Goal: Information Seeking & Learning: Check status

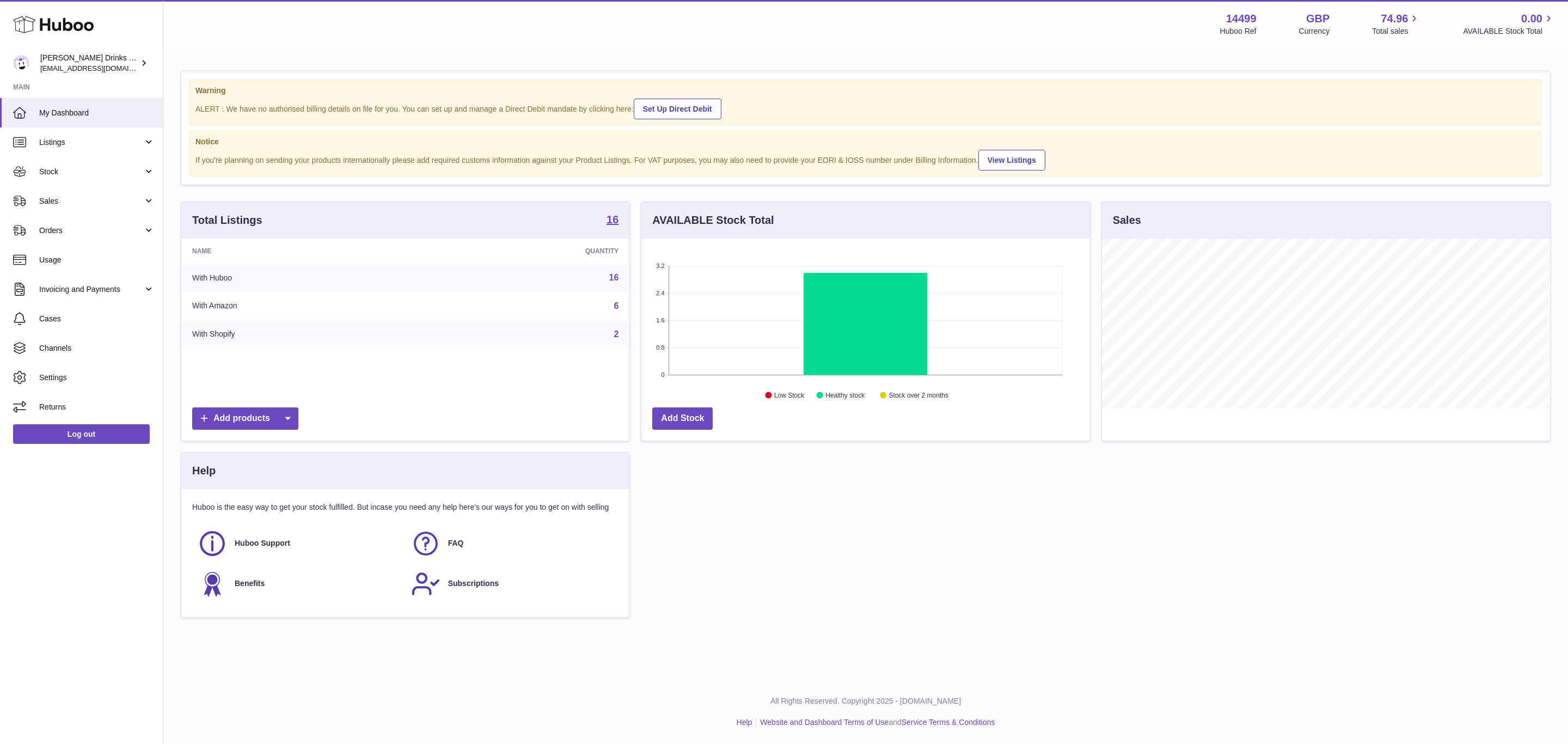
scroll to position [170, 448]
click at [96, 148] on link "Listings" at bounding box center [82, 142] width 163 height 30
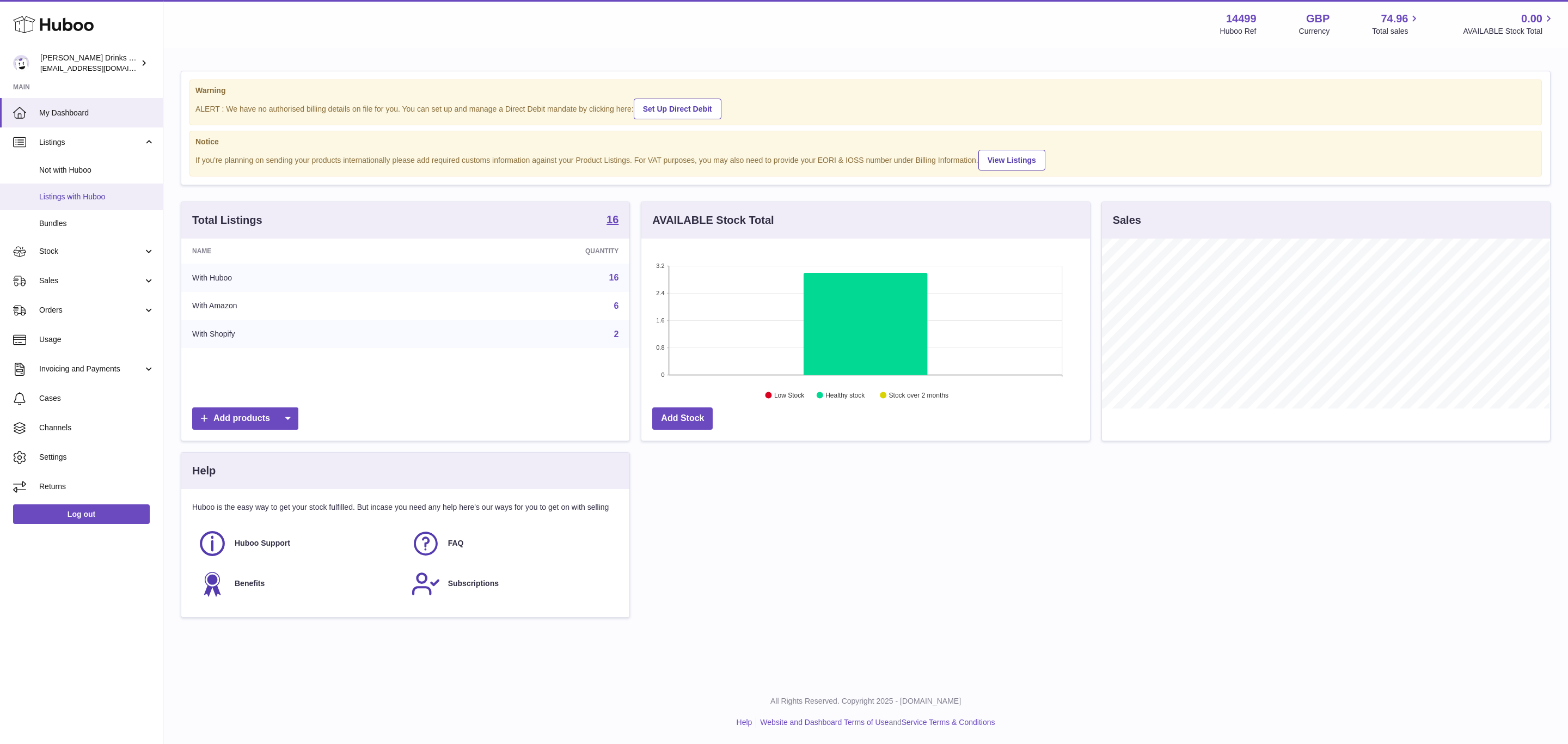
click at [98, 190] on link "Listings with Huboo" at bounding box center [82, 197] width 163 height 27
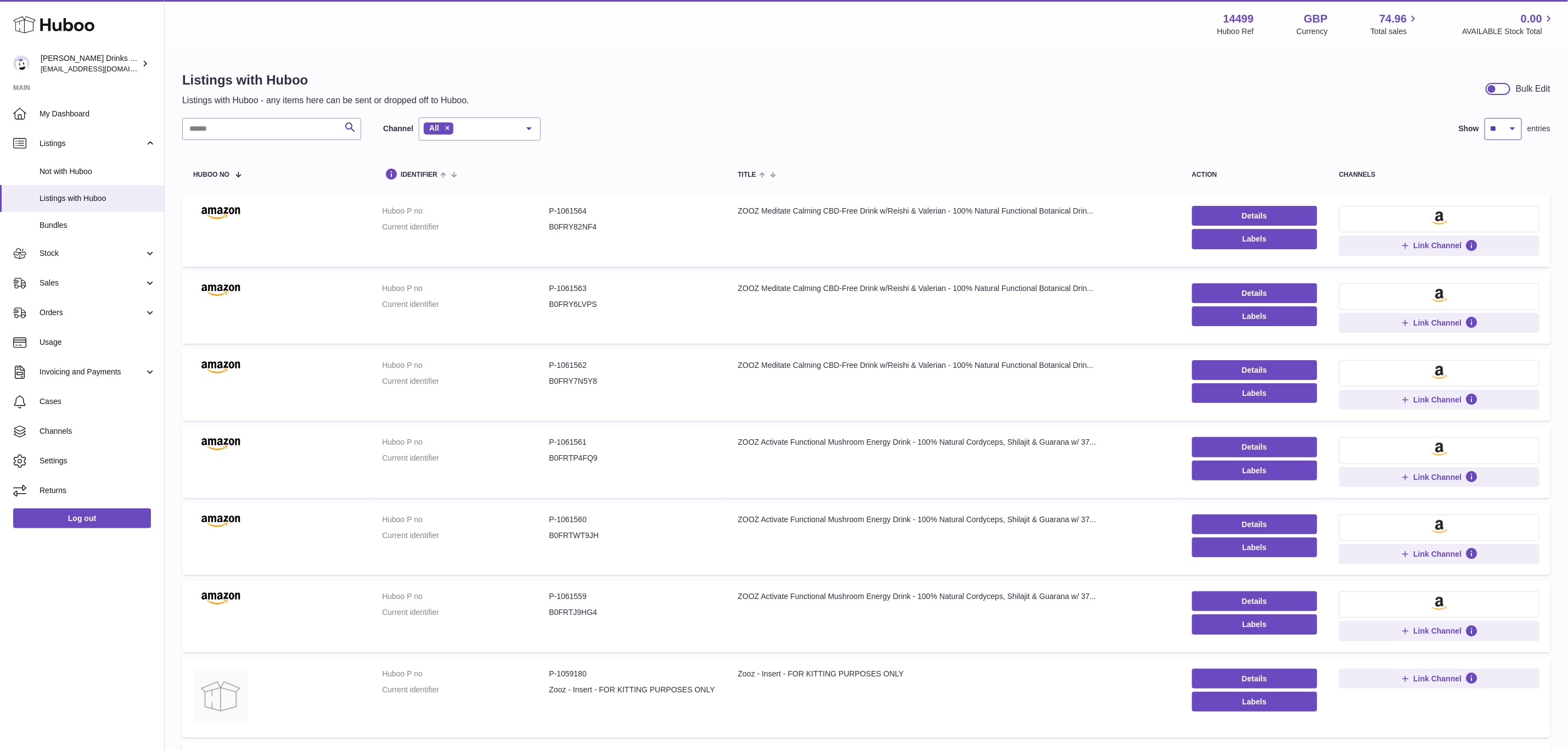
click at [1517, 135] on select "** ** ** ***" at bounding box center [1503, 129] width 38 height 22
select select "***"
click at [1484, 118] on select "** ** ** ***" at bounding box center [1503, 129] width 38 height 22
click at [300, 120] on input "text" at bounding box center [271, 129] width 179 height 22
click at [241, 122] on input "text" at bounding box center [271, 129] width 179 height 22
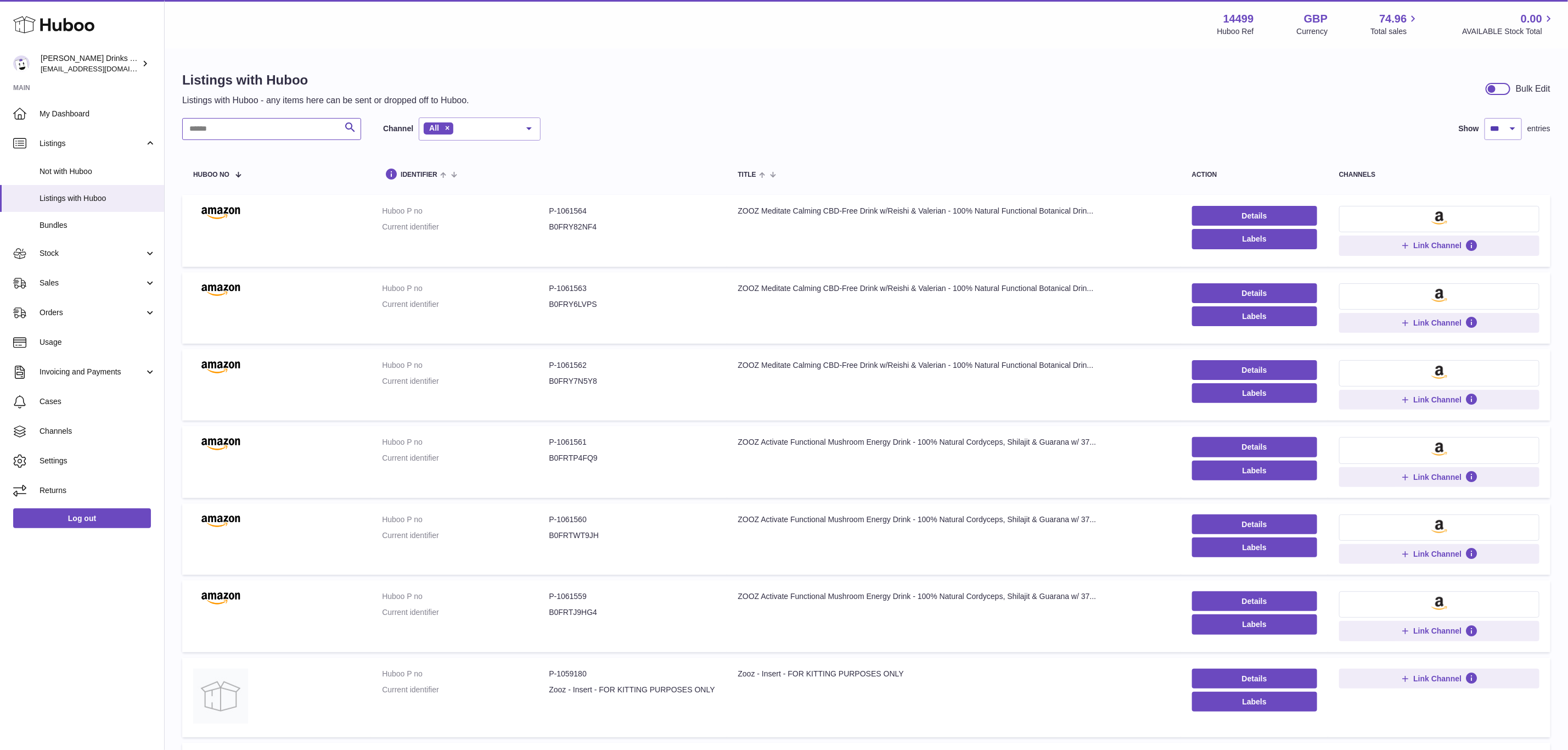
click at [232, 125] on input "text" at bounding box center [271, 129] width 179 height 22
click at [225, 131] on input "text" at bounding box center [271, 129] width 179 height 22
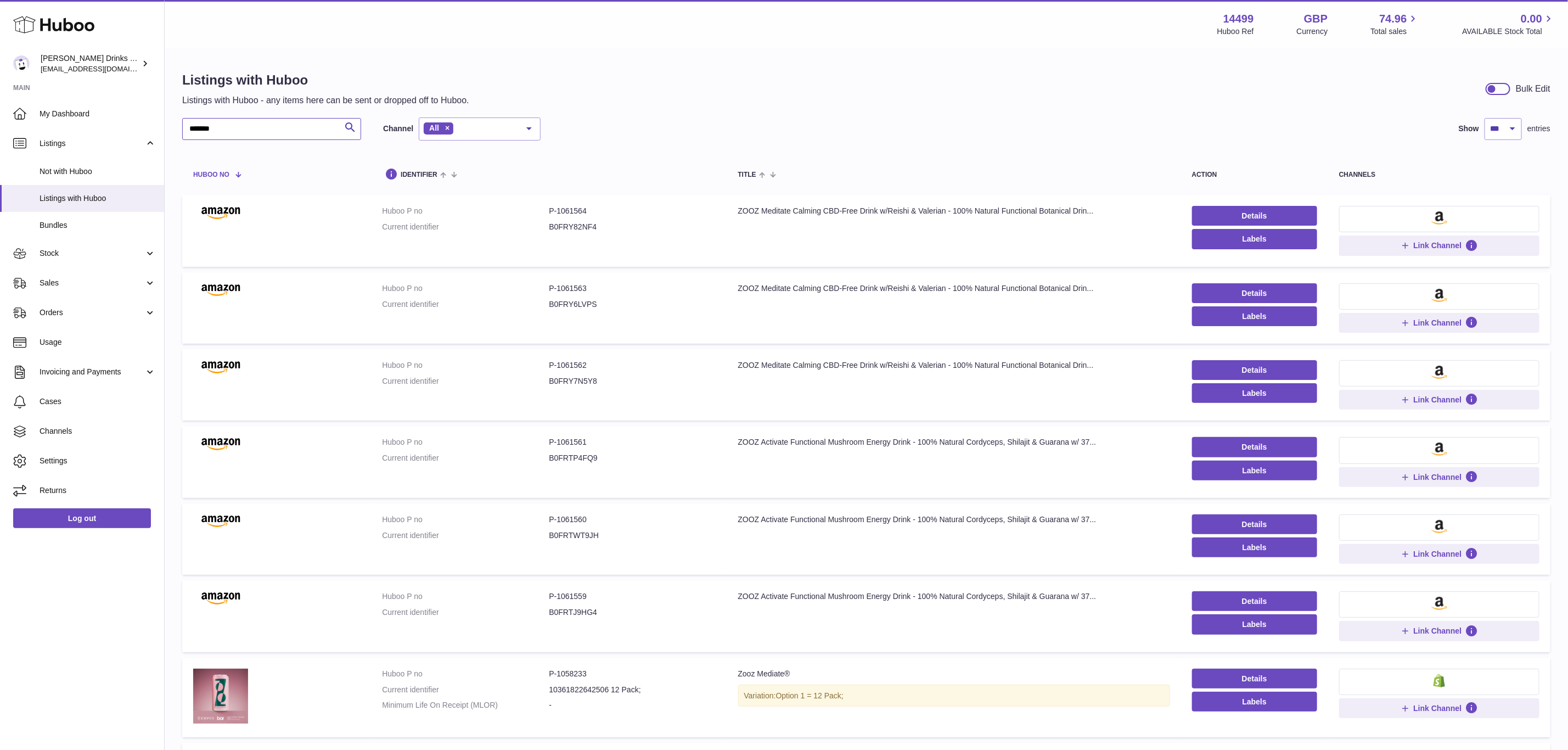
type input "*******"
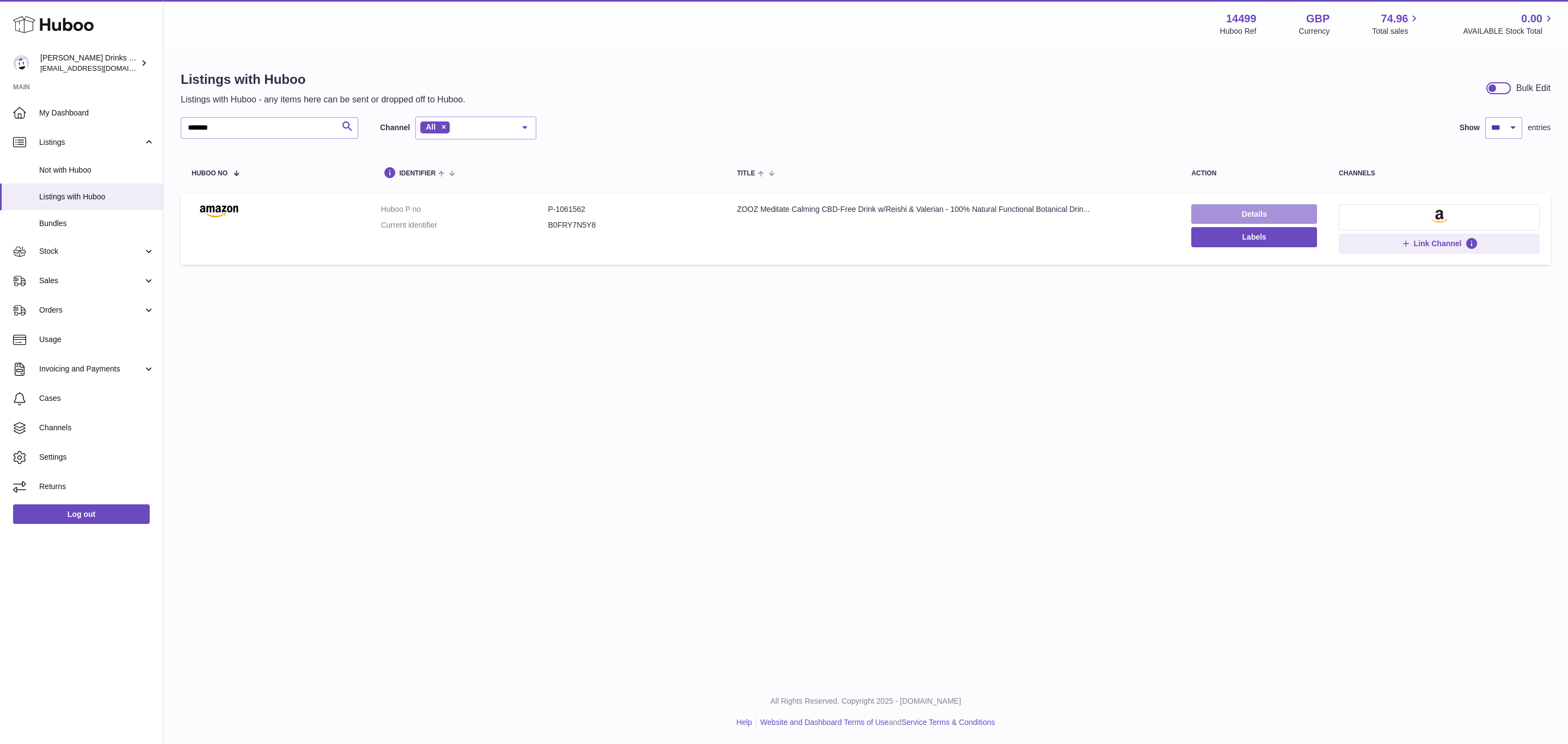
click at [1222, 211] on link "Details" at bounding box center [1254, 214] width 126 height 20
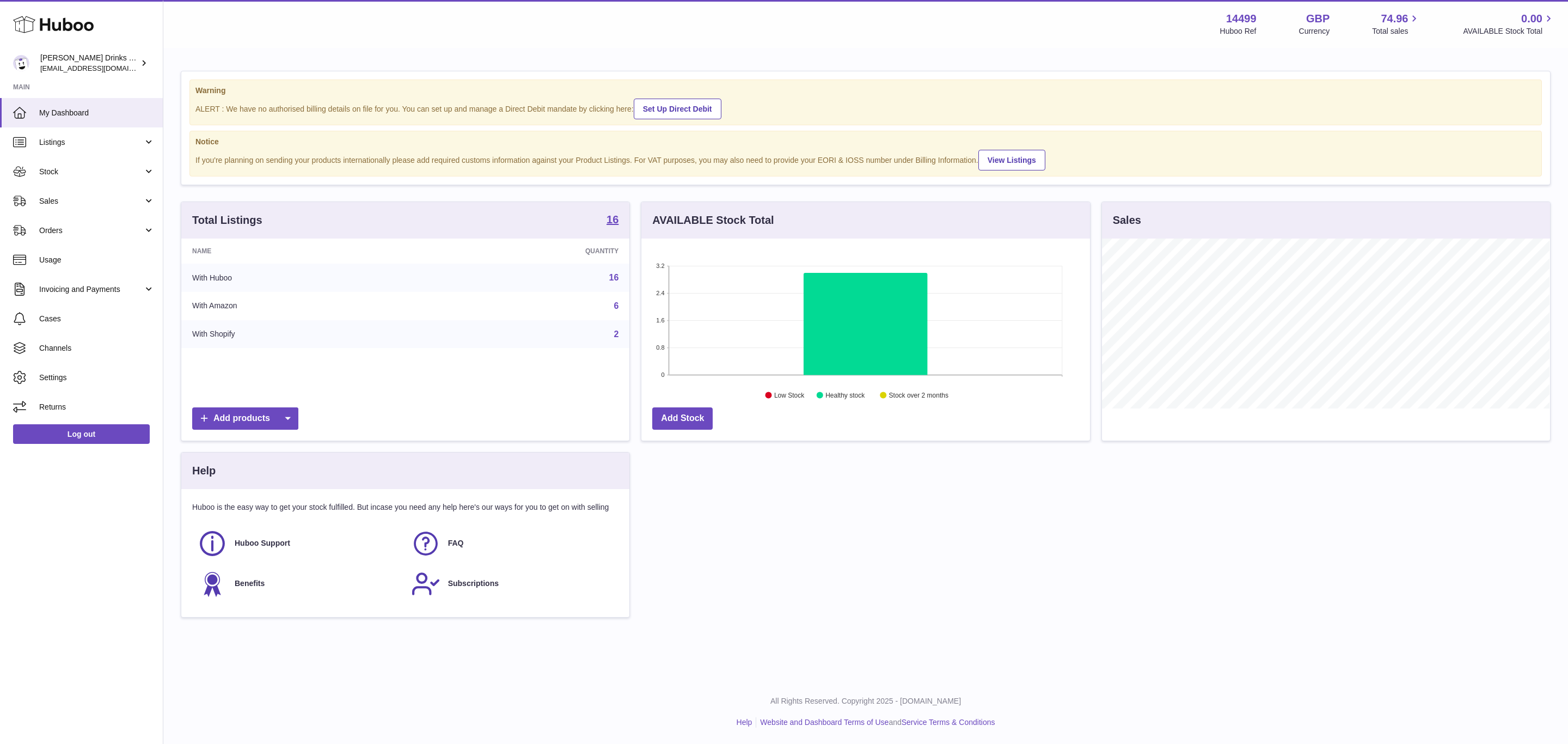
scroll to position [170, 448]
drag, startPoint x: 92, startPoint y: 138, endPoint x: 89, endPoint y: 148, distance: 10.4
click at [92, 138] on span "Listings" at bounding box center [91, 143] width 104 height 10
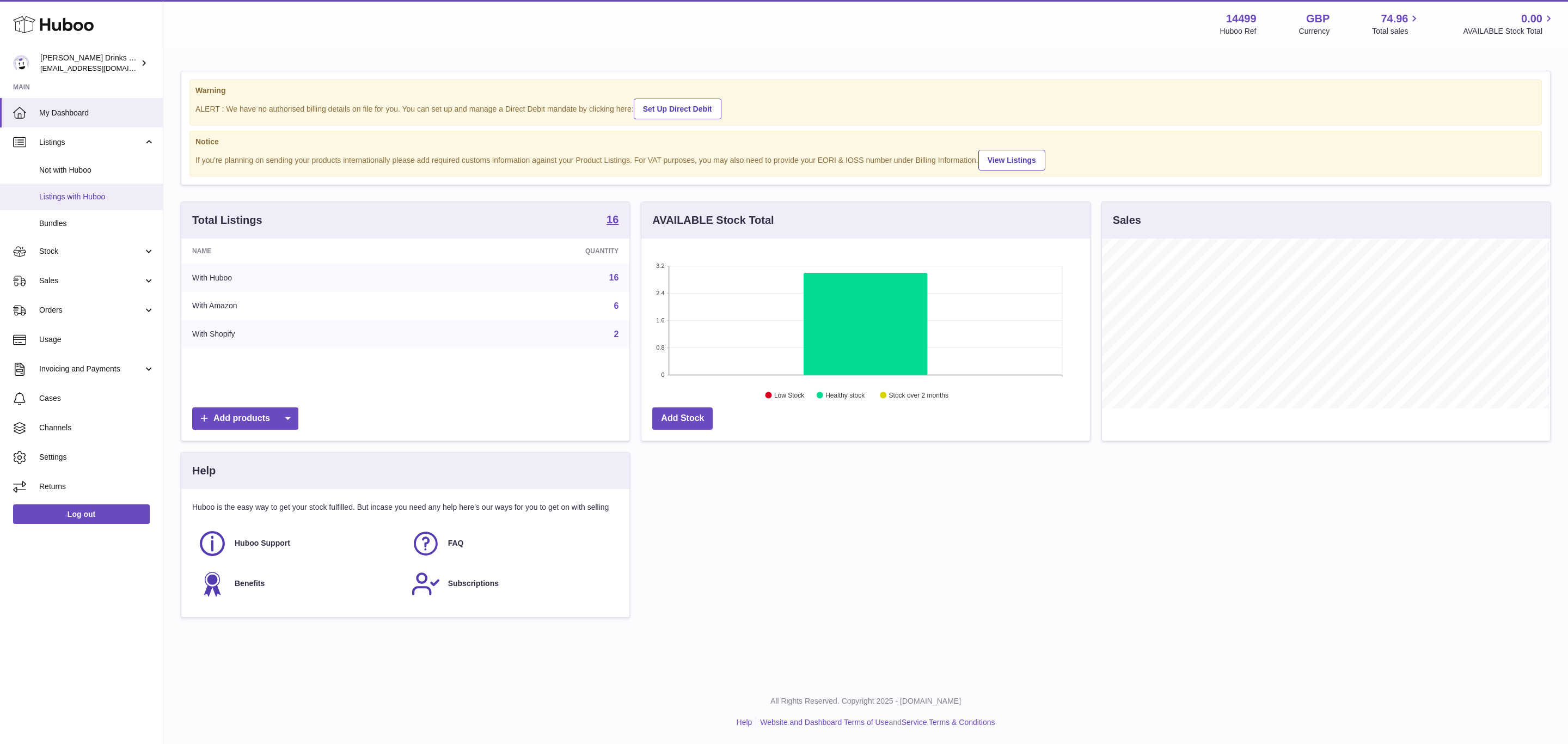
click at [85, 196] on span "Listings with Huboo" at bounding box center [97, 197] width 116 height 10
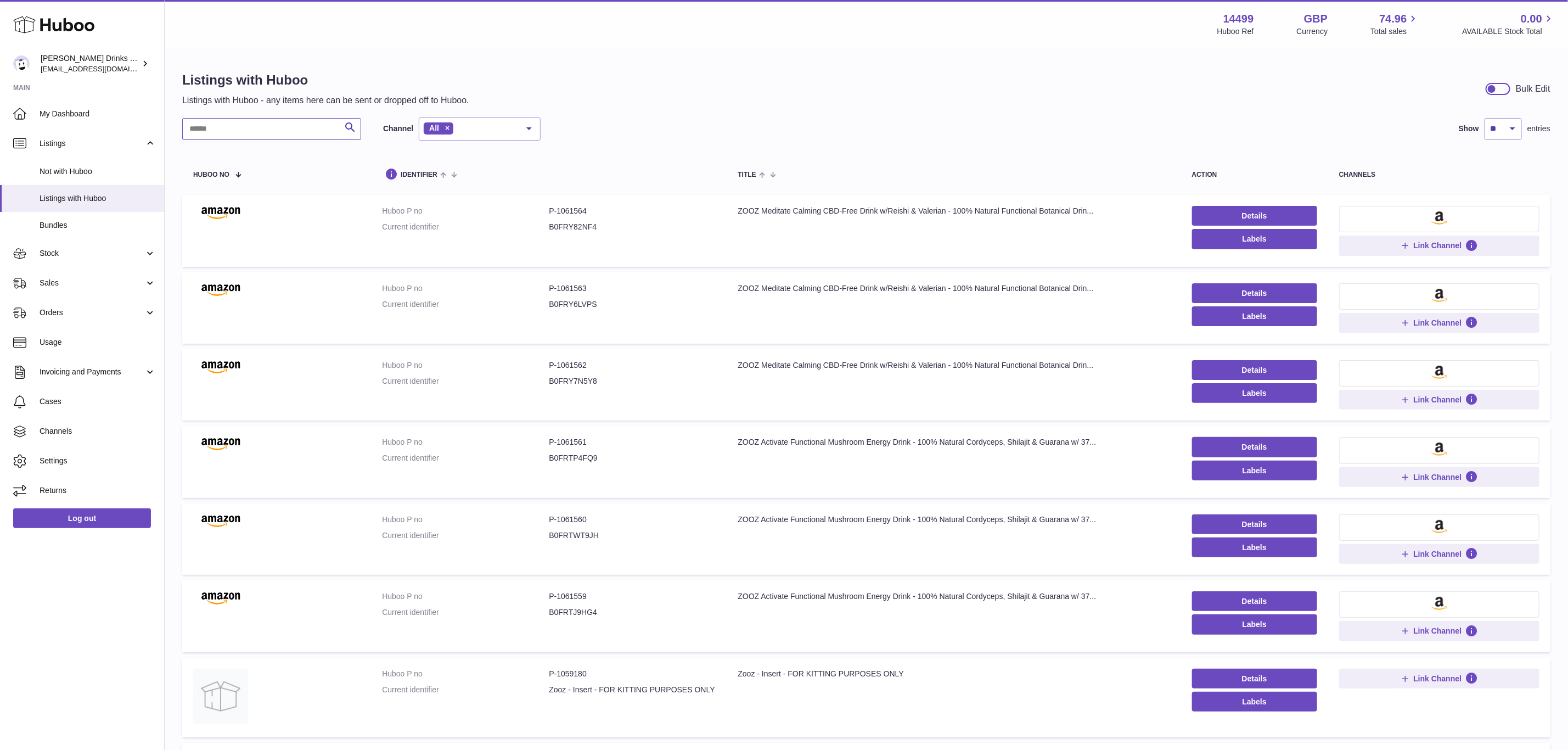
click at [291, 135] on input "text" at bounding box center [271, 129] width 179 height 22
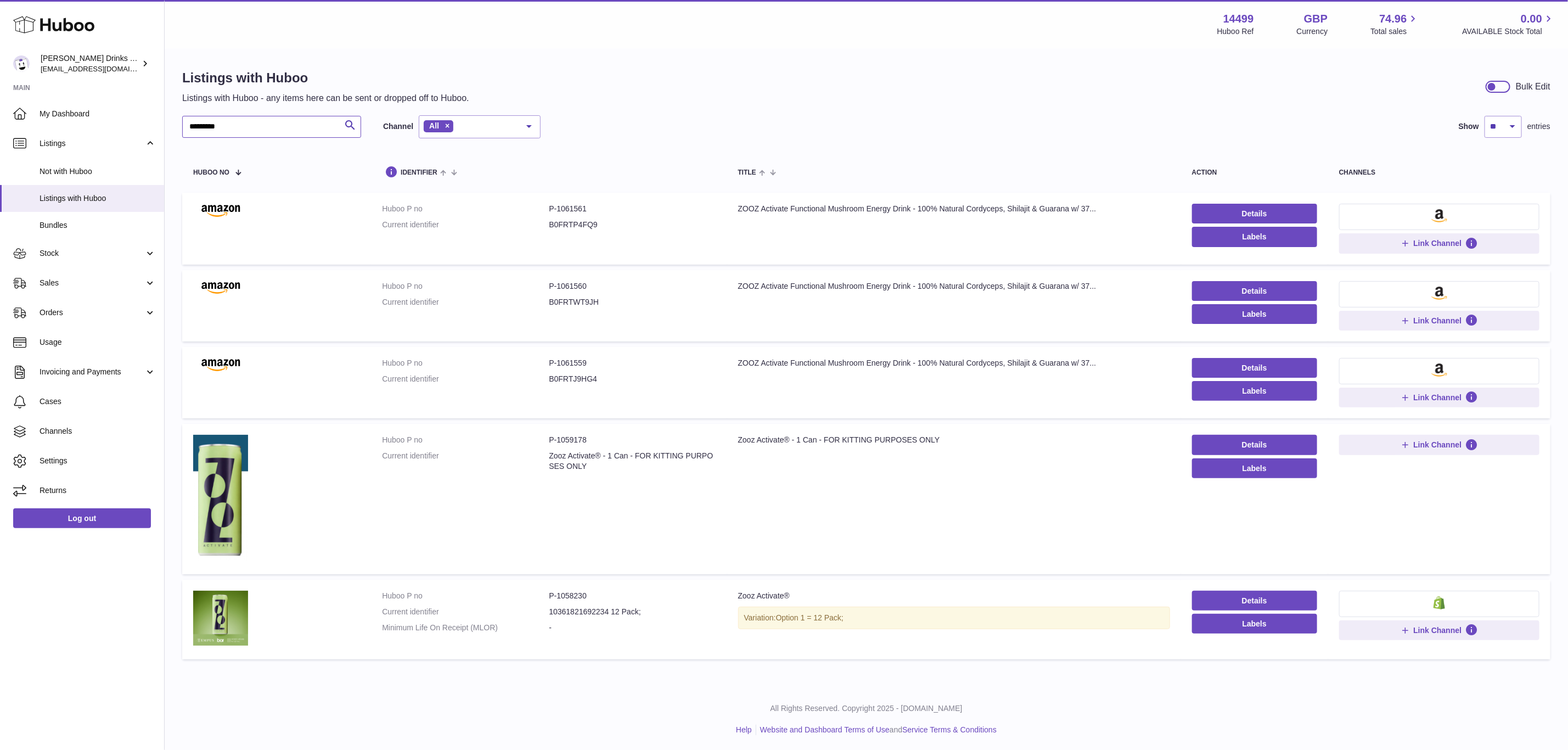
scroll to position [3, 0]
click at [601, 593] on dd "P-1058230" at bounding box center [633, 595] width 167 height 10
drag, startPoint x: 598, startPoint y: 595, endPoint x: 544, endPoint y: 593, distance: 54.0
click at [544, 593] on dl "Huboo P no P-1058230 Current identifier 10361821692234 12 Pack; Minimum Life On…" at bounding box center [548, 614] width 333 height 48
copy dl "P-1058230"
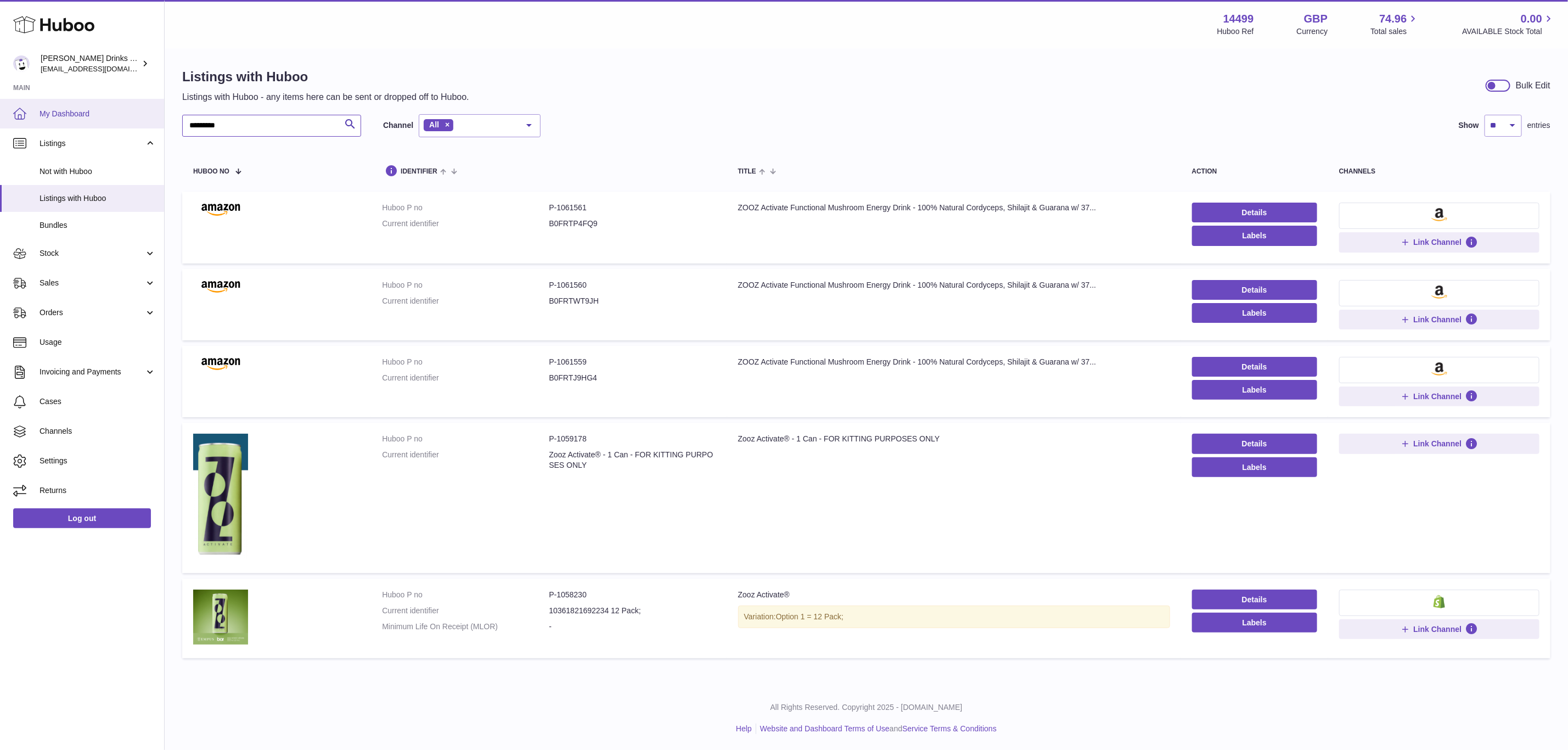
drag, startPoint x: 290, startPoint y: 128, endPoint x: 135, endPoint y: 99, distance: 157.7
click at [135, 99] on div "Huboo Soos Drinks LTD (t/a Zooz) internalAdmin-14499@internal.huboo.com Main My…" at bounding box center [784, 374] width 1568 height 754
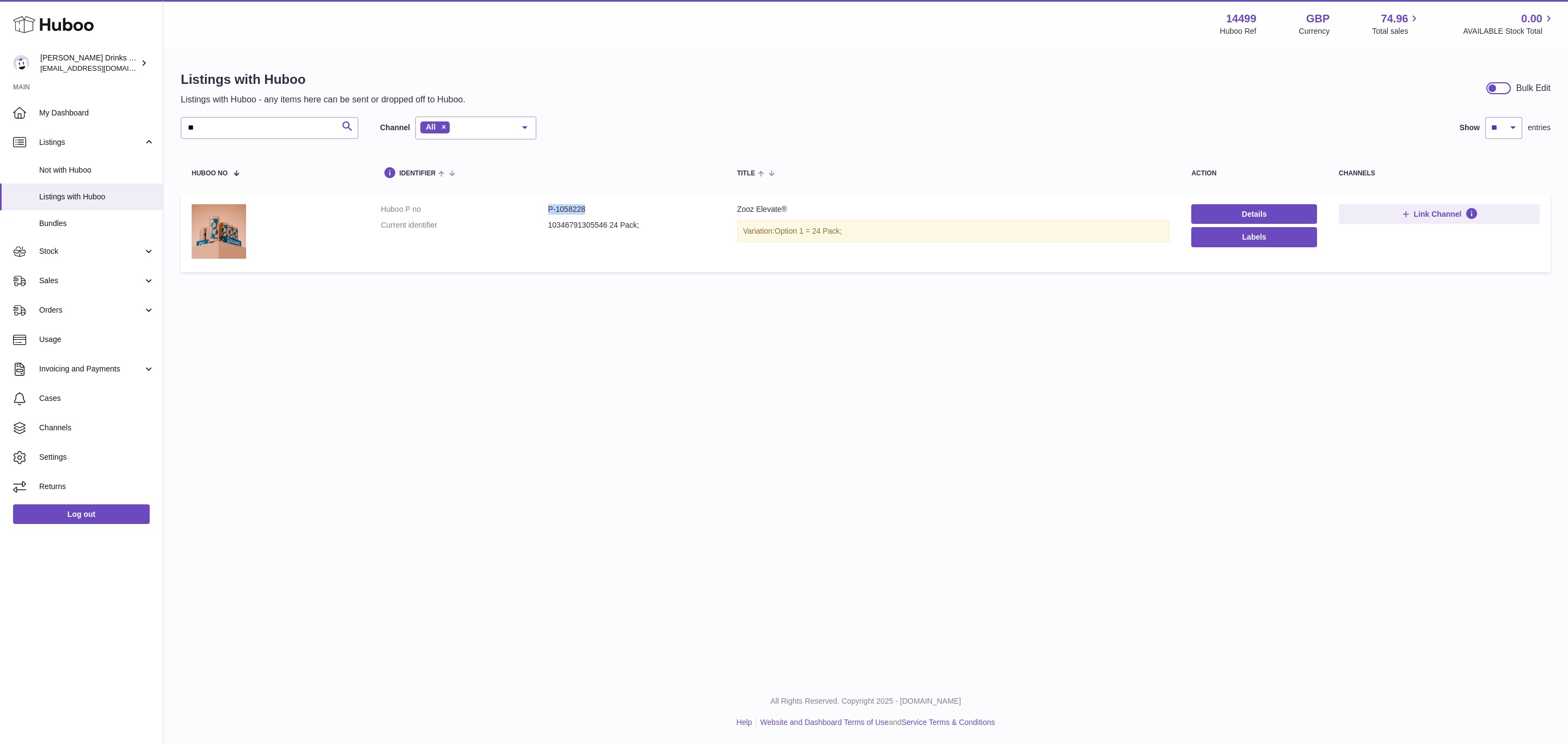
drag, startPoint x: 591, startPoint y: 205, endPoint x: 561, endPoint y: 209, distance: 30.3
click at [541, 214] on dl "Huboo P no P-1058228 Current identifier 10346791305546 24 Pack;" at bounding box center [548, 220] width 335 height 31
copy dl "P-1058228"
drag, startPoint x: 214, startPoint y: 120, endPoint x: 120, endPoint y: 127, distance: 94.3
click at [120, 127] on div "Huboo Soos Drinks LTD (t/a Zooz) internalAdmin-14499@internal.huboo.com Main My…" at bounding box center [784, 372] width 1568 height 744
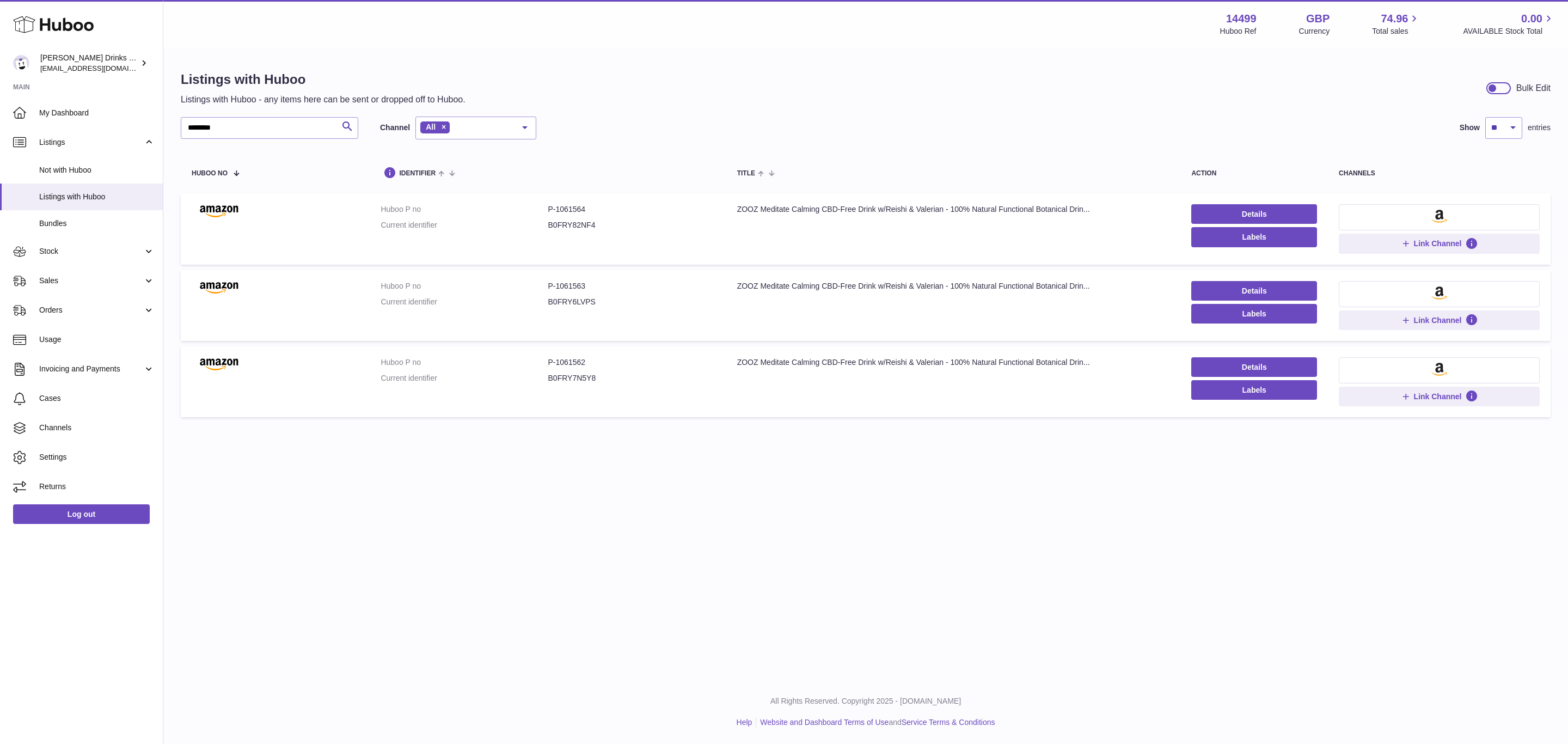
click at [881, 544] on div "Menu Huboo 14499 Huboo Ref GBP Currency 74.96 Total sales 0.00 AVAILABLE Stock …" at bounding box center [865, 340] width 1404 height 680
click at [291, 137] on input "********" at bounding box center [269, 128] width 177 height 22
click at [835, 116] on div "******** Search Channel All All eBay Amazon Shopify Woocommerce Etsy No element…" at bounding box center [865, 128] width 1370 height 23
drag, startPoint x: 284, startPoint y: 133, endPoint x: 131, endPoint y: 133, distance: 153.0
click at [131, 133] on div "Huboo Soos Drinks LTD (t/a Zooz) internalAdmin-14499@internal.huboo.com Main My…" at bounding box center [784, 372] width 1568 height 744
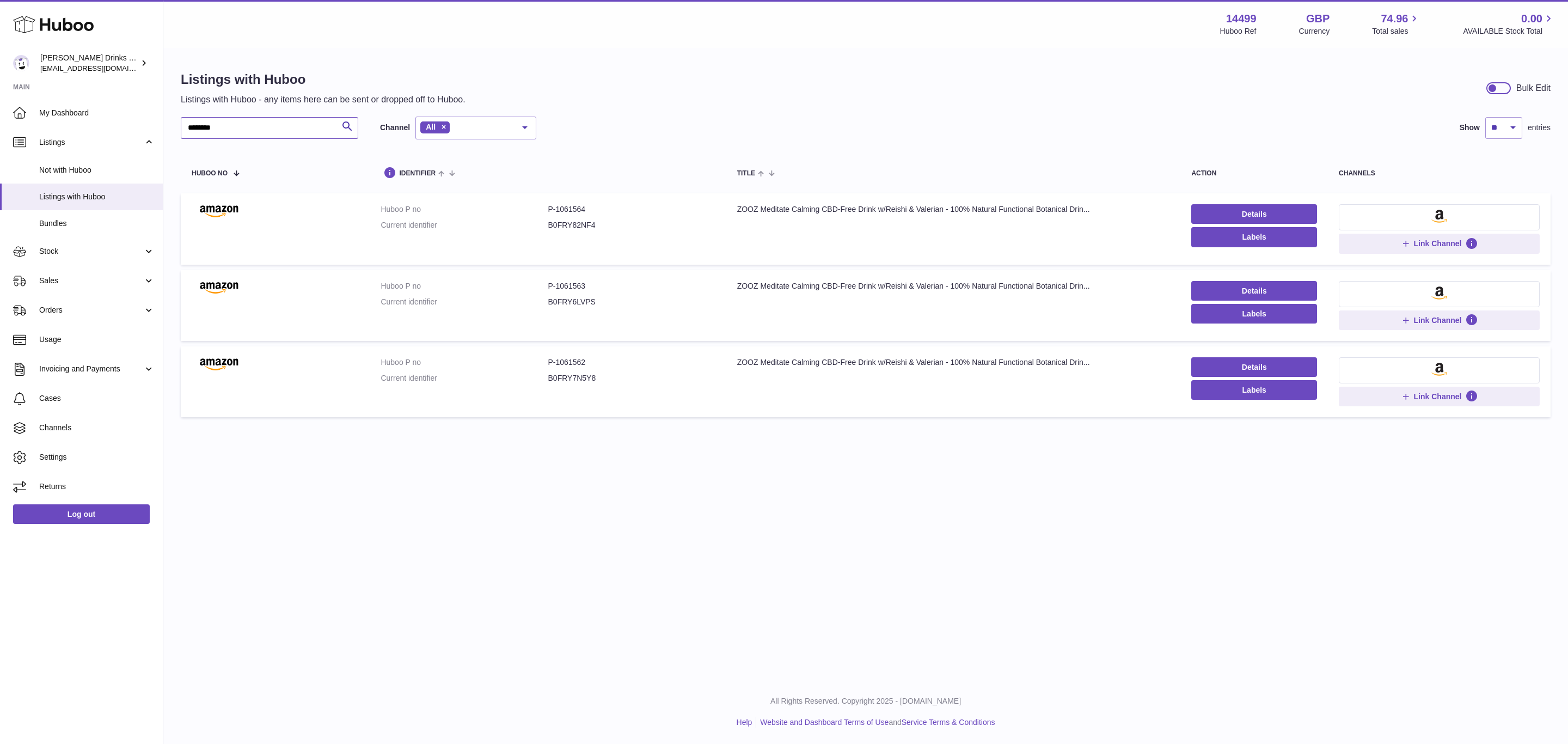
paste input "*"
type input "*********"
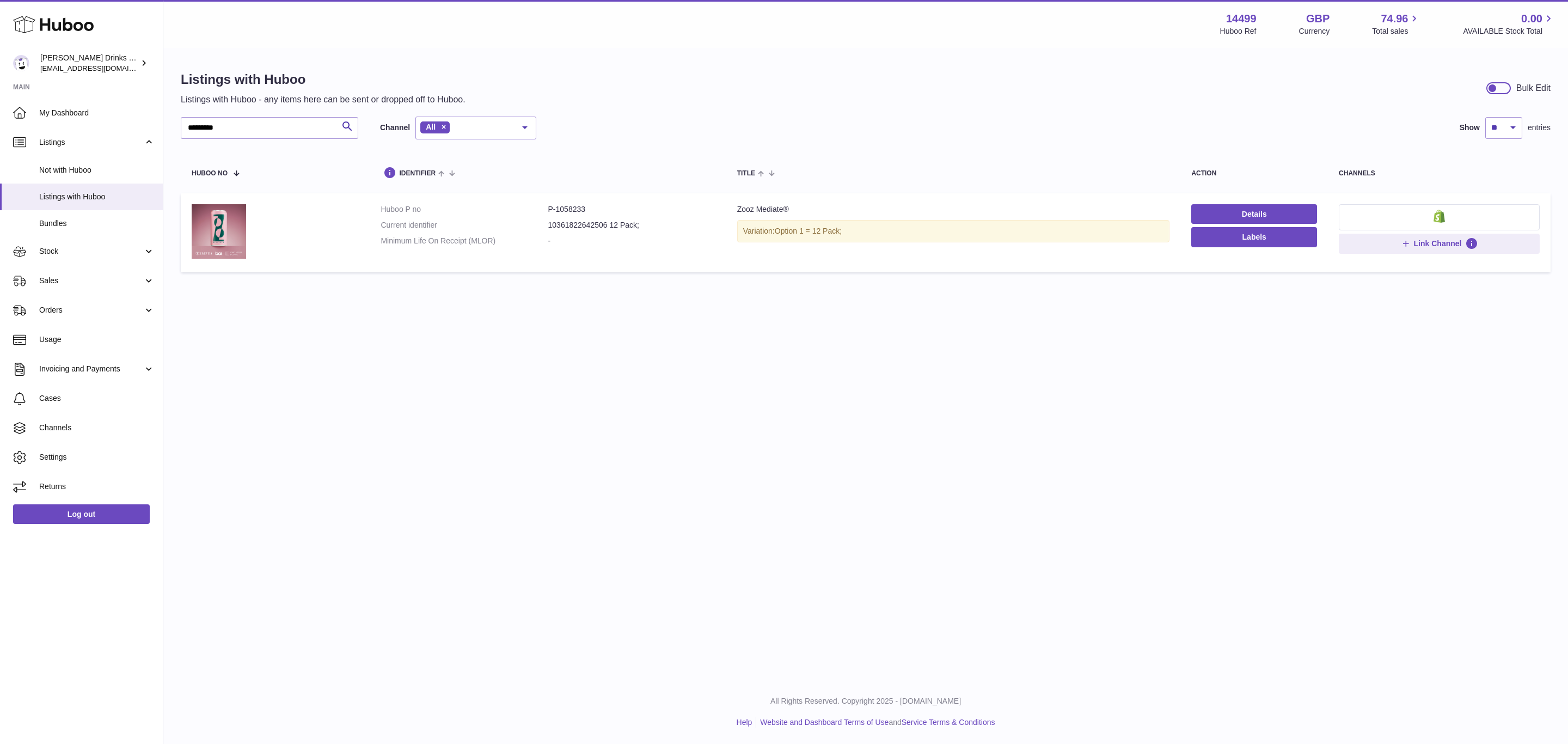
drag, startPoint x: 58, startPoint y: 254, endPoint x: 500, endPoint y: 489, distance: 500.6
click at [512, 533] on div "Menu Huboo 14499 Huboo Ref GBP Currency 74.96 Total sales 0.00 AVAILABLE Stock …" at bounding box center [865, 340] width 1404 height 680
drag, startPoint x: 268, startPoint y: 133, endPoint x: 173, endPoint y: 126, distance: 95.3
click at [173, 126] on div "Listings with Huboo Listings with Huboo - any items here can be sent or dropped…" at bounding box center [865, 174] width 1404 height 251
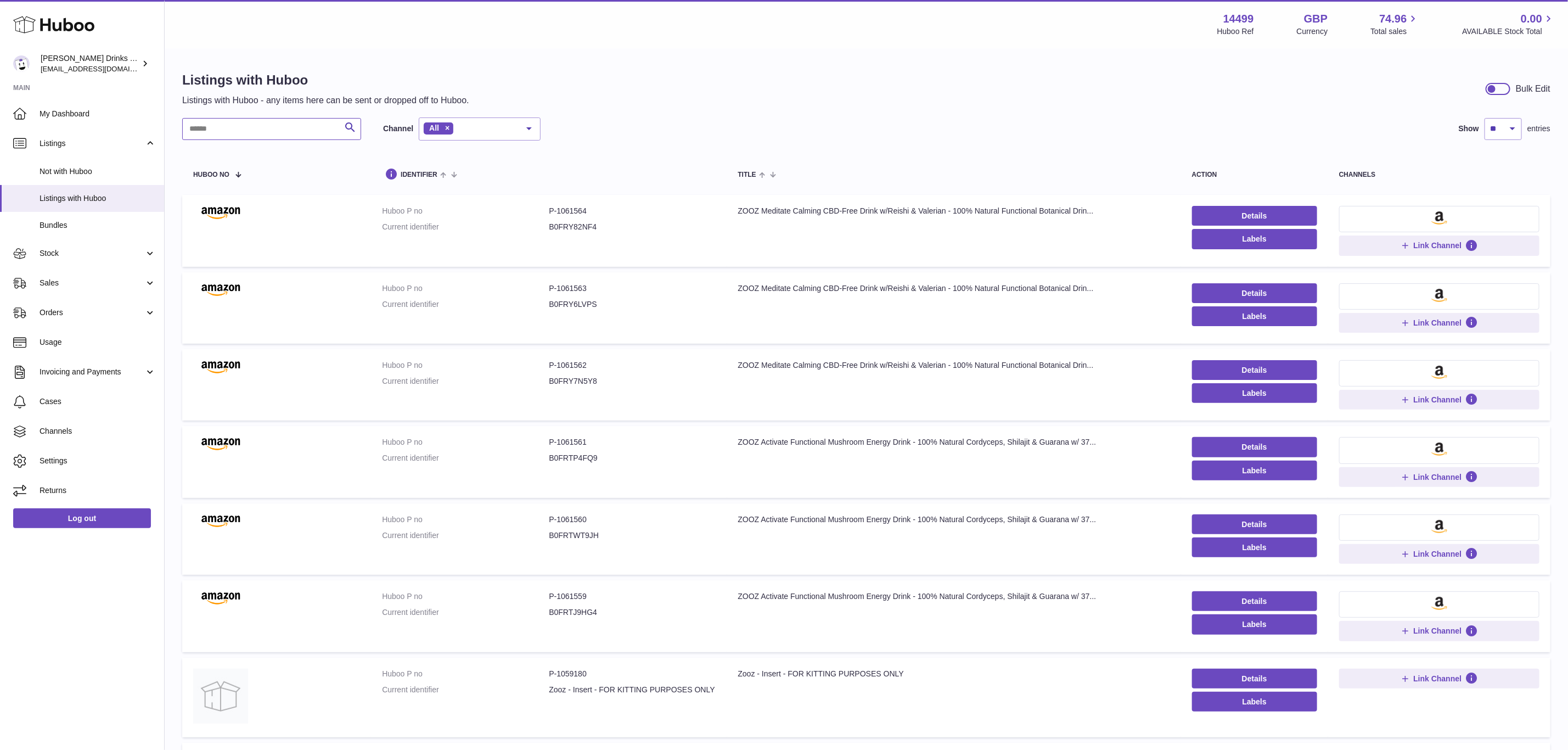
click at [247, 137] on input "text" at bounding box center [271, 129] width 179 height 22
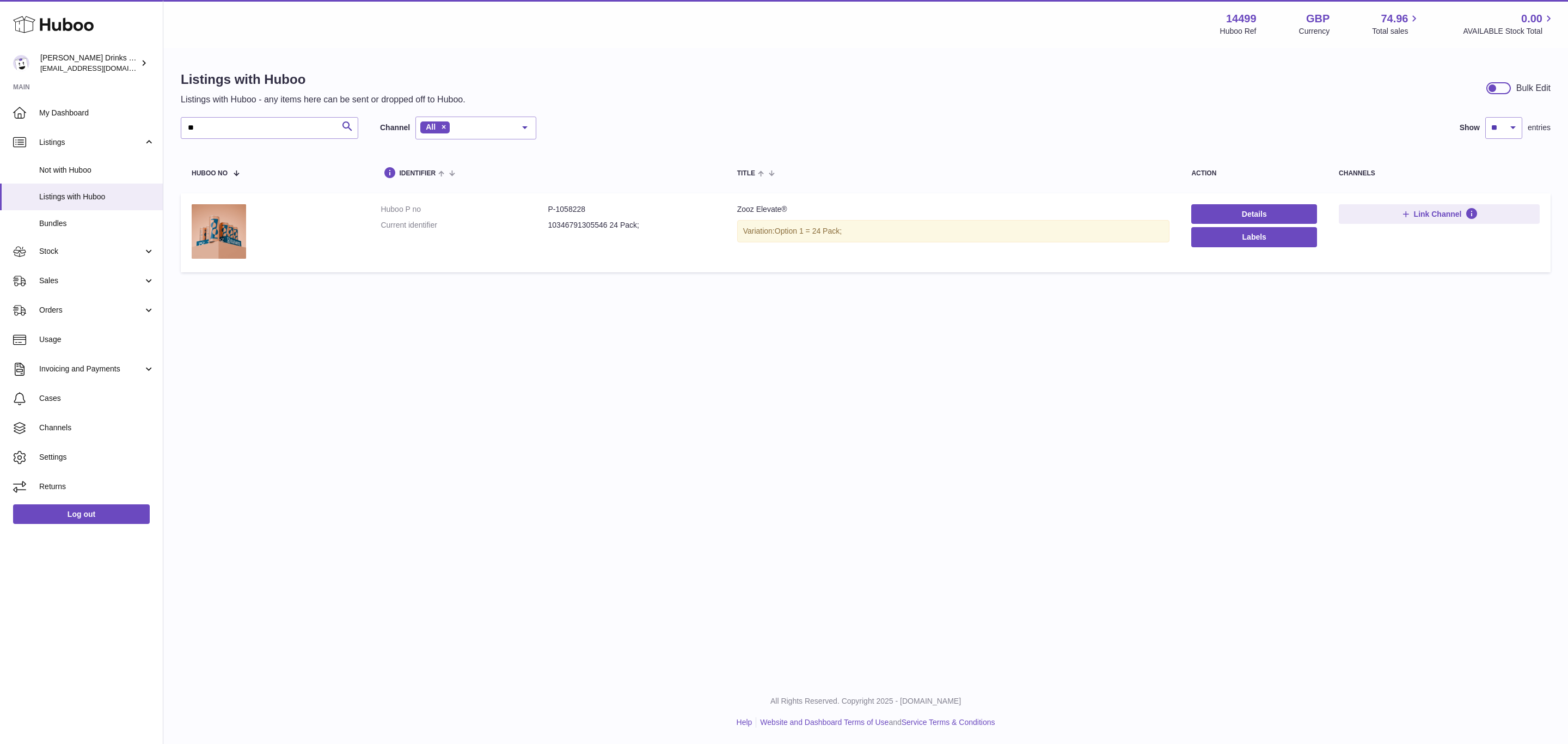
click at [824, 435] on div "Menu Huboo 14499 Huboo Ref GBP Currency 74.96 Total sales 0.00 AVAILABLE Stock …" at bounding box center [865, 340] width 1404 height 680
click at [281, 120] on input "**" at bounding box center [269, 128] width 177 height 22
click at [603, 209] on dd "P-1058228" at bounding box center [632, 209] width 167 height 10
click at [599, 209] on dd "P-1058228" at bounding box center [632, 209] width 167 height 10
click at [596, 208] on dd "P-1058228" at bounding box center [632, 209] width 167 height 10
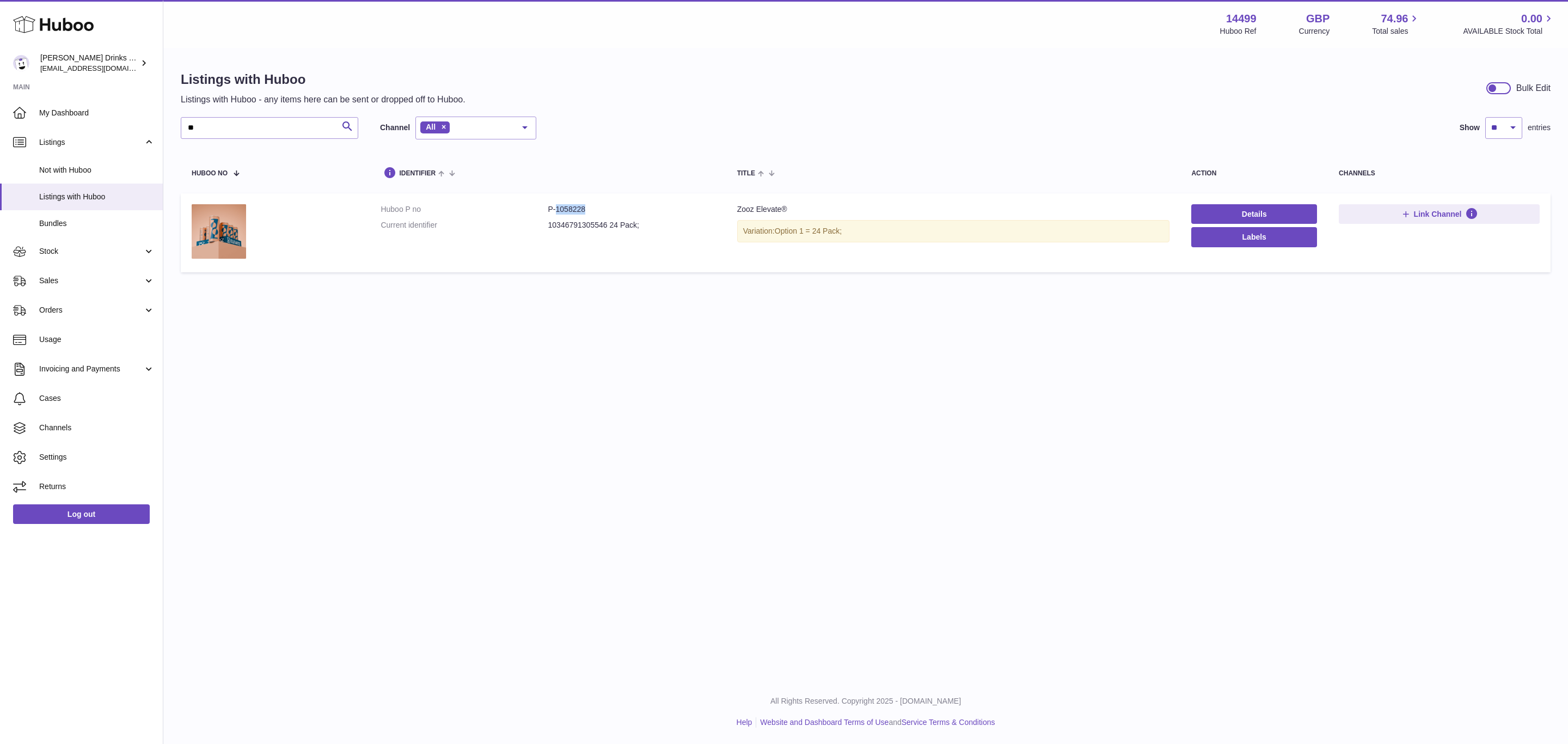
drag, startPoint x: 596, startPoint y: 208, endPoint x: 553, endPoint y: 208, distance: 43.0
click at [553, 208] on dd "P-1058228" at bounding box center [632, 209] width 167 height 10
click at [598, 213] on dd "P-1058228" at bounding box center [632, 209] width 167 height 10
click at [422, 337] on div "Menu Huboo 14499 Huboo Ref GBP Currency 74.96 Total sales 0.00 AVAILABLE Stock …" at bounding box center [865, 340] width 1404 height 680
click at [566, 196] on td "Huboo P no P-1058228 Current identifier 10346791305546 24 Pack;" at bounding box center [548, 233] width 356 height 79
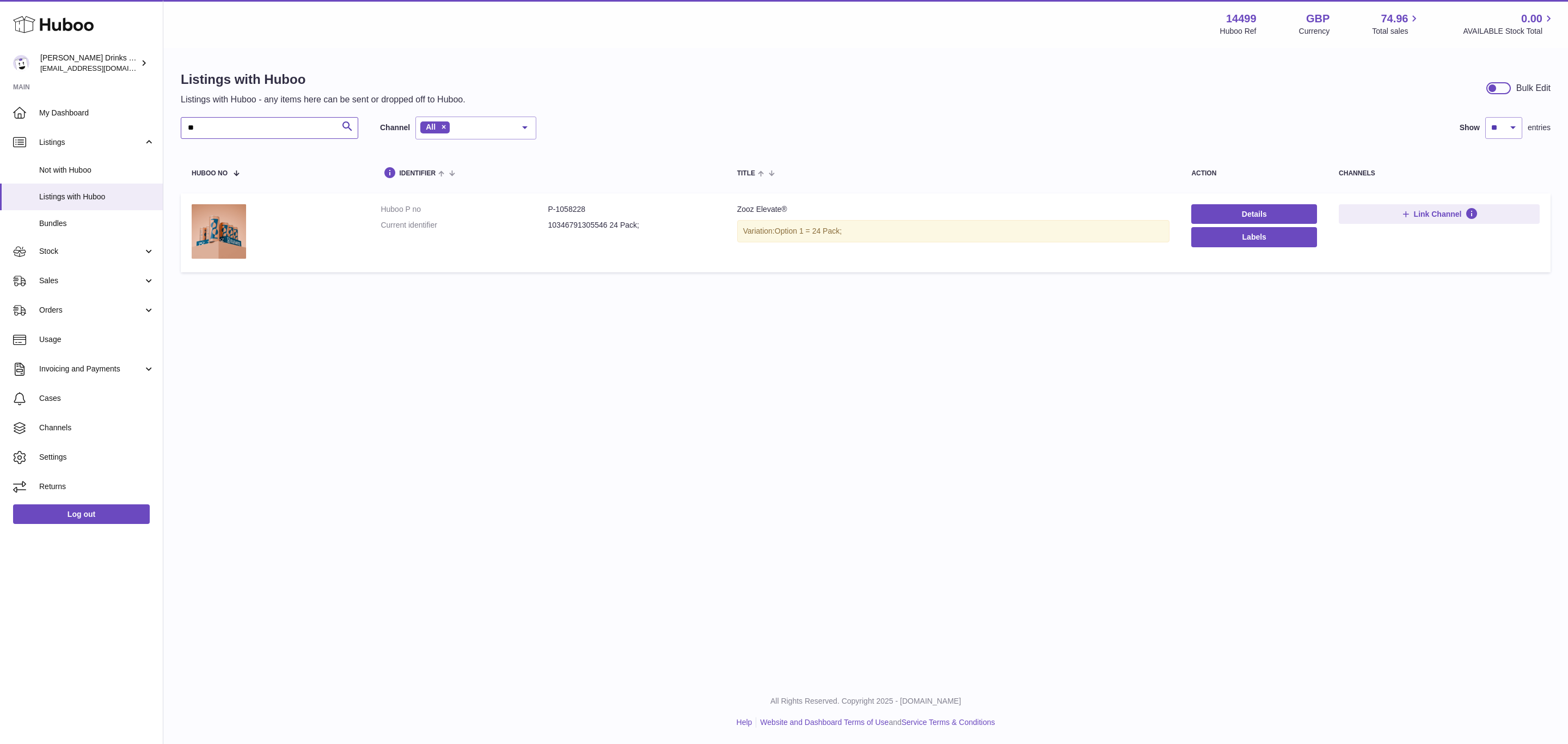
drag, startPoint x: 265, startPoint y: 128, endPoint x: -200, endPoint y: 78, distance: 467.7
click at [0, 78] on html ".st0{fill:#141414;}" at bounding box center [784, 372] width 1568 height 744
type input "********"
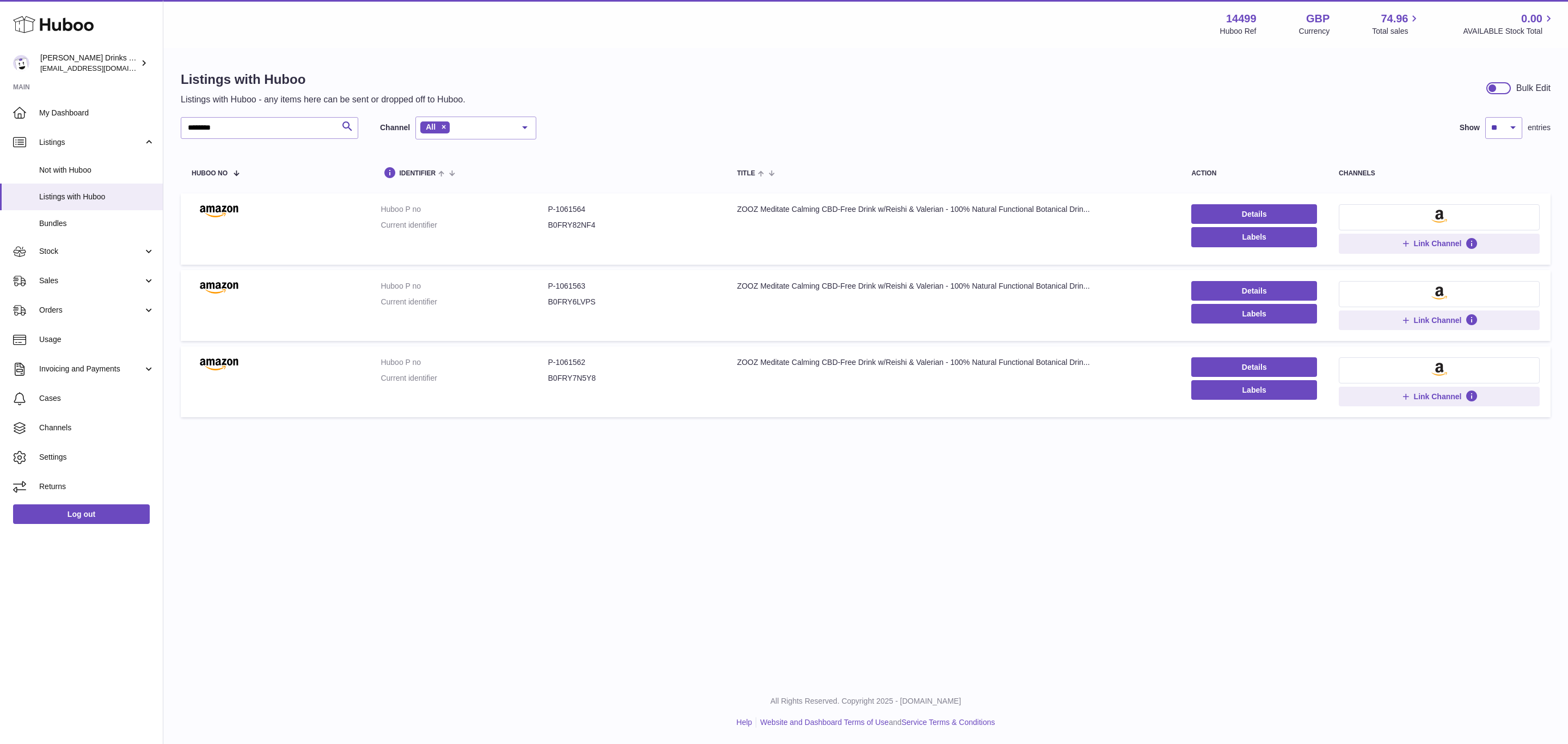
drag, startPoint x: 903, startPoint y: 626, endPoint x: 1029, endPoint y: 453, distance: 214.0
click at [910, 621] on div "Menu Huboo 14499 Huboo Ref GBP Currency 74.96 Total sales 0.00 AVAILABLE Stock …" at bounding box center [865, 340] width 1404 height 680
click at [1235, 204] on link "Details" at bounding box center [1254, 214] width 126 height 20
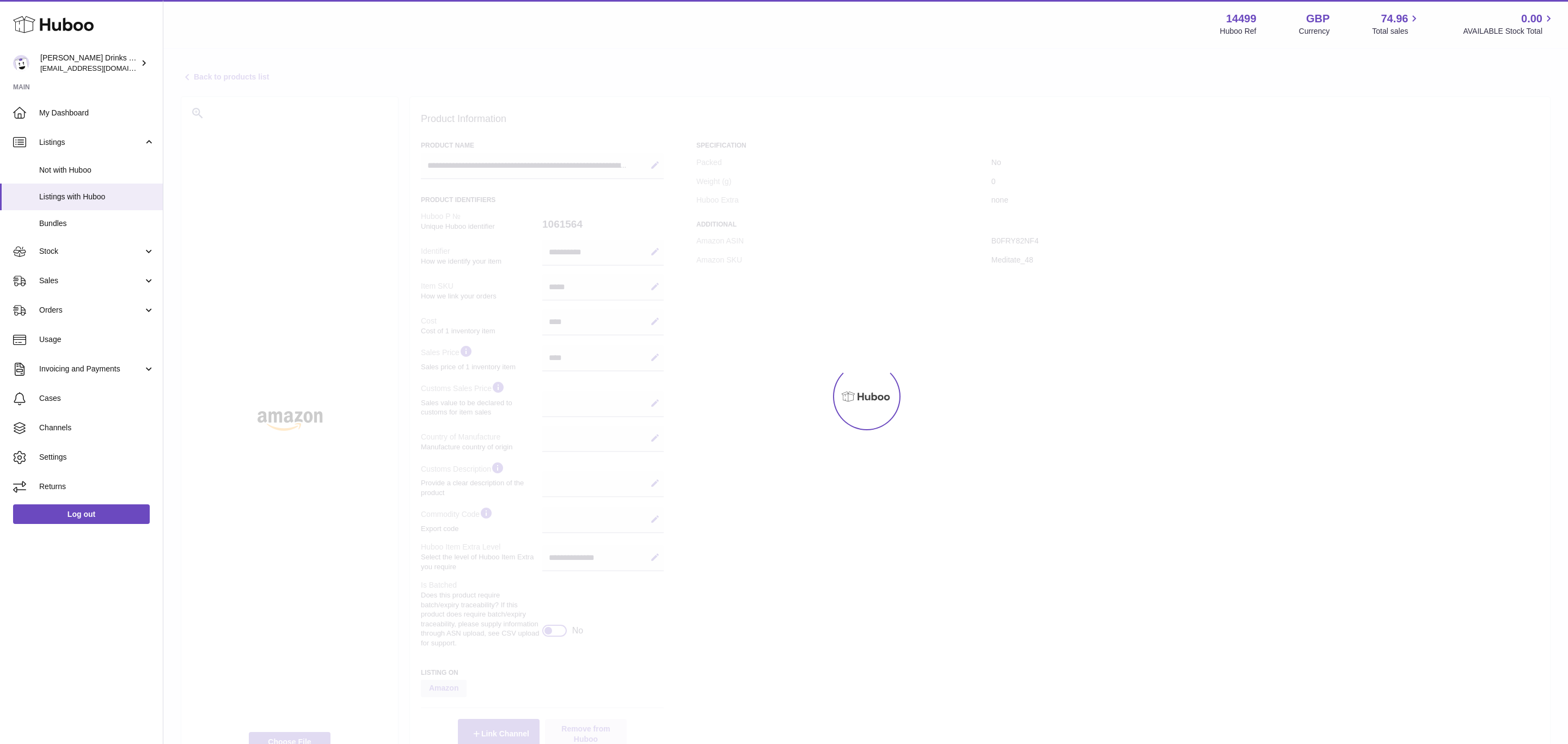
select select
select select "****"
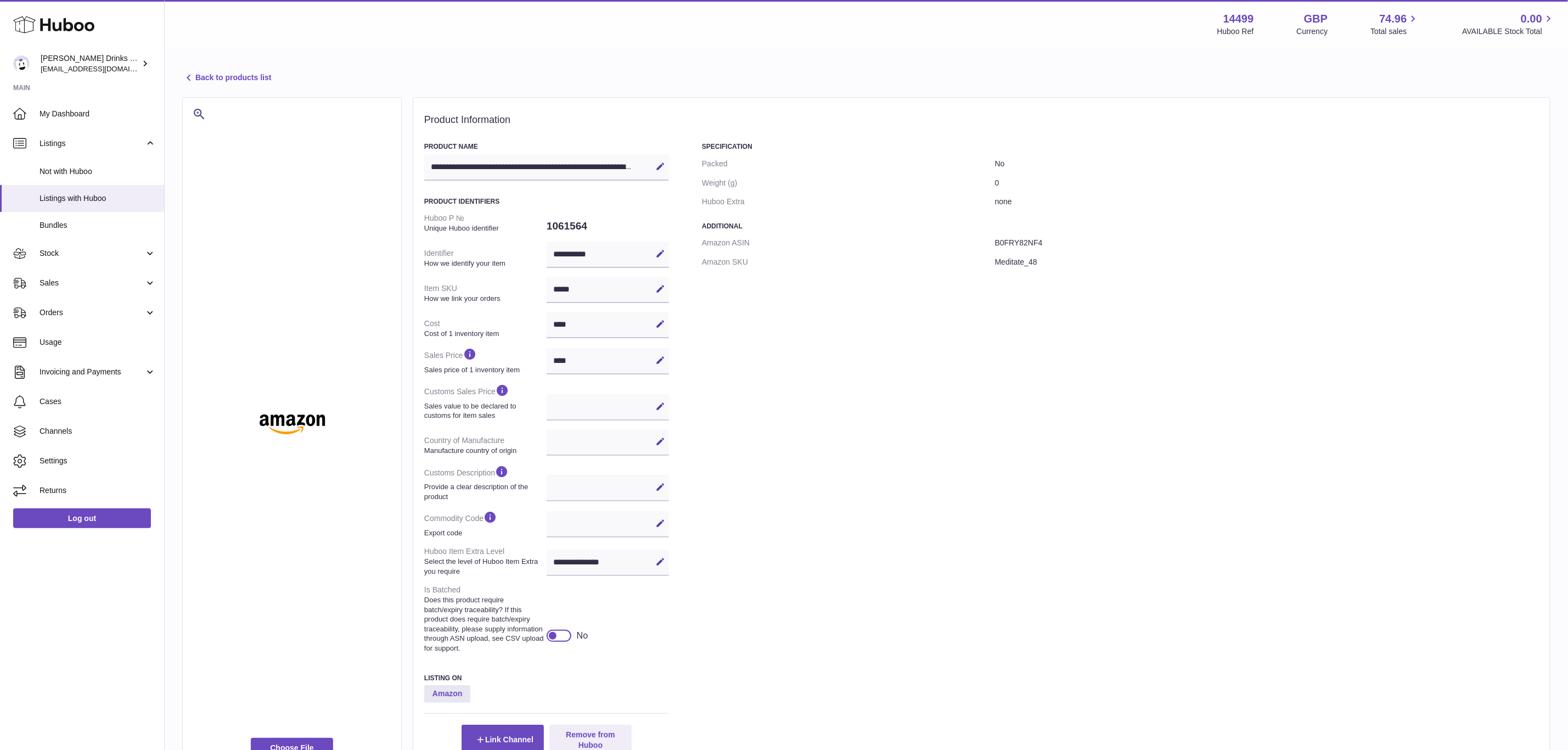
scroll to position [82, 0]
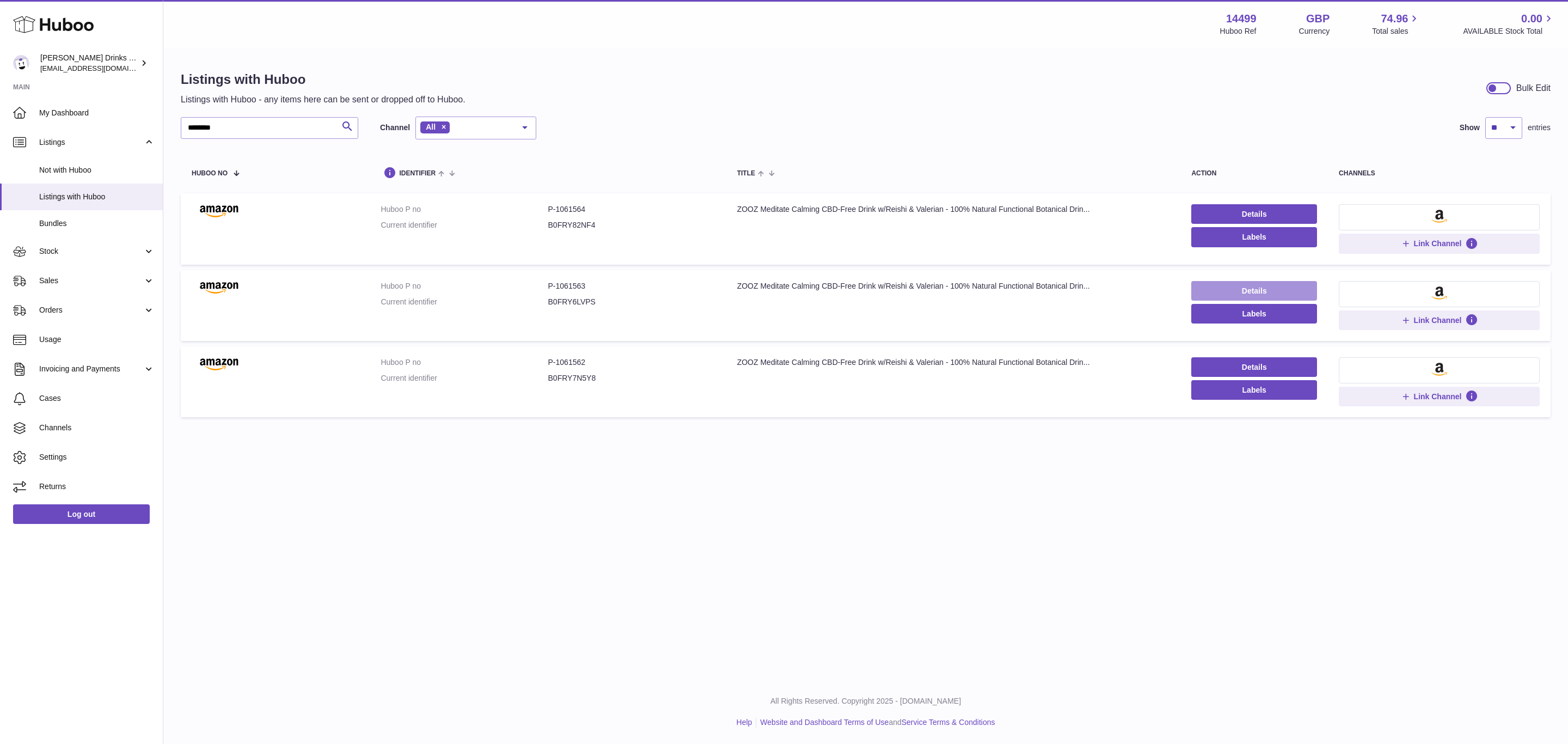
click at [1265, 301] on link "Details" at bounding box center [1254, 290] width 126 height 20
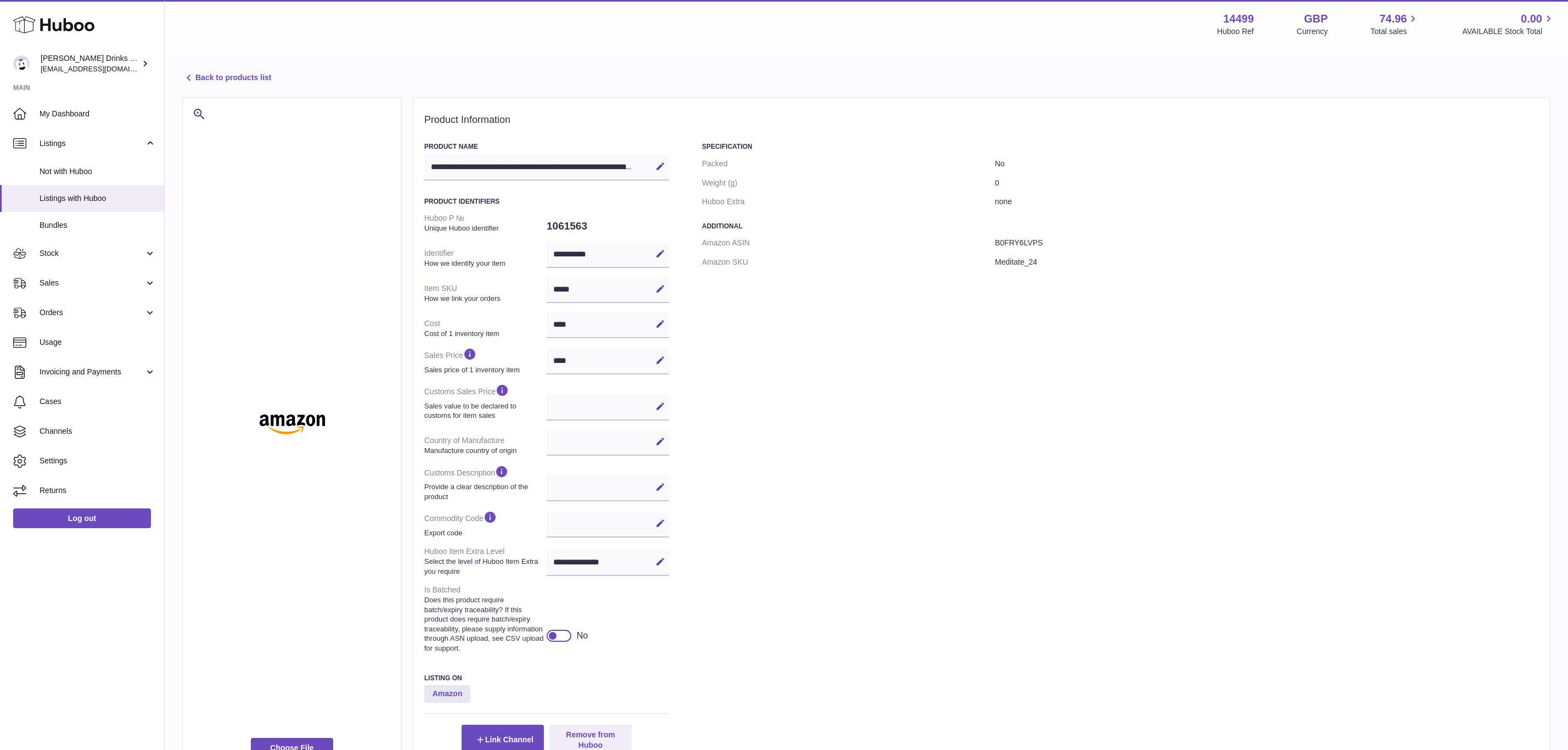
select select
select select "****"
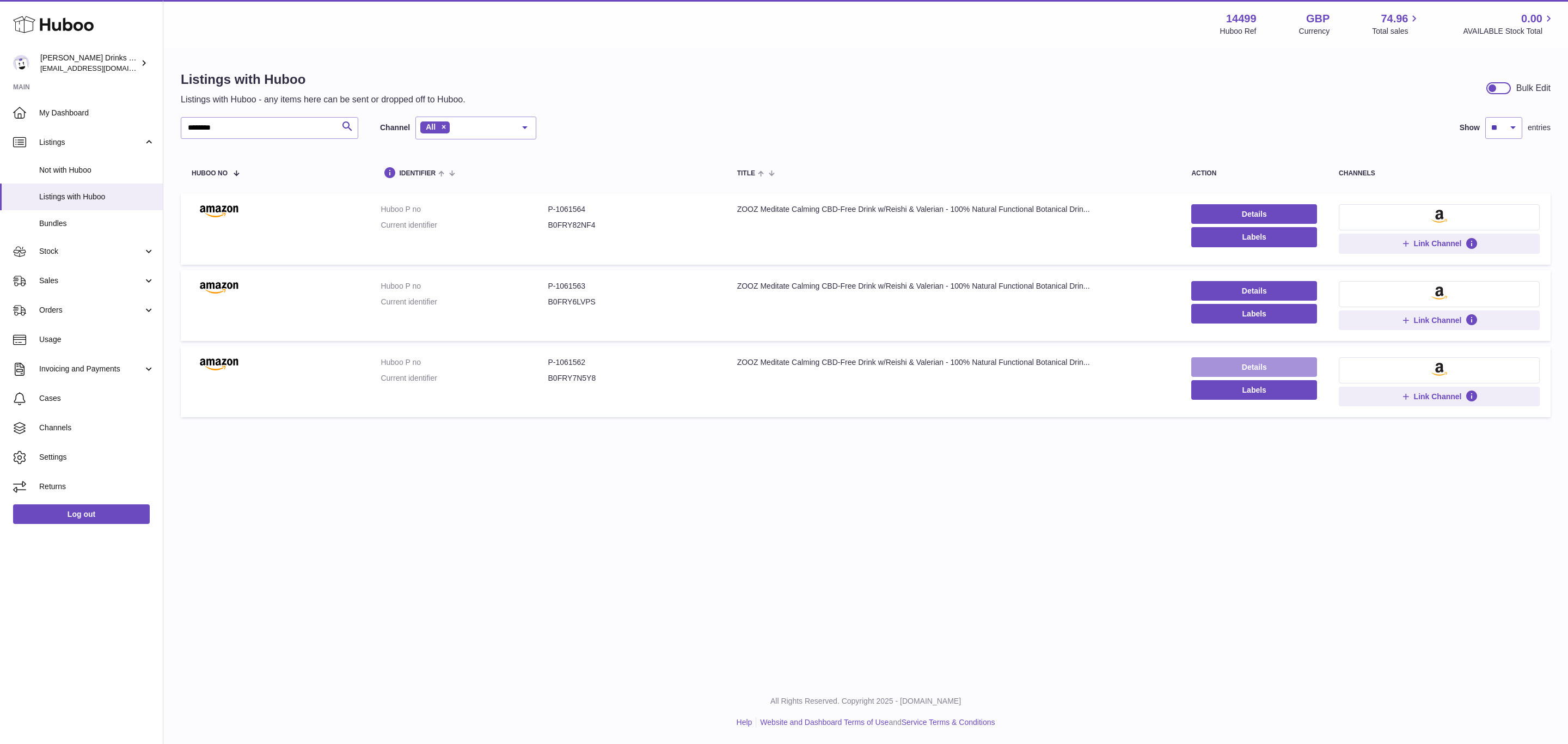
click at [1263, 364] on link "Details" at bounding box center [1254, 367] width 126 height 20
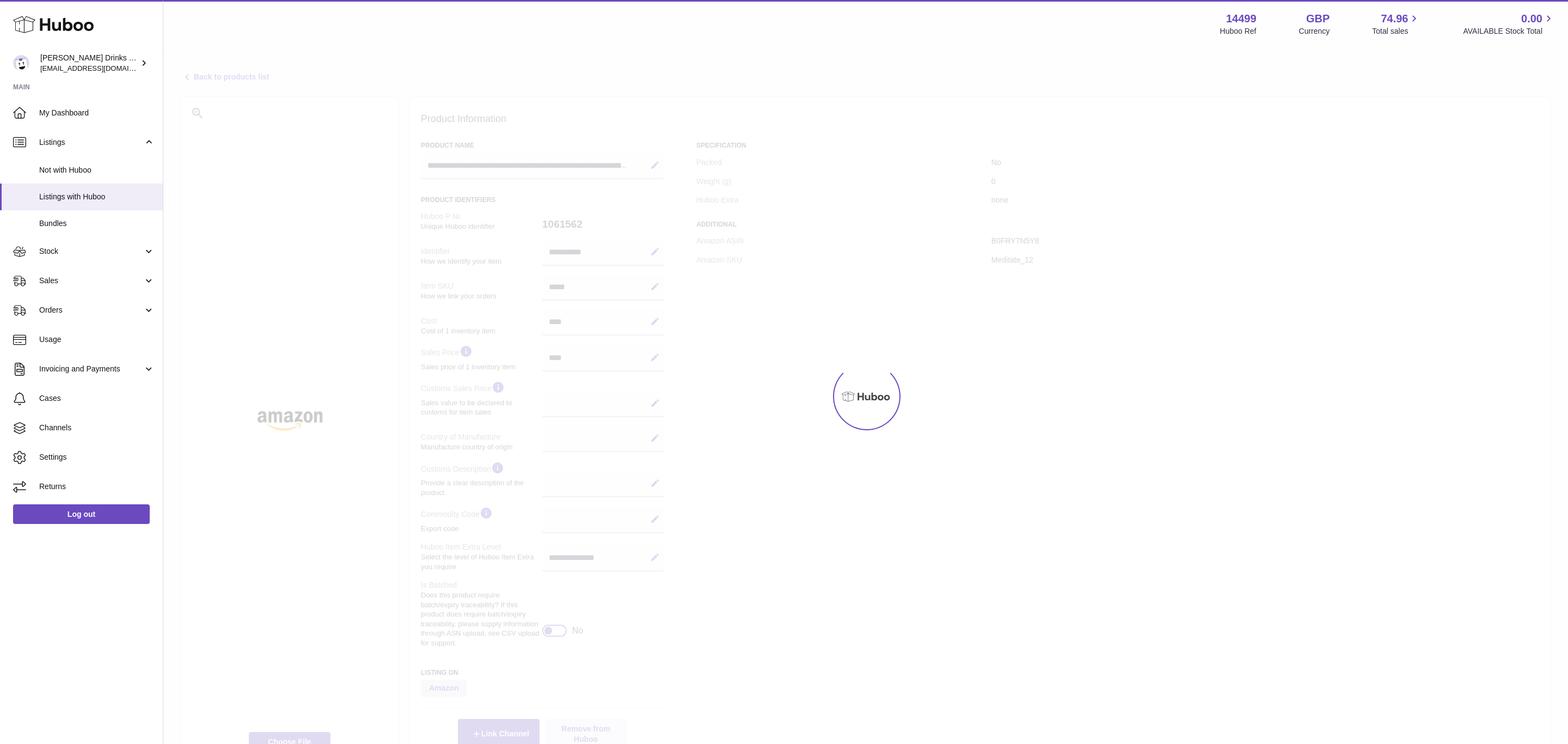
select select
select select "****"
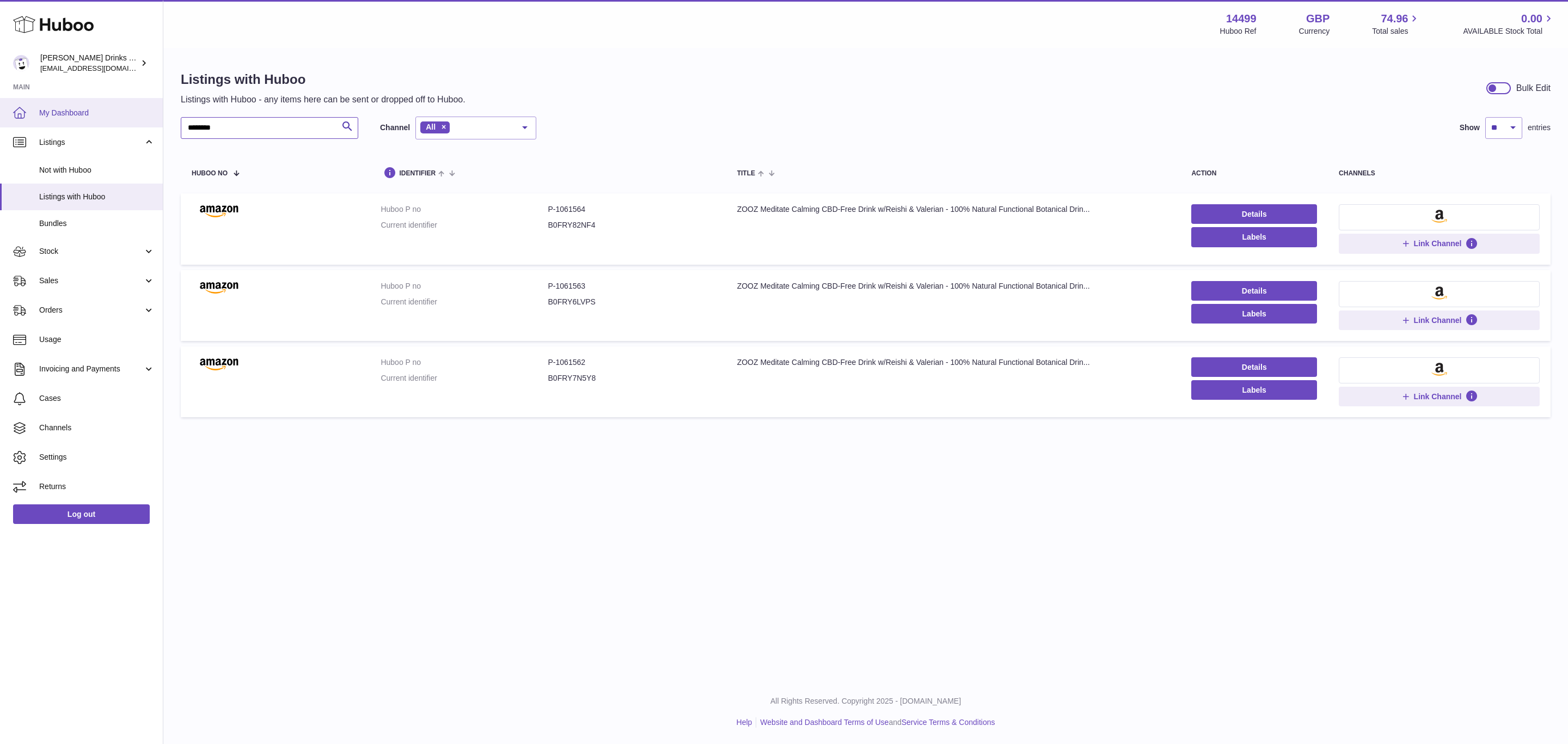
drag, startPoint x: 270, startPoint y: 133, endPoint x: 139, endPoint y: 118, distance: 131.9
click at [139, 118] on div "Huboo Soos Drinks LTD (t/a Zooz) internalAdmin-14499@internal.huboo.com Main My…" at bounding box center [784, 372] width 1568 height 744
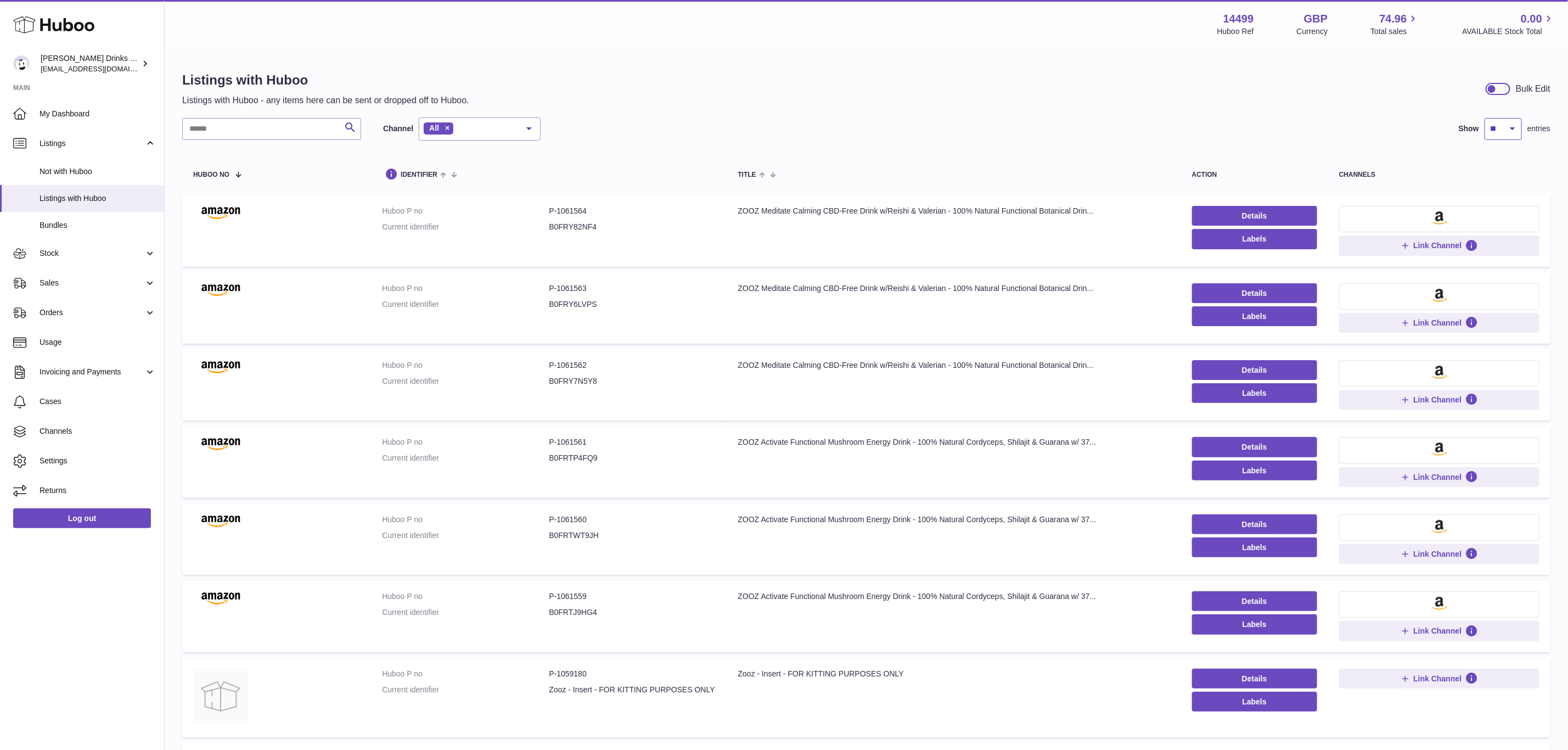
drag, startPoint x: 1507, startPoint y: 124, endPoint x: 1507, endPoint y: 135, distance: 11.0
click at [1507, 124] on select "** ** ** ***" at bounding box center [1503, 129] width 38 height 22
select select "***"
click at [1484, 118] on select "** ** ** ***" at bounding box center [1503, 129] width 38 height 22
click at [78, 253] on span "Stock" at bounding box center [92, 253] width 105 height 10
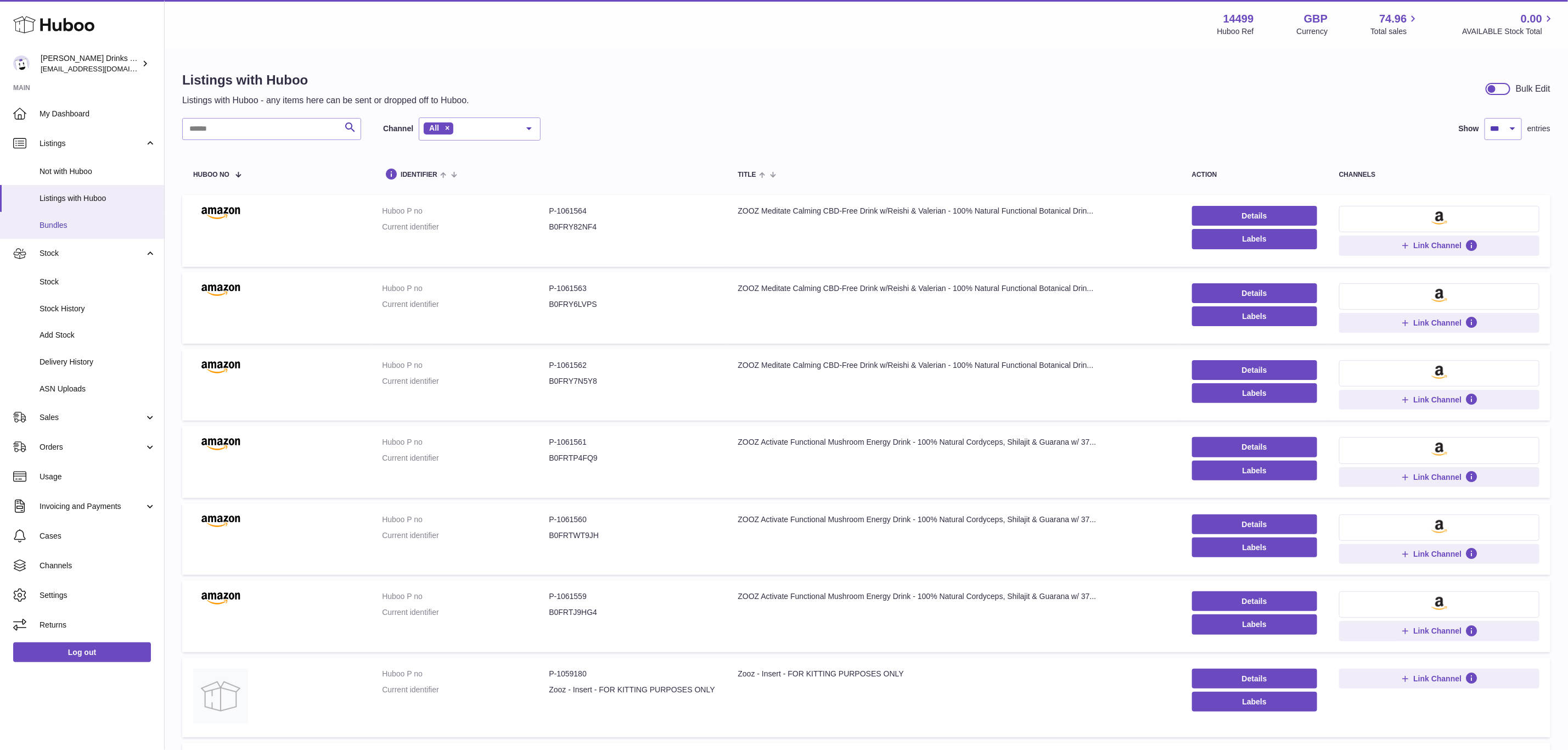
click at [79, 216] on link "Bundles" at bounding box center [82, 225] width 164 height 27
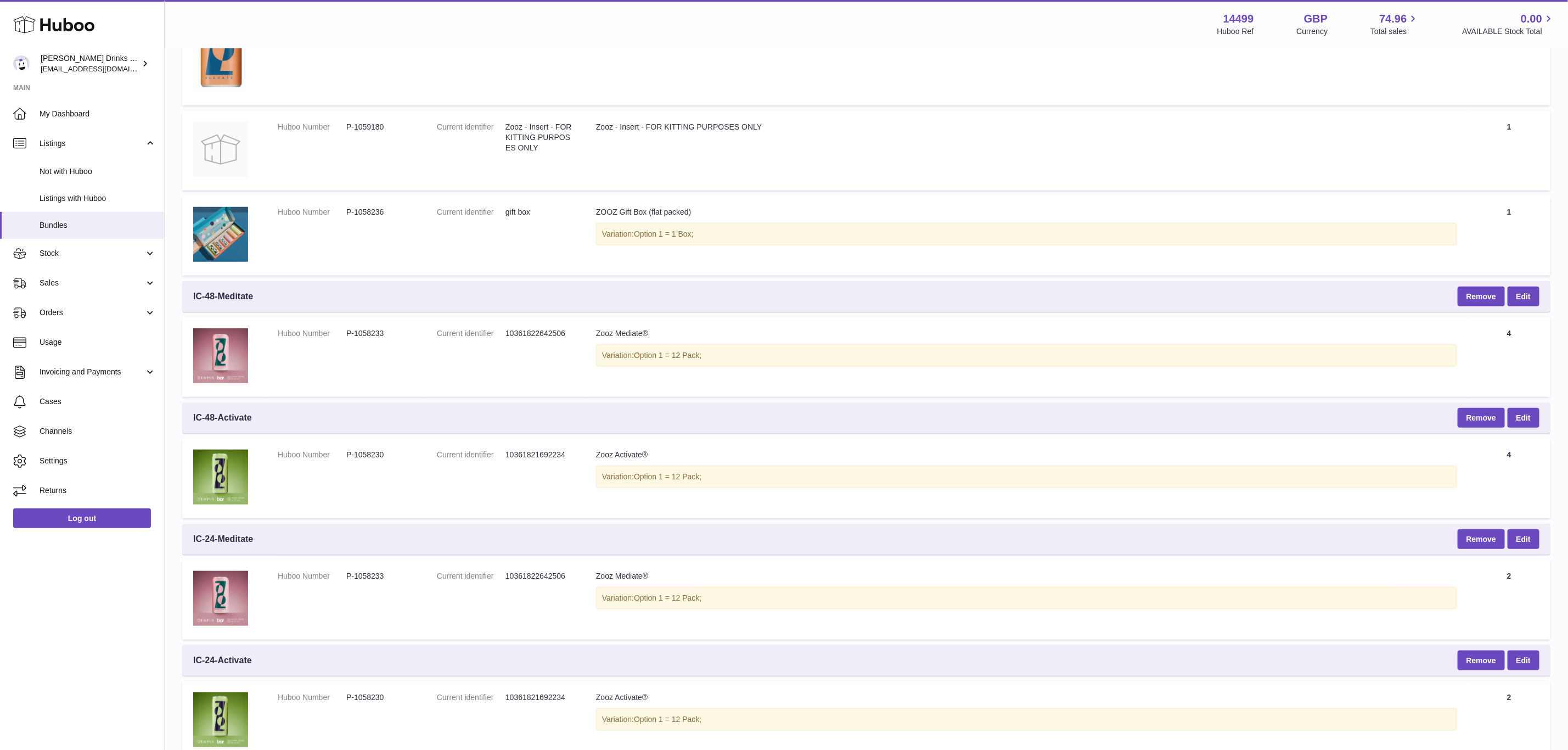
scroll to position [661, 0]
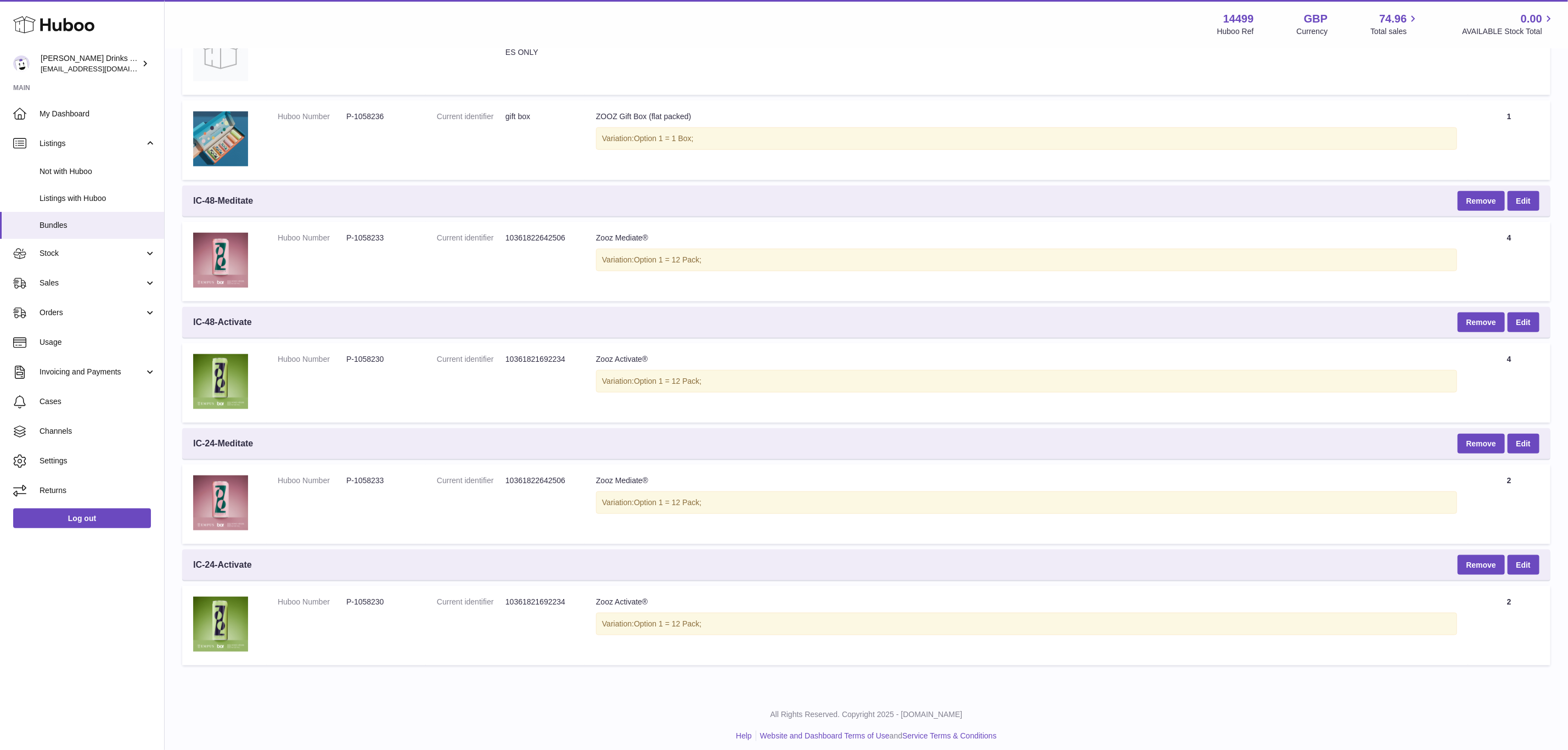
click at [291, 560] on div "IC-24-Activate Remove Edit" at bounding box center [866, 565] width 1369 height 30
click at [278, 552] on div "IC-24-Activate Remove Edit" at bounding box center [866, 565] width 1369 height 30
drag, startPoint x: 288, startPoint y: 558, endPoint x: 193, endPoint y: 562, distance: 95.1
click at [193, 562] on div "IC-24-Activate Remove Edit" at bounding box center [866, 565] width 1369 height 30
click at [386, 558] on div "IC-24-Activate Remove Edit" at bounding box center [866, 565] width 1369 height 30
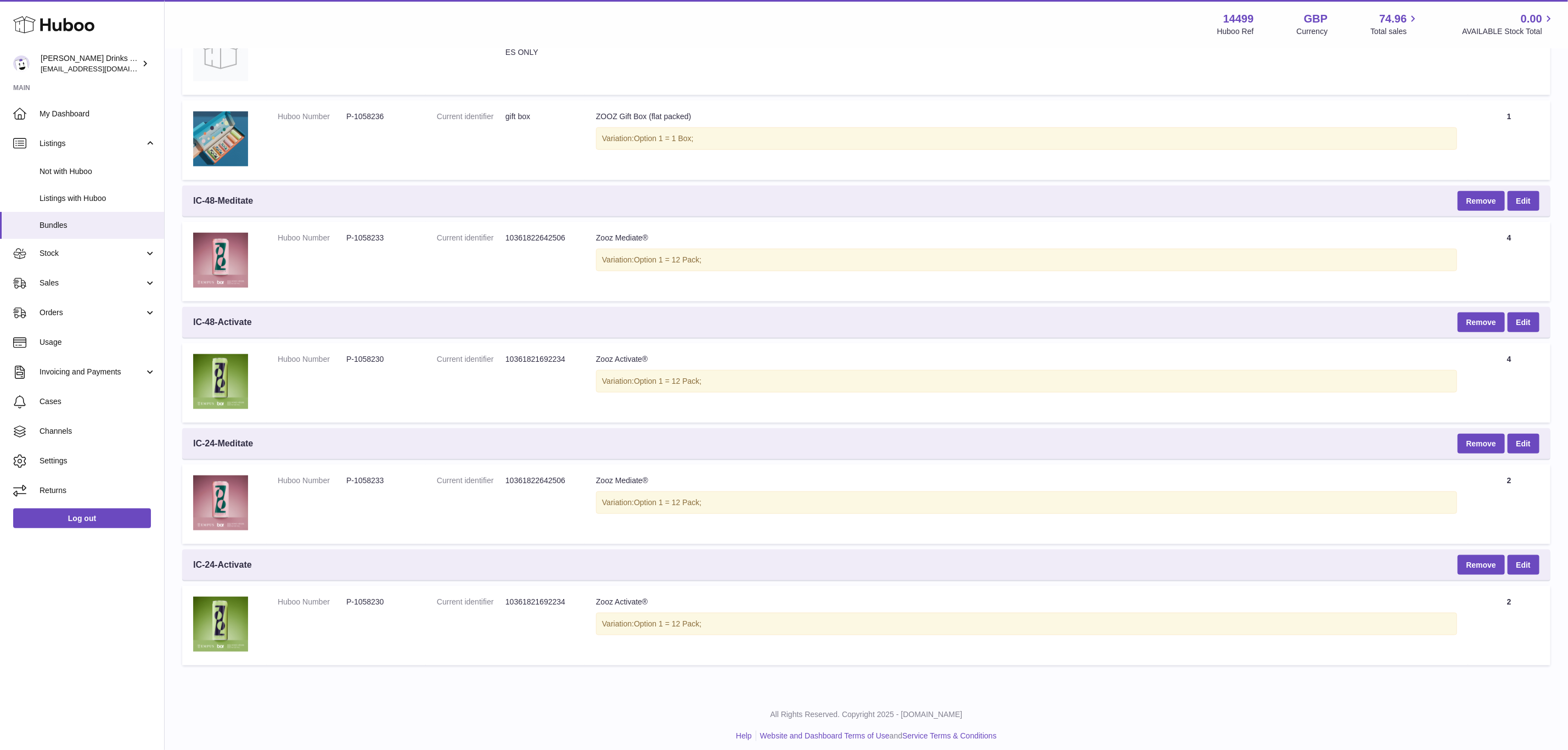
click at [397, 606] on td "Huboo Number P-1058230" at bounding box center [346, 626] width 159 height 80
drag, startPoint x: 392, startPoint y: 593, endPoint x: 344, endPoint y: 595, distance: 48.0
click at [344, 597] on dl "Huboo Number P-1058230" at bounding box center [346, 605] width 137 height 16
click at [440, 630] on td "Current identifier 10361821692234" at bounding box center [506, 626] width 159 height 80
click at [330, 561] on div "IC-24-Activate Remove Edit" at bounding box center [866, 565] width 1369 height 30
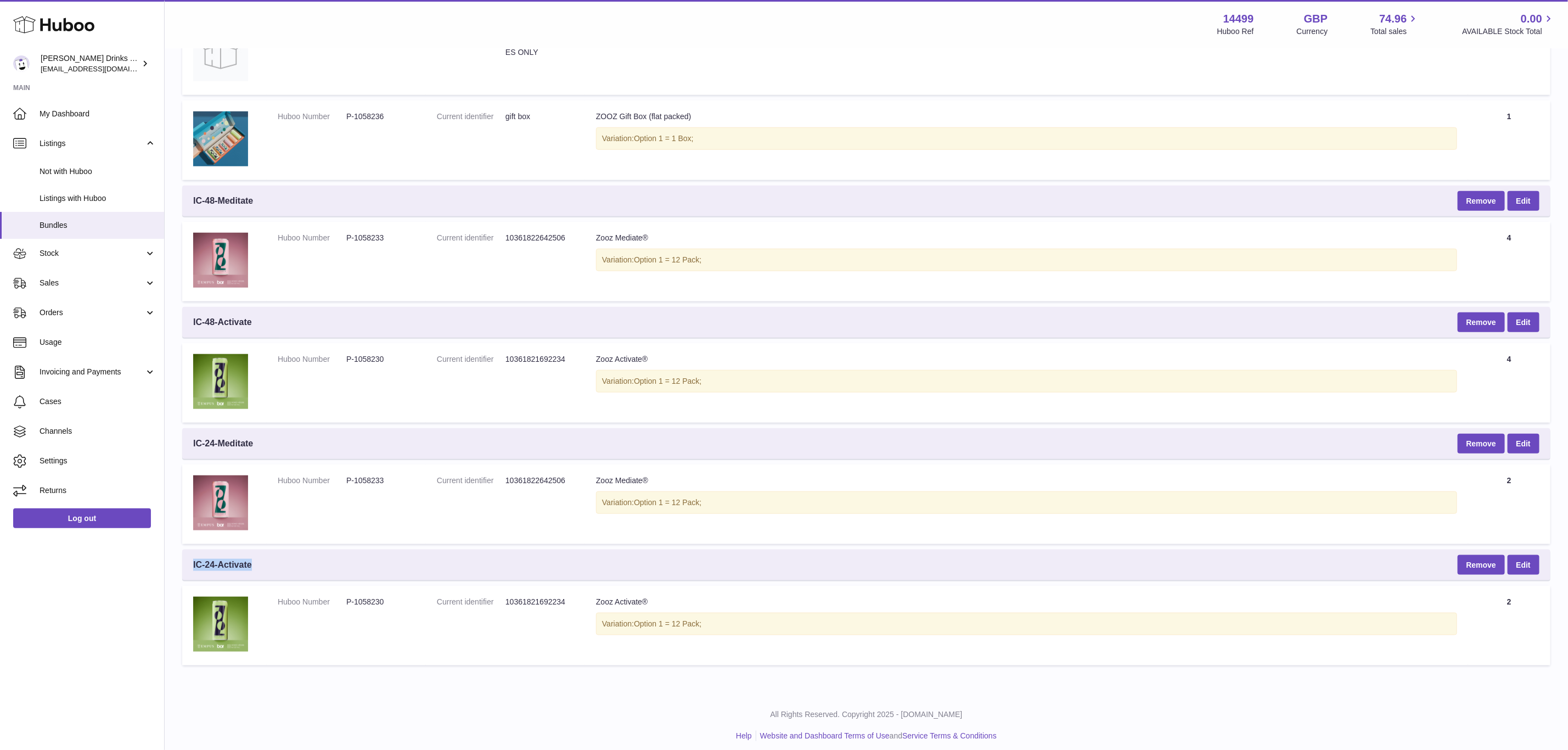
drag, startPoint x: 285, startPoint y: 562, endPoint x: 188, endPoint y: 558, distance: 97.1
click at [188, 558] on div "IC-24-Activate Remove Edit" at bounding box center [866, 565] width 1369 height 30
click at [436, 569] on div "IC-24-Activate Remove Edit" at bounding box center [866, 565] width 1369 height 30
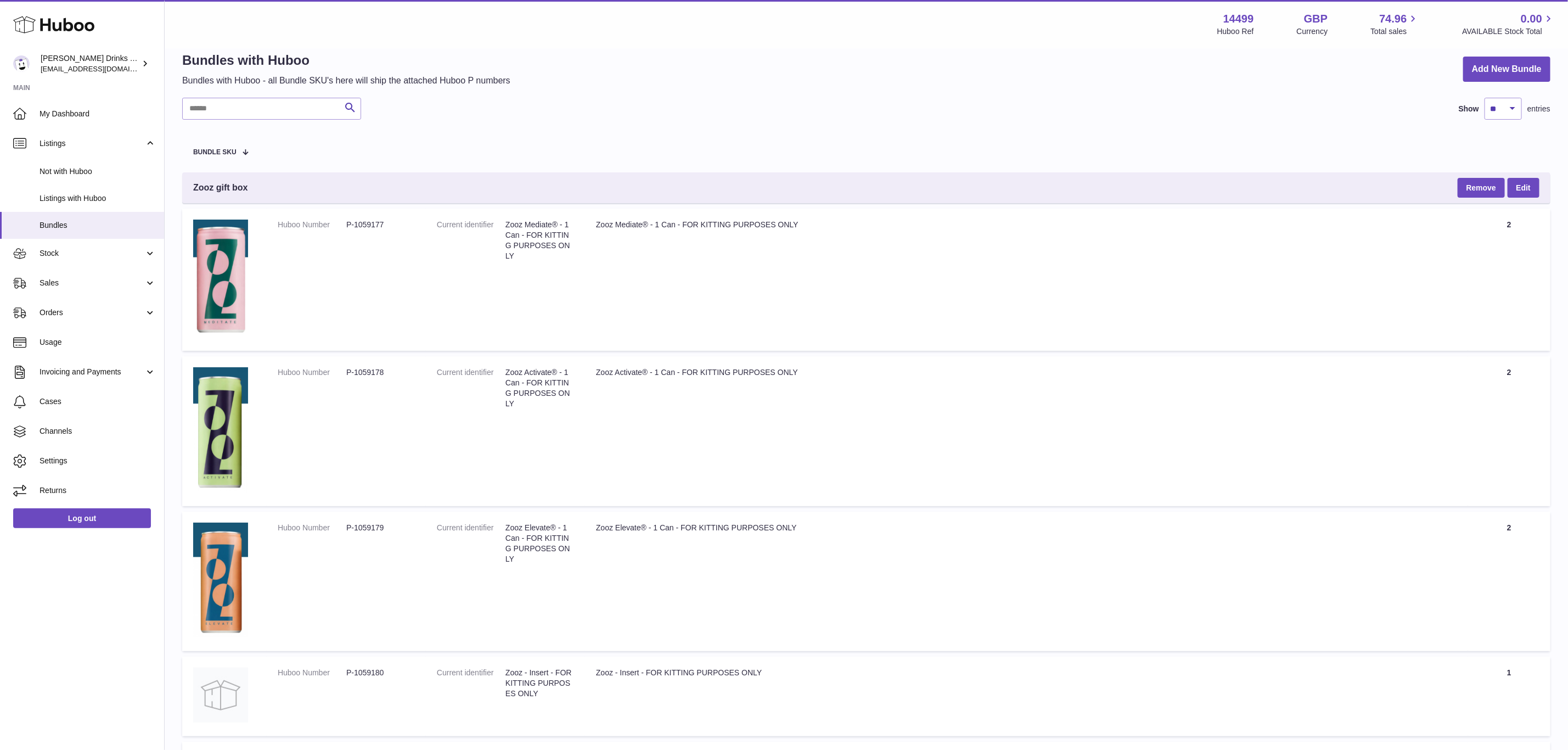
scroll to position [0, 0]
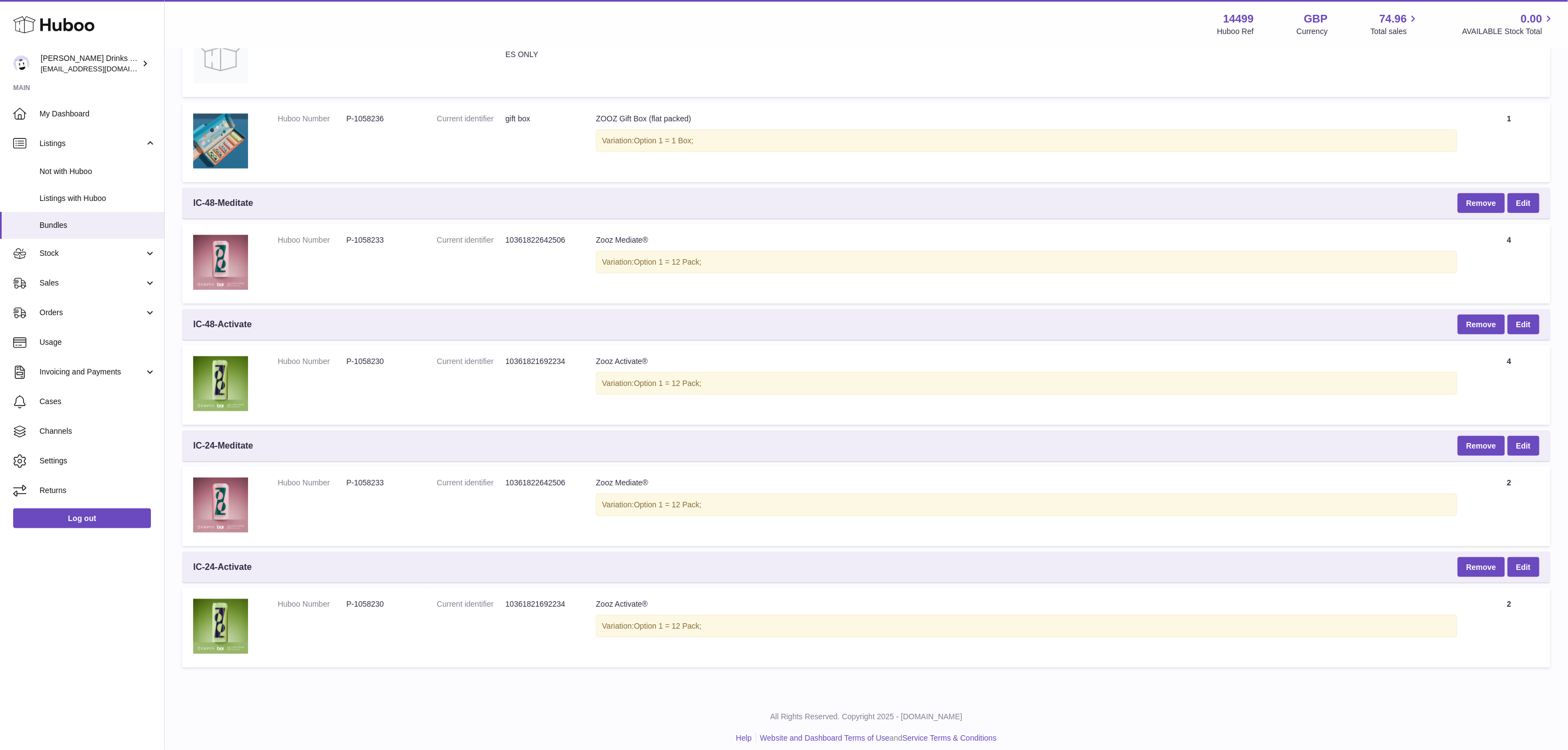
click at [512, 370] on td "Current identifier 10361821692234" at bounding box center [506, 385] width 159 height 80
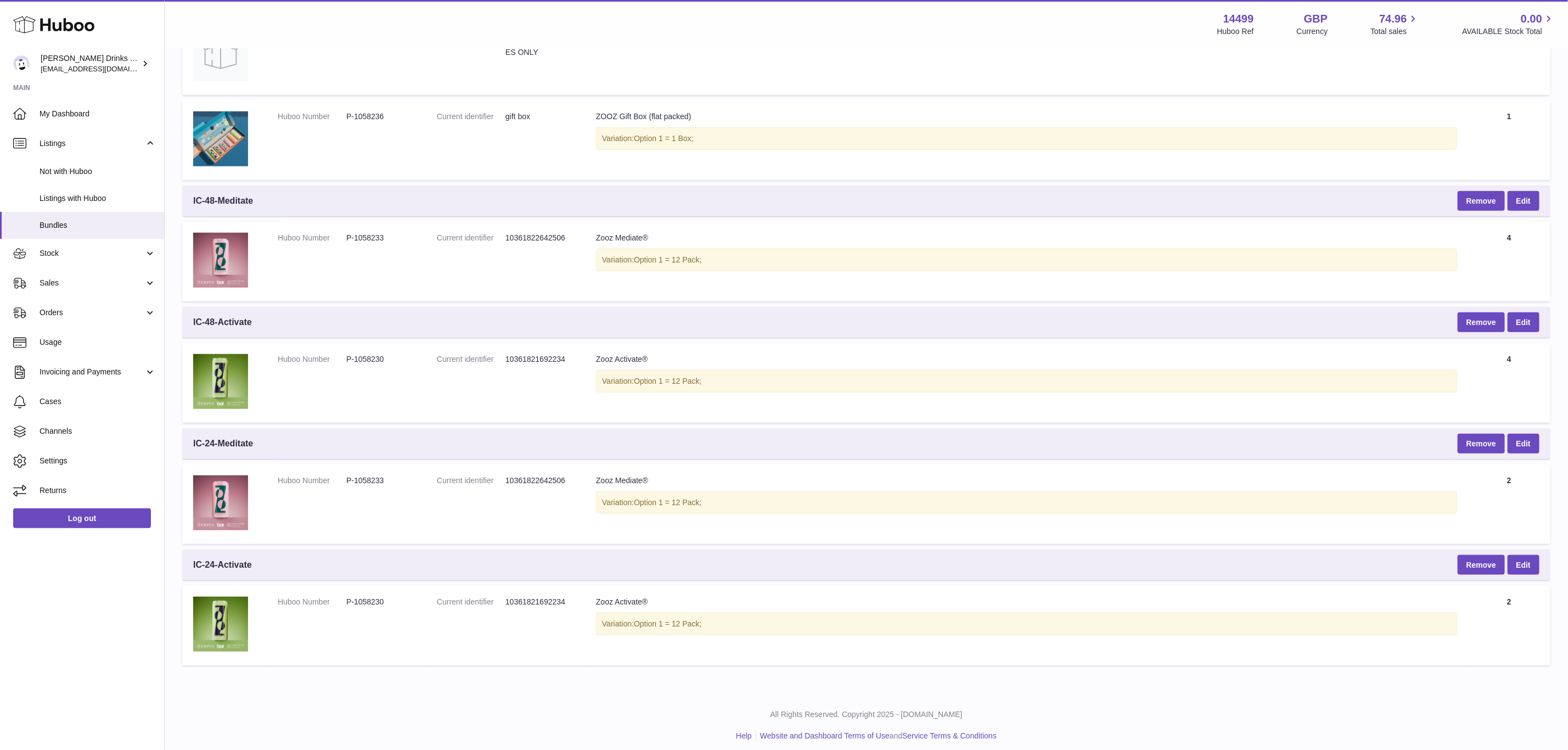
click at [486, 216] on table "Bundle SKU Zooz gift box Remove Edit Huboo Number P-1059177 Current identifier …" at bounding box center [866, 80] width 1369 height 1182
click at [253, 200] on span "IC-48-Meditate" at bounding box center [223, 201] width 60 height 12
click at [253, 197] on span "IC-48-Meditate" at bounding box center [223, 201] width 60 height 12
click at [133, 631] on div "Huboo Soos Drinks LTD (t/a Zooz) internalAdmin-14499@internal.huboo.com Main My…" at bounding box center [82, 375] width 164 height 750
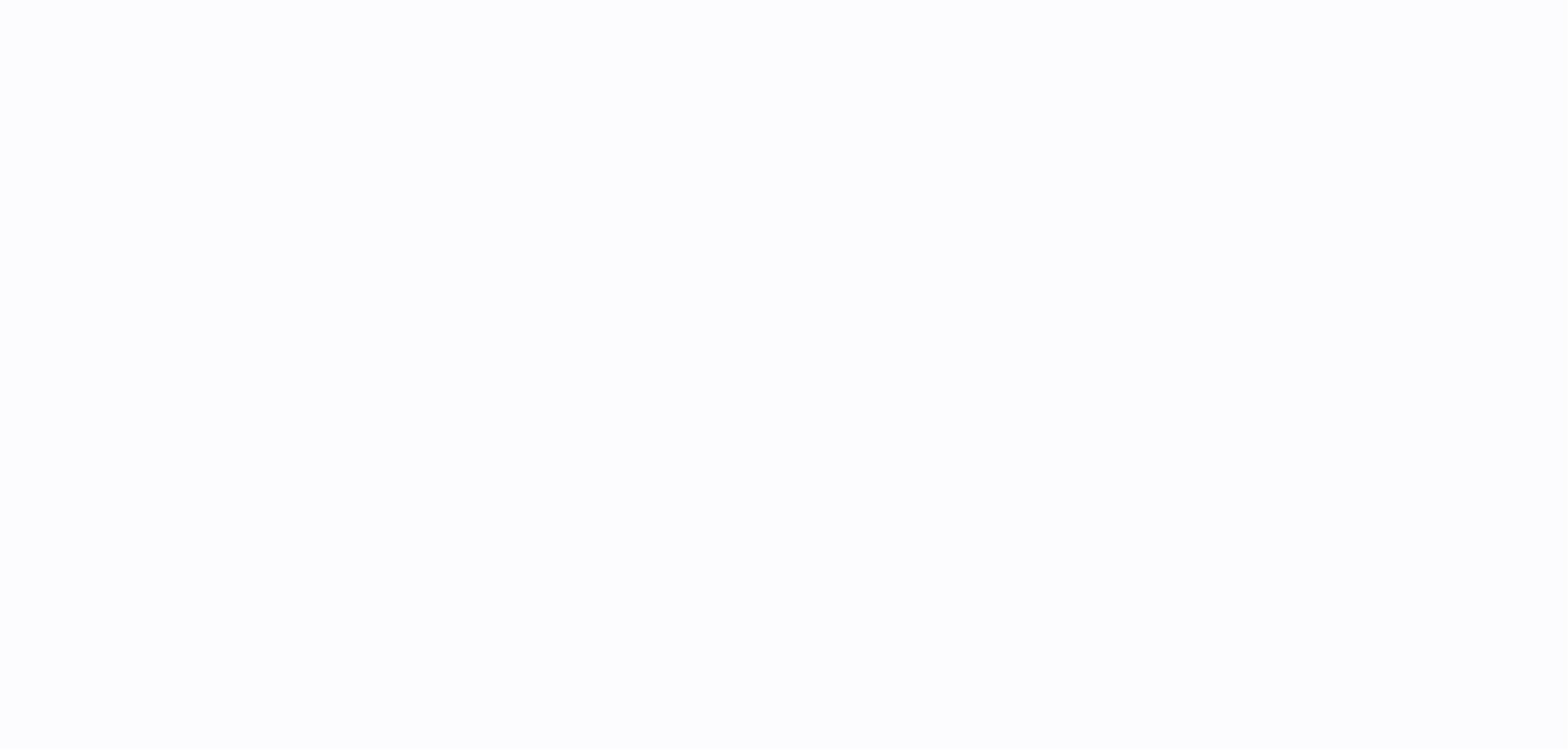
select select
select select "****"
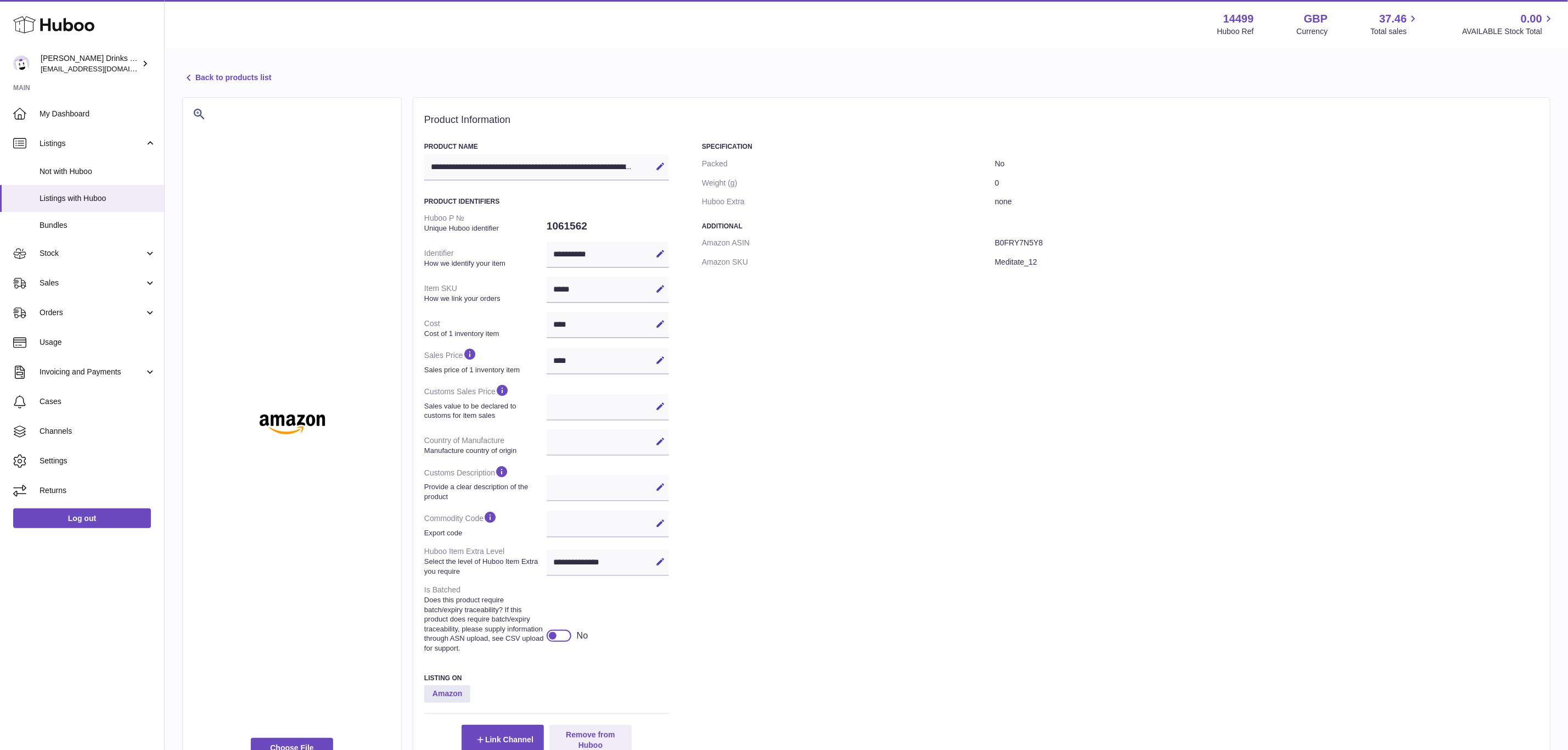
click at [1077, 350] on div "Specification Packed No Weight (g) 0 Huboo Extra none Additional Amazon ASIN B0…" at bounding box center [1120, 448] width 837 height 612
click at [1012, 135] on div "**********" at bounding box center [982, 435] width 1138 height 675
click at [214, 81] on link "Back to products list" at bounding box center [226, 78] width 89 height 13
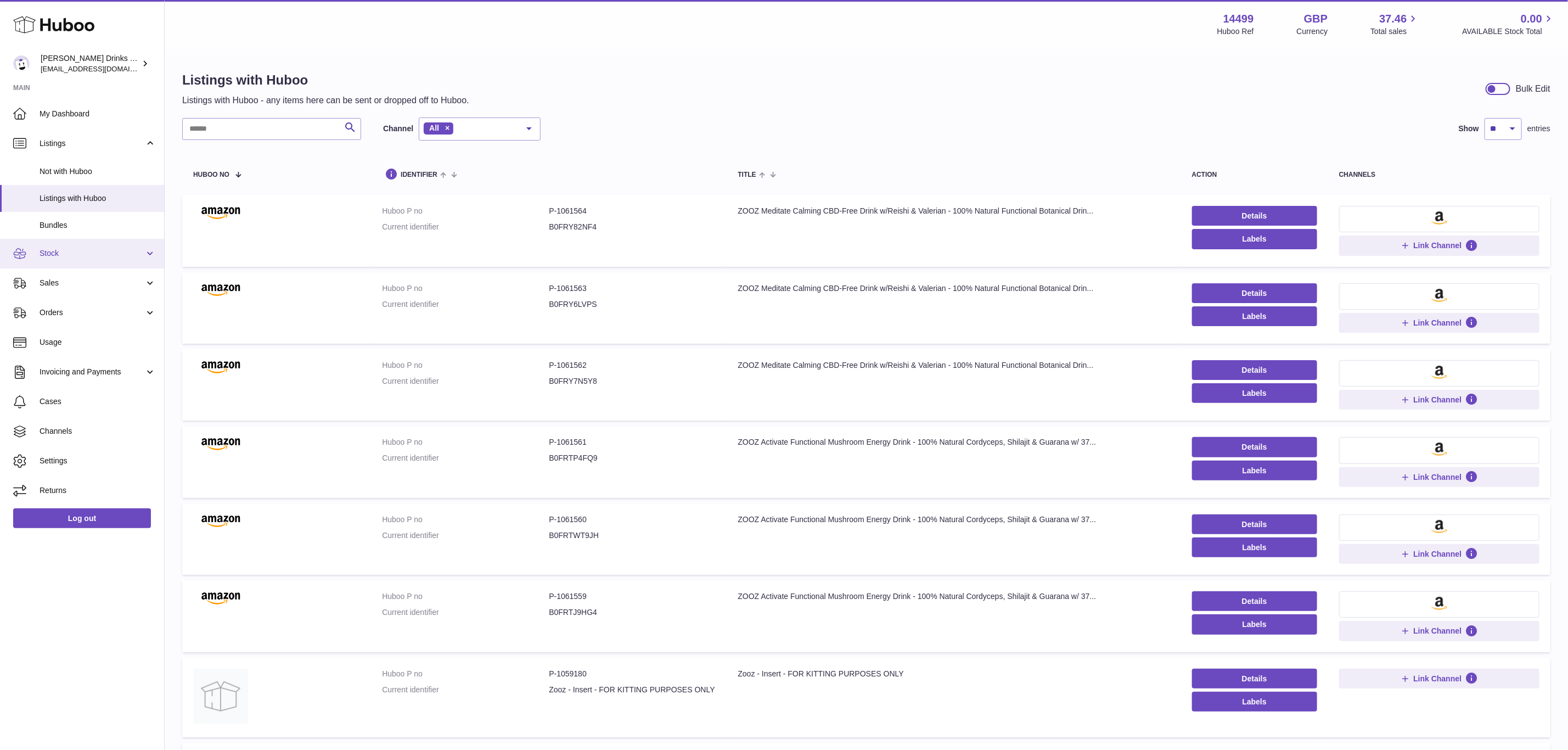
click at [91, 253] on span "Stock" at bounding box center [92, 253] width 105 height 10
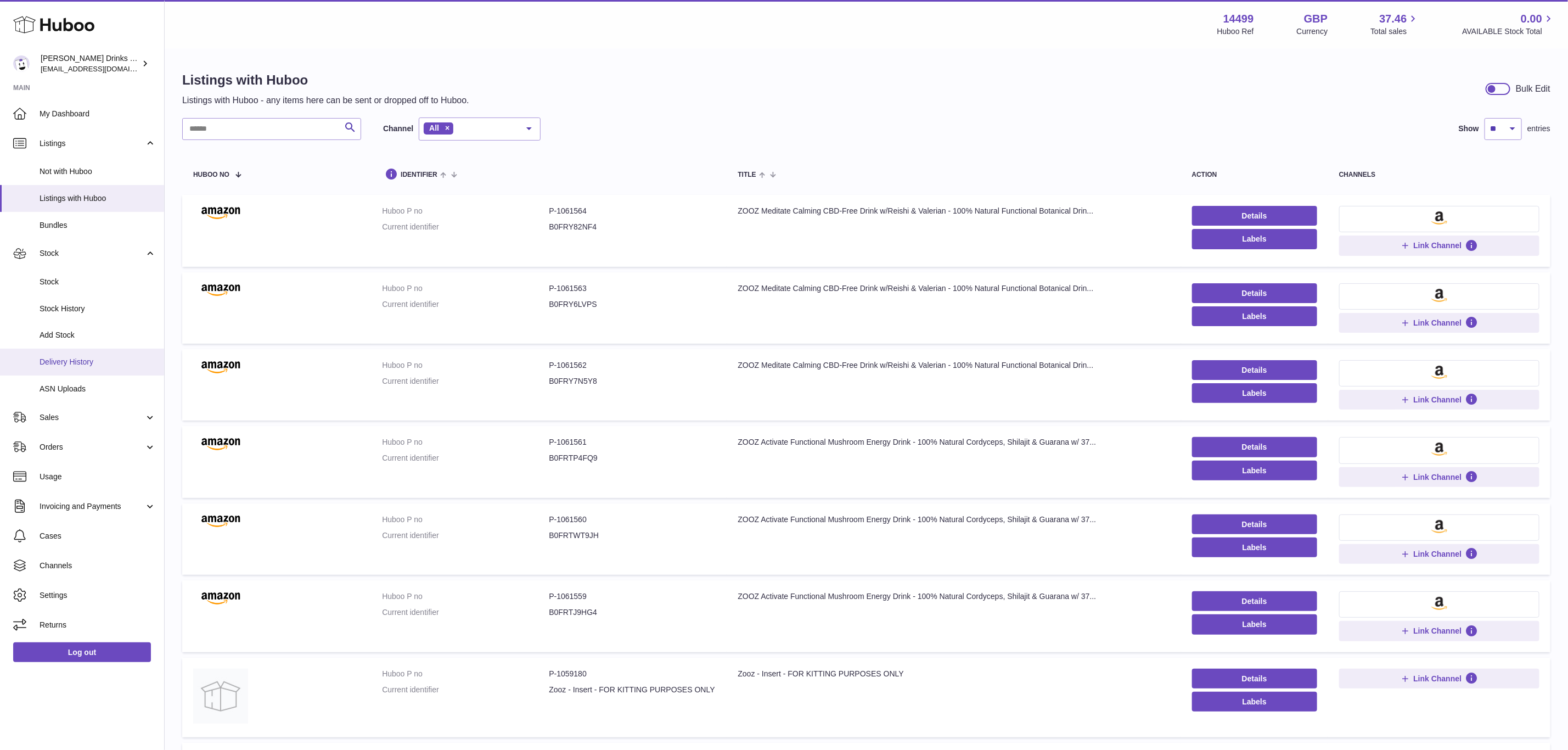
click at [110, 357] on span "Delivery History" at bounding box center [98, 362] width 117 height 10
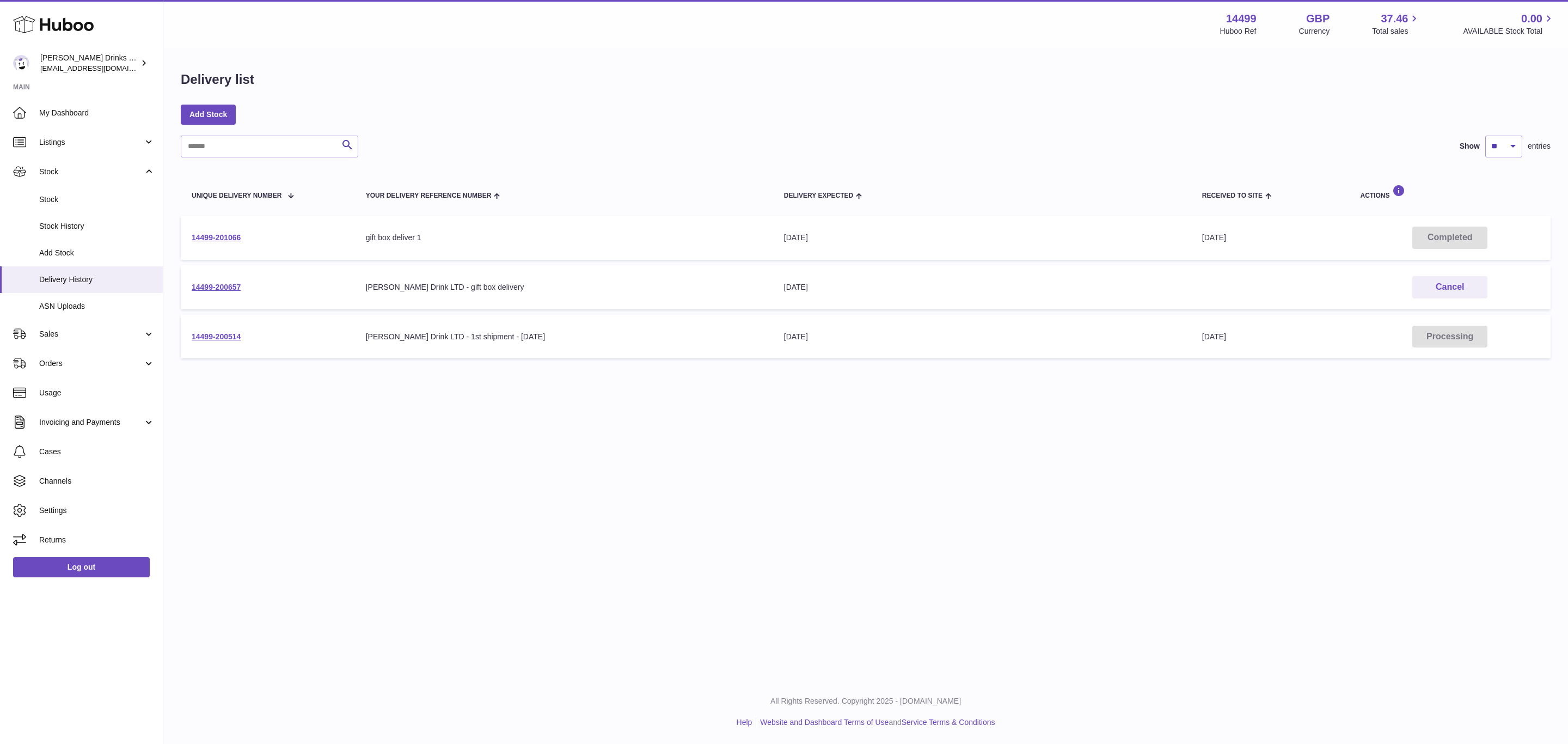
click at [692, 450] on div "Menu Huboo 14499 Huboo Ref GBP Currency 37.46 Total sales 0.00 AVAILABLE Stock …" at bounding box center [865, 340] width 1404 height 680
click at [209, 278] on td "14499-200657" at bounding box center [267, 287] width 174 height 44
click at [237, 286] on link "14499-200657" at bounding box center [216, 287] width 49 height 9
click at [234, 235] on link "14499-201066" at bounding box center [216, 238] width 49 height 9
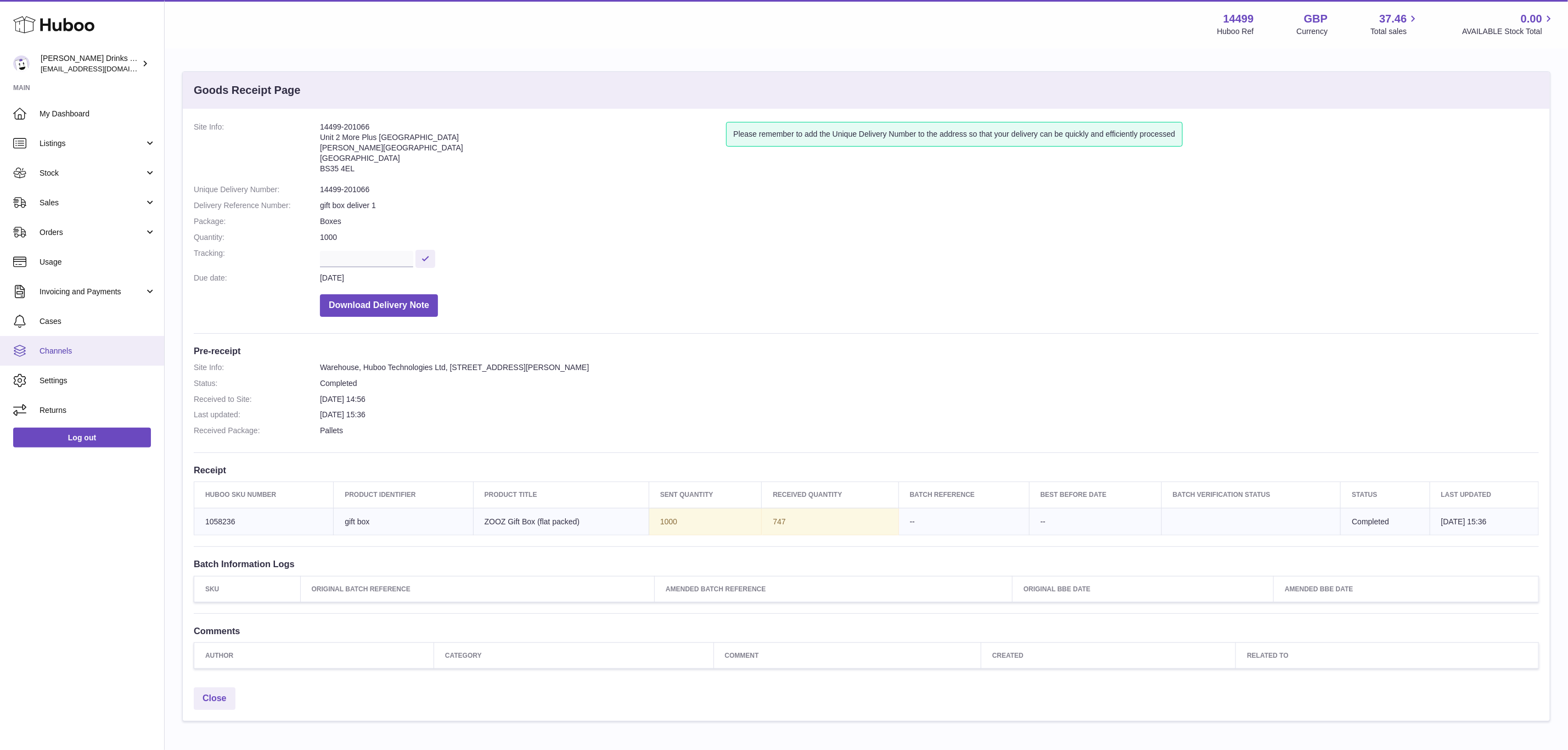
click at [94, 348] on span "Channels" at bounding box center [98, 351] width 117 height 10
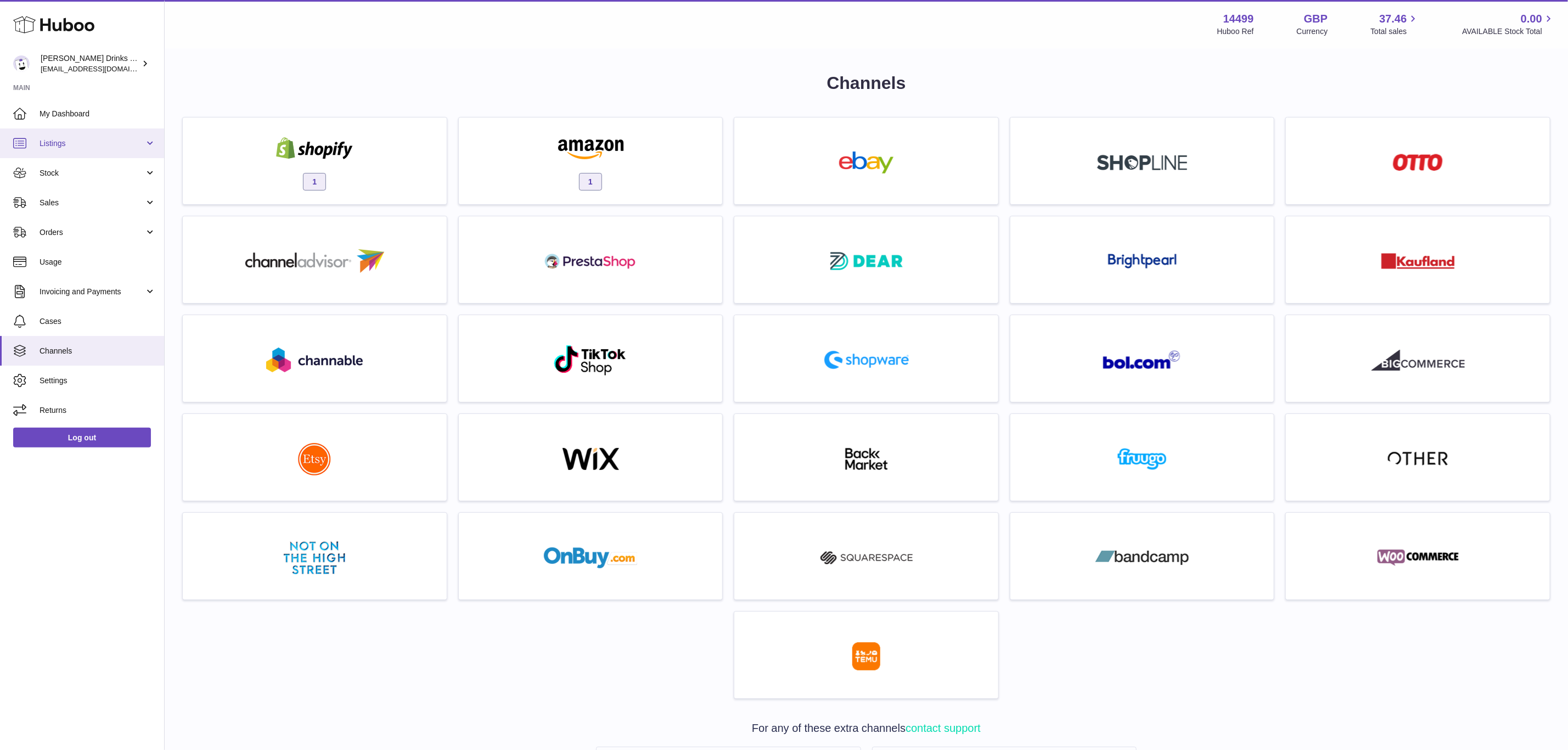
drag, startPoint x: 94, startPoint y: 139, endPoint x: 89, endPoint y: 157, distance: 18.7
click at [94, 139] on span "Listings" at bounding box center [92, 144] width 105 height 10
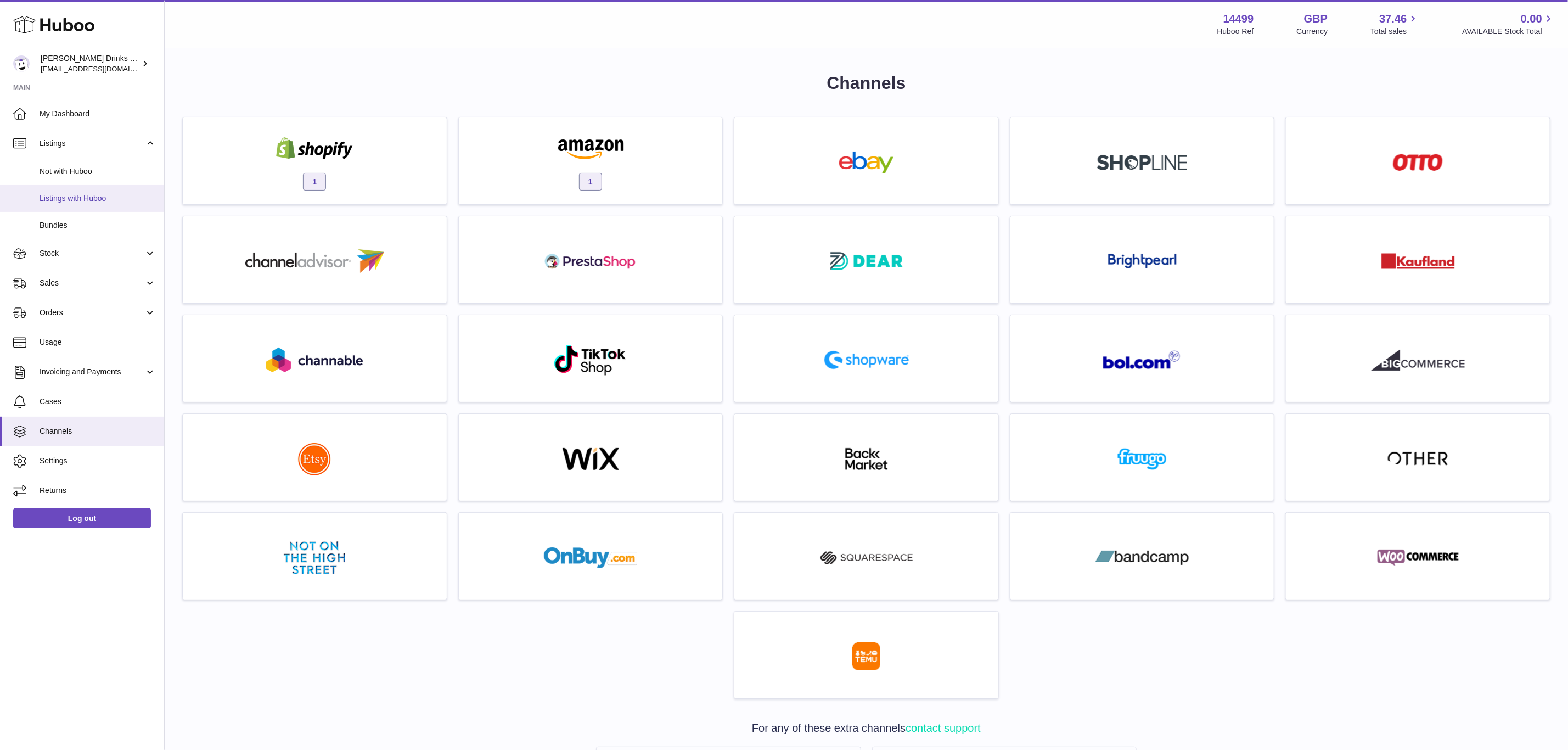
click at [80, 197] on span "Listings with Huboo" at bounding box center [98, 198] width 117 height 10
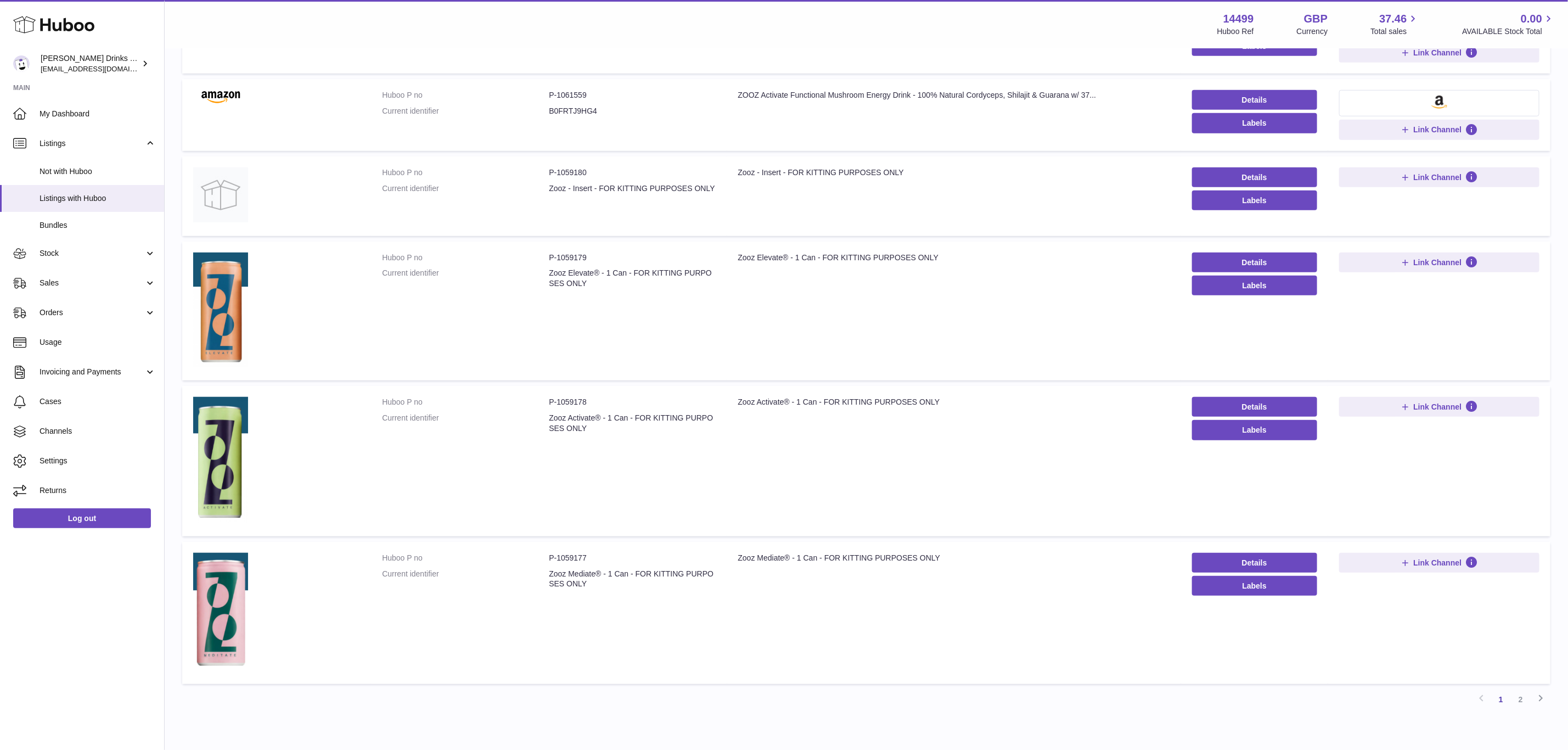
scroll to position [473, 0]
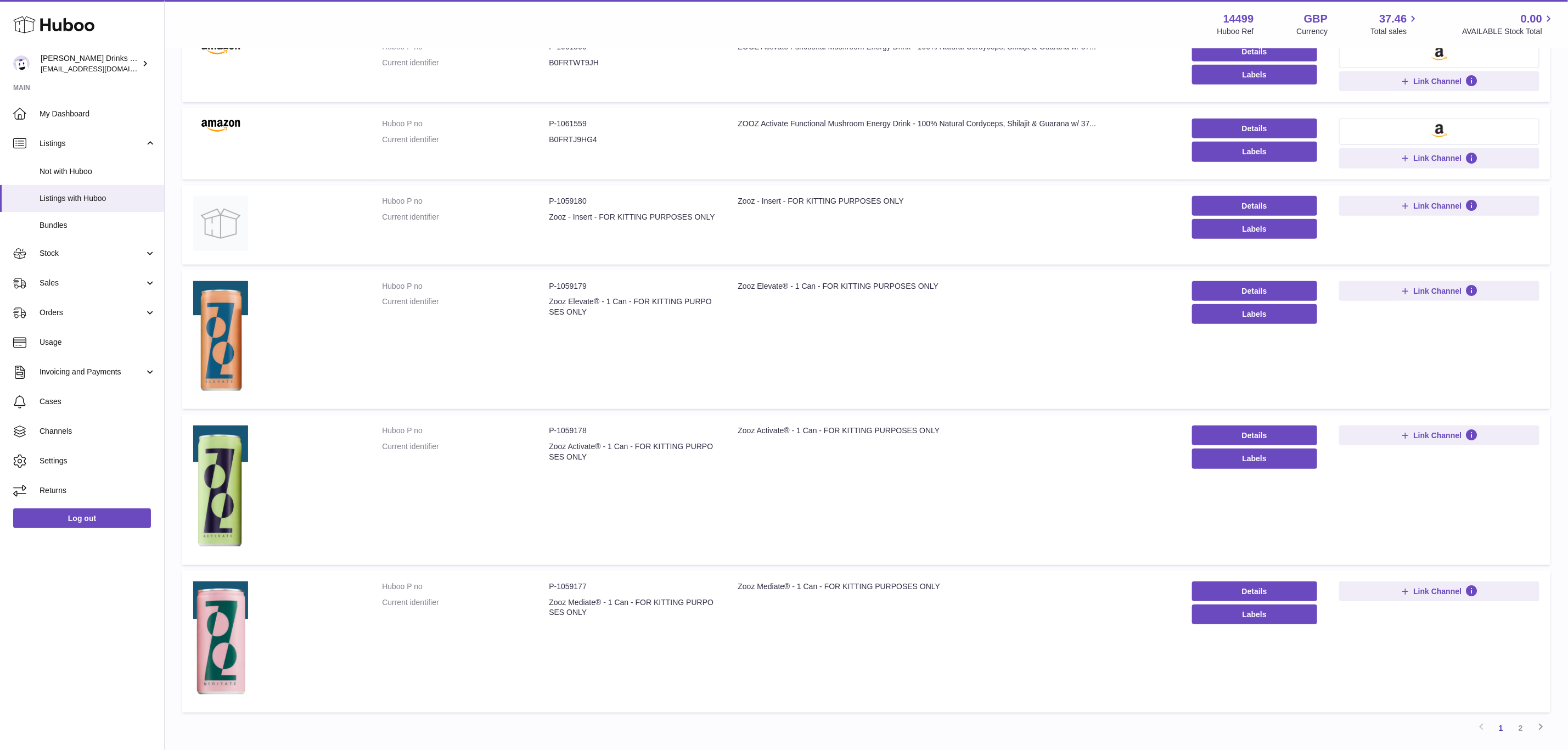
click at [638, 337] on td "Huboo P no P-1059179 Current identifier Zooz Elevate® - 1 Can - FOR KITTING PUR…" at bounding box center [548, 339] width 355 height 139
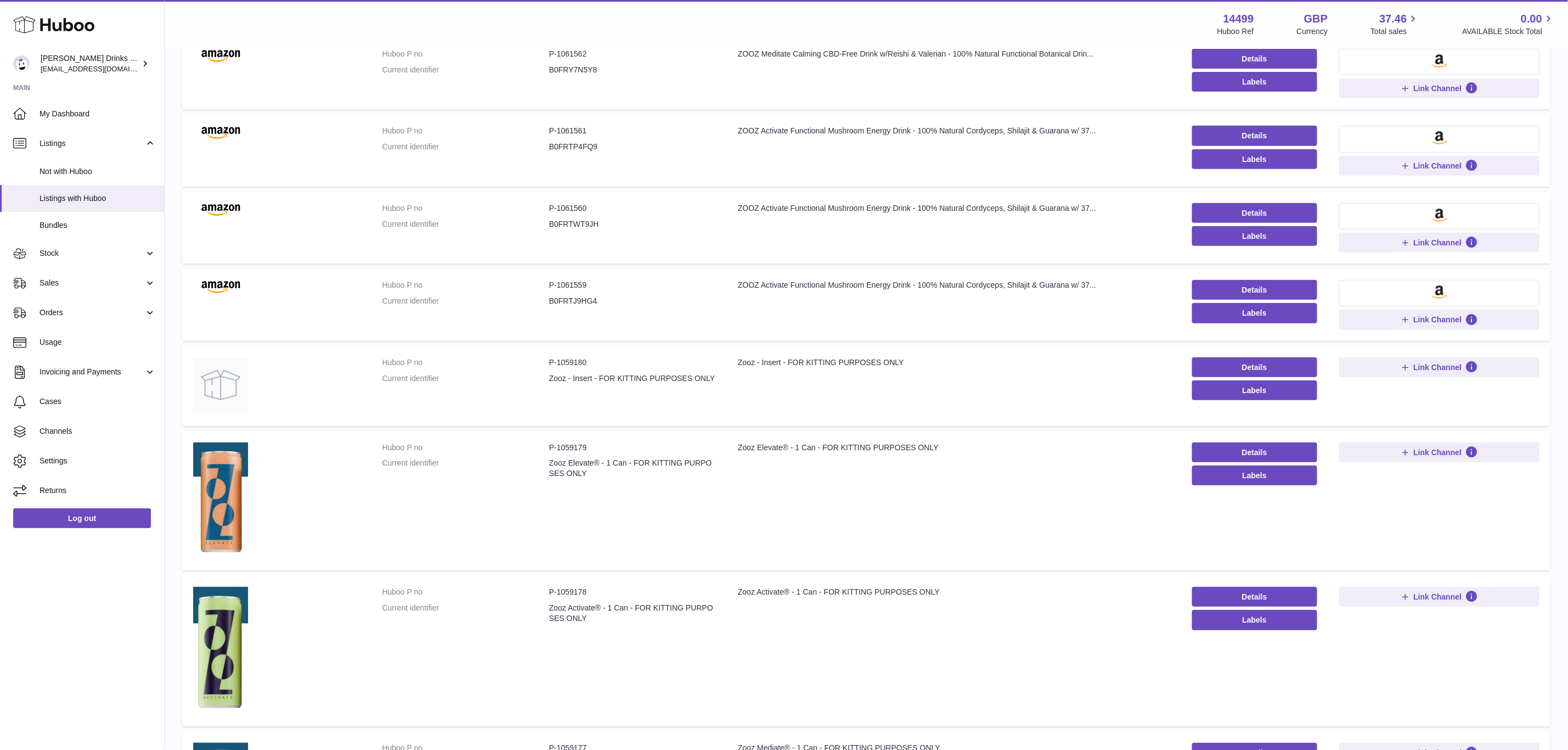
scroll to position [308, 0]
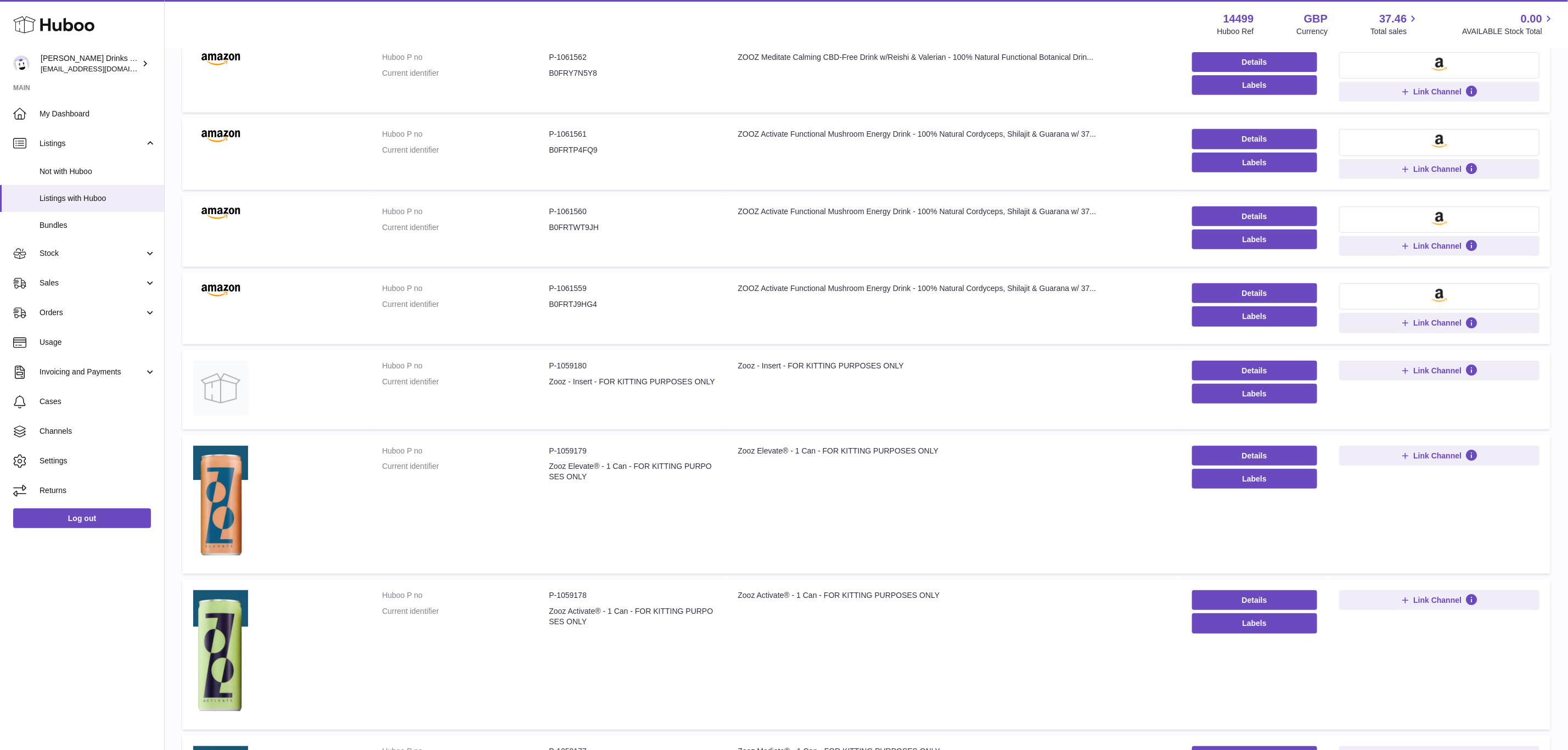
click at [862, 405] on td "Title Zooz - Insert - FOR KITTING PURPOSES ONLY" at bounding box center [954, 389] width 454 height 80
click at [817, 385] on td "Title Zooz - Insert - FOR KITTING PURPOSES ONLY" at bounding box center [954, 389] width 454 height 80
click at [832, 384] on td "Title Zooz - Insert - FOR KITTING PURPOSES ONLY" at bounding box center [954, 389] width 454 height 80
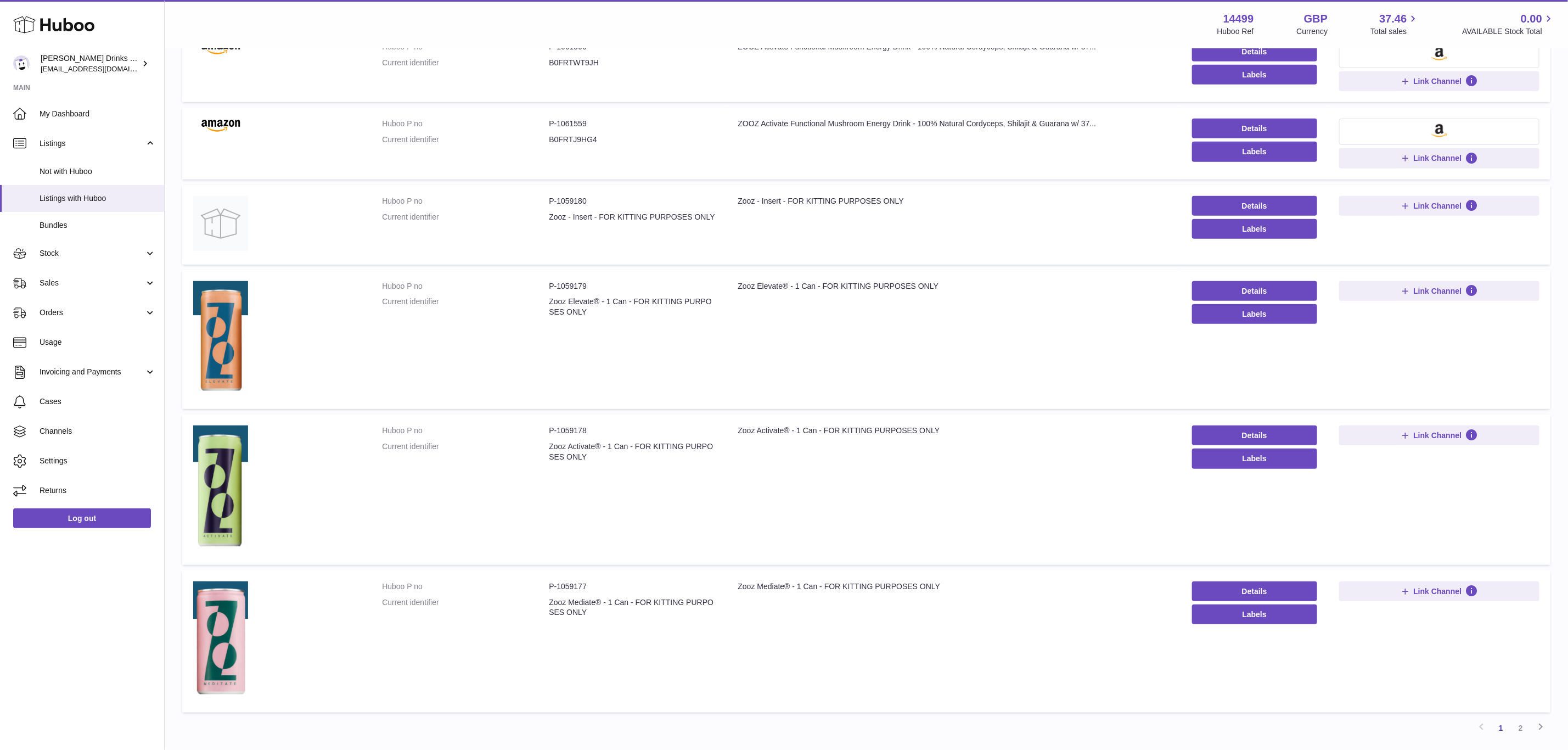
scroll to position [555, 0]
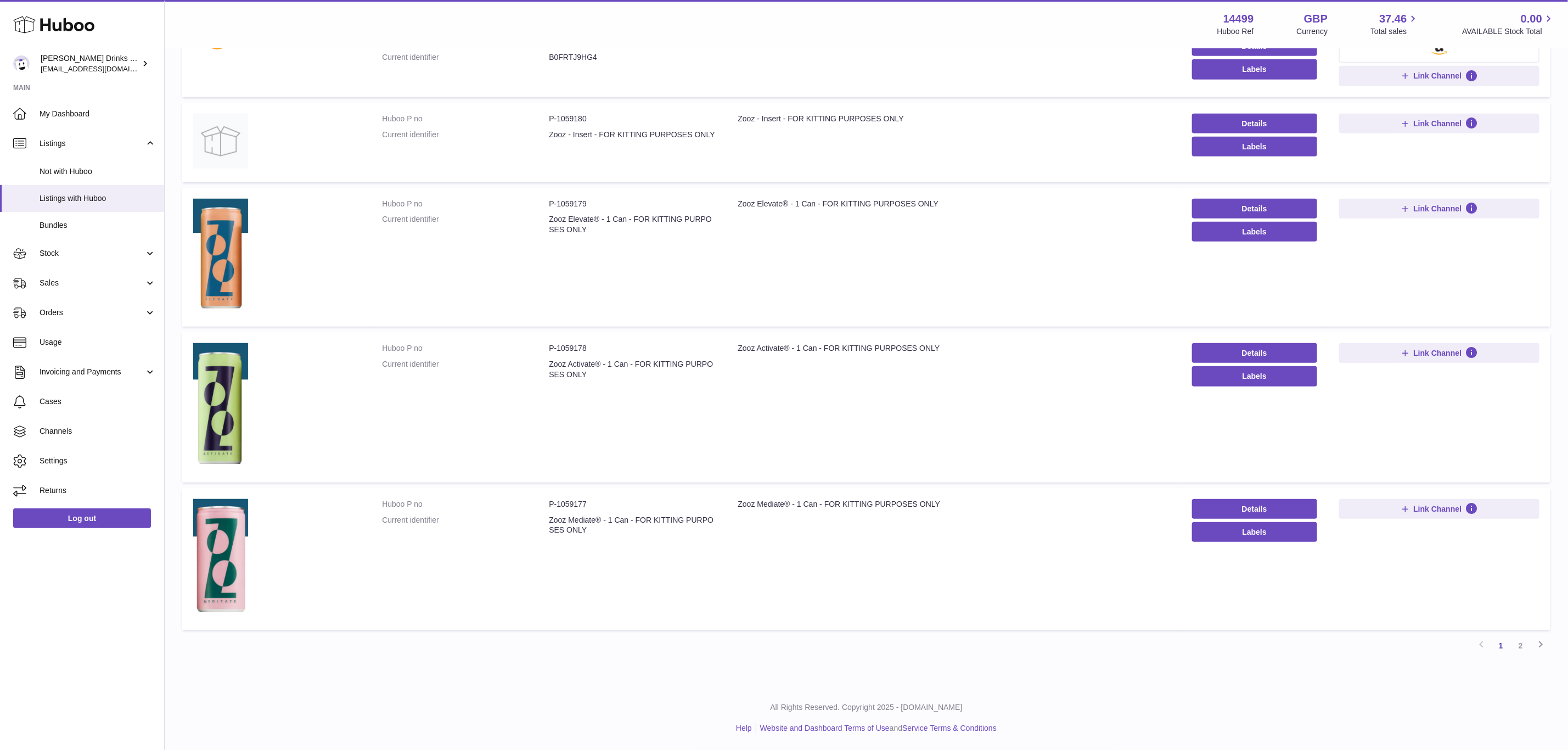
click at [590, 373] on dd "Zooz Activate® - 1 Can - FOR KITTING PURPOSES ONLY" at bounding box center [633, 369] width 167 height 21
click at [359, 341] on td at bounding box center [276, 407] width 189 height 150
click at [76, 224] on span "Bundles" at bounding box center [98, 225] width 117 height 10
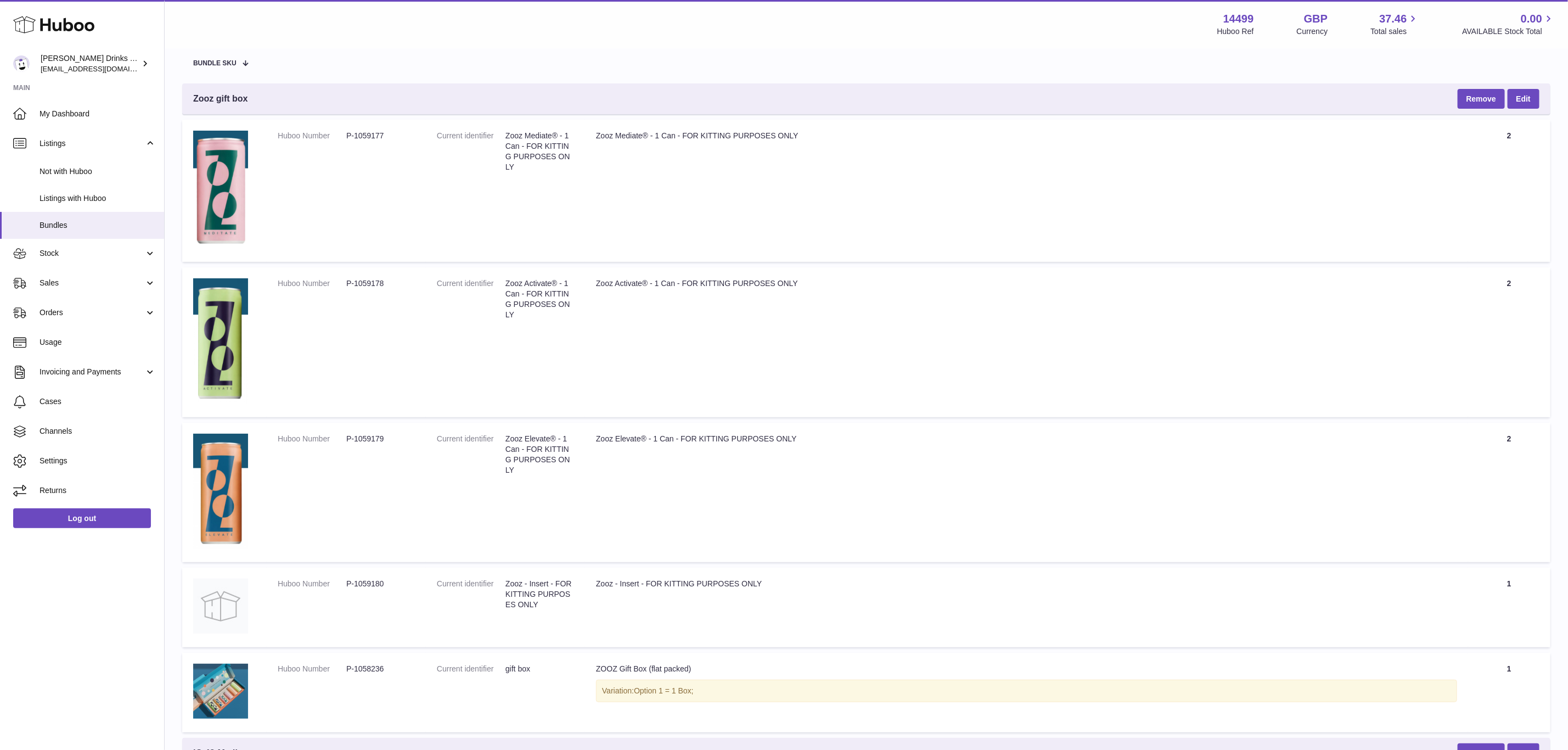
scroll to position [82, 0]
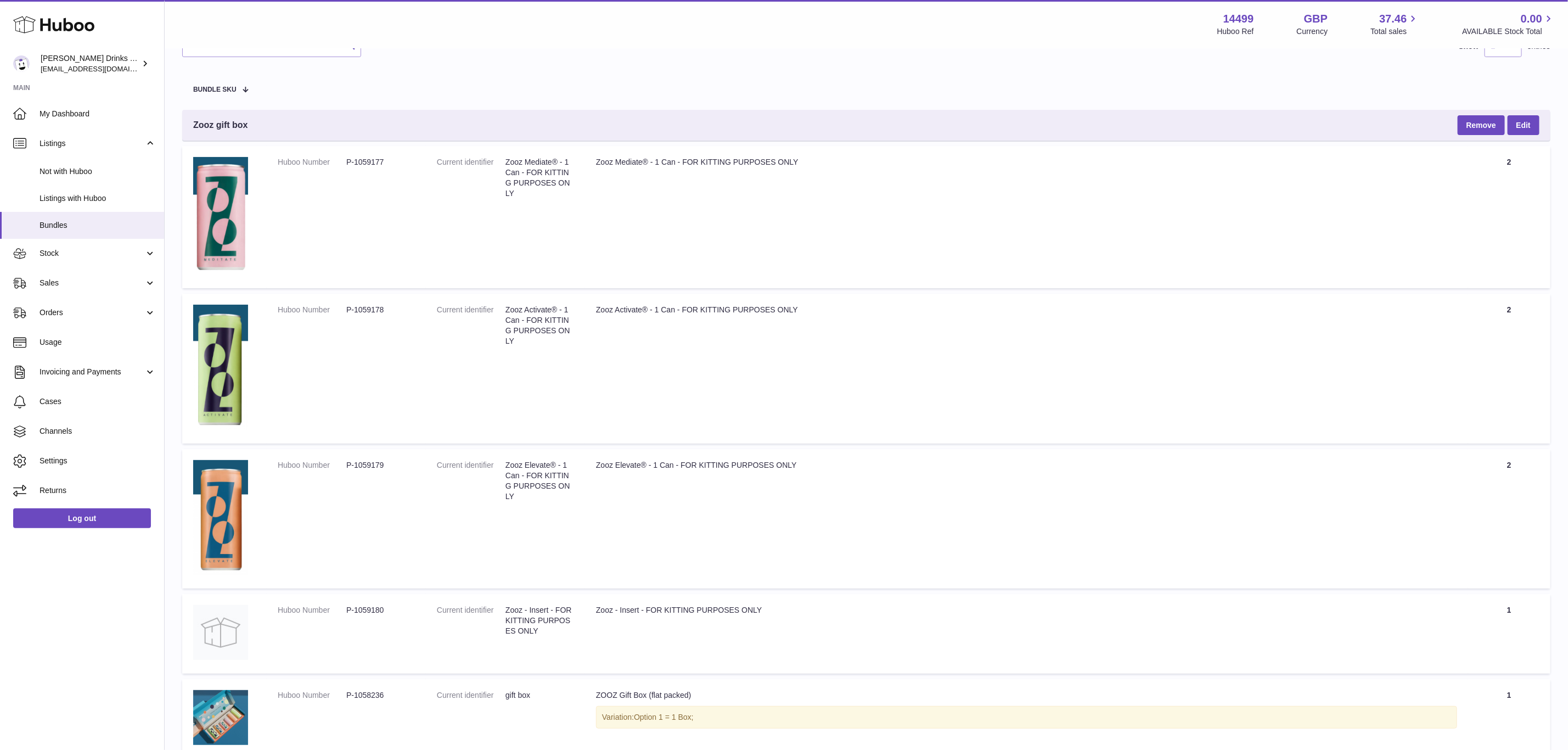
click at [248, 119] on span "Zooz gift box" at bounding box center [220, 125] width 55 height 12
click at [214, 121] on span "Zooz gift box" at bounding box center [220, 125] width 55 height 12
click at [212, 122] on span "Zooz gift box" at bounding box center [220, 125] width 55 height 12
click at [211, 122] on span "Zooz gift box" at bounding box center [220, 125] width 55 height 12
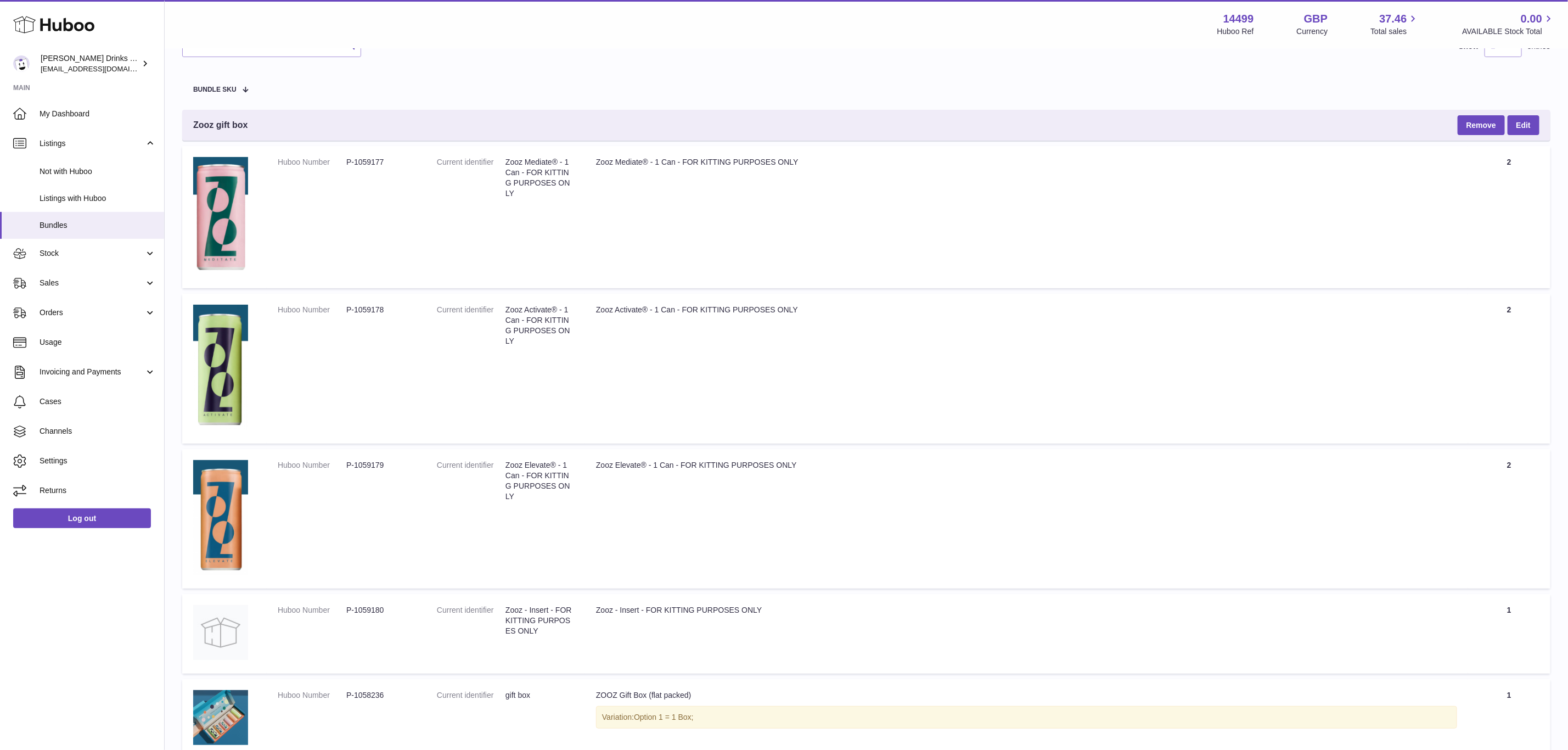
click at [279, 119] on div "Zooz gift box Remove Edit" at bounding box center [866, 125] width 1369 height 30
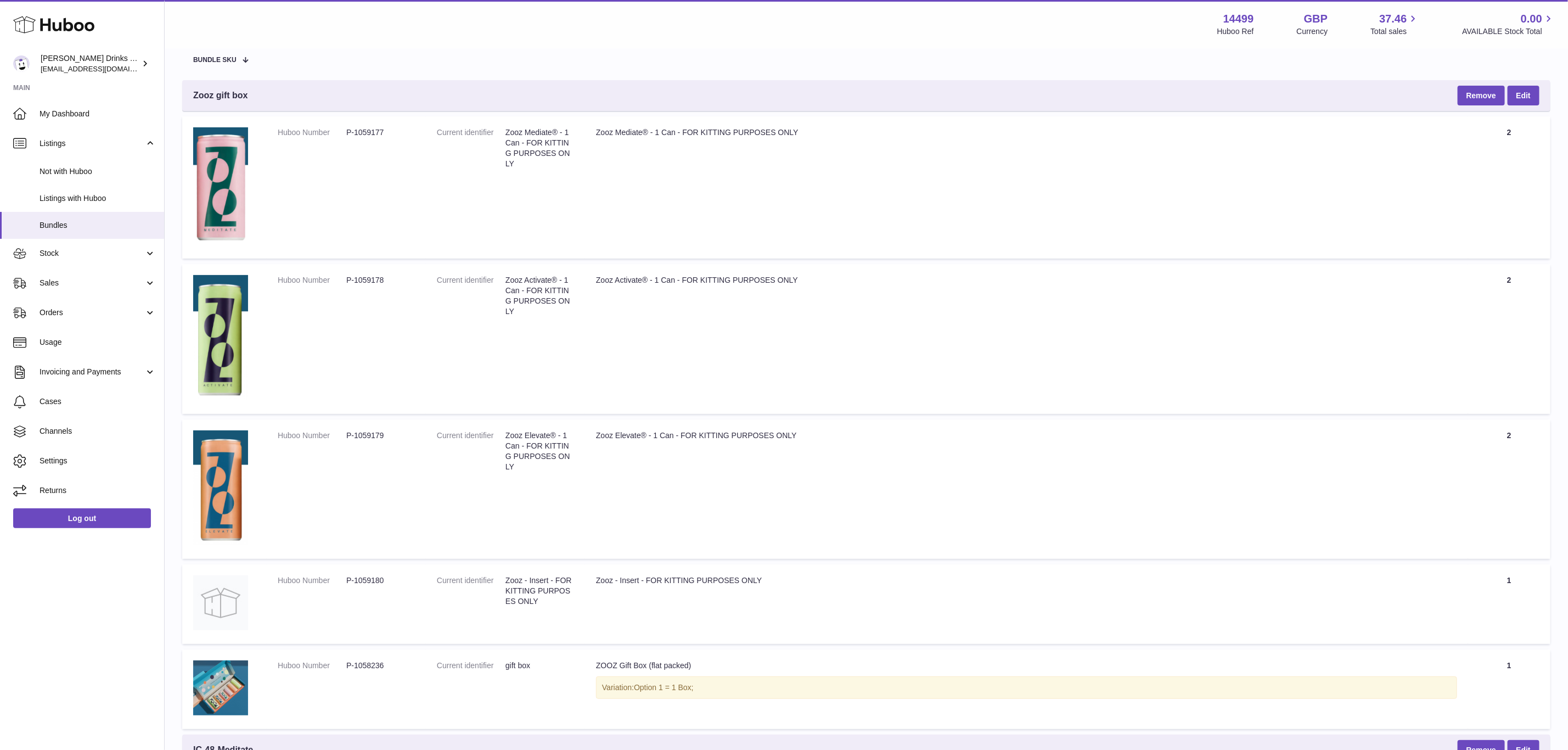
scroll to position [165, 0]
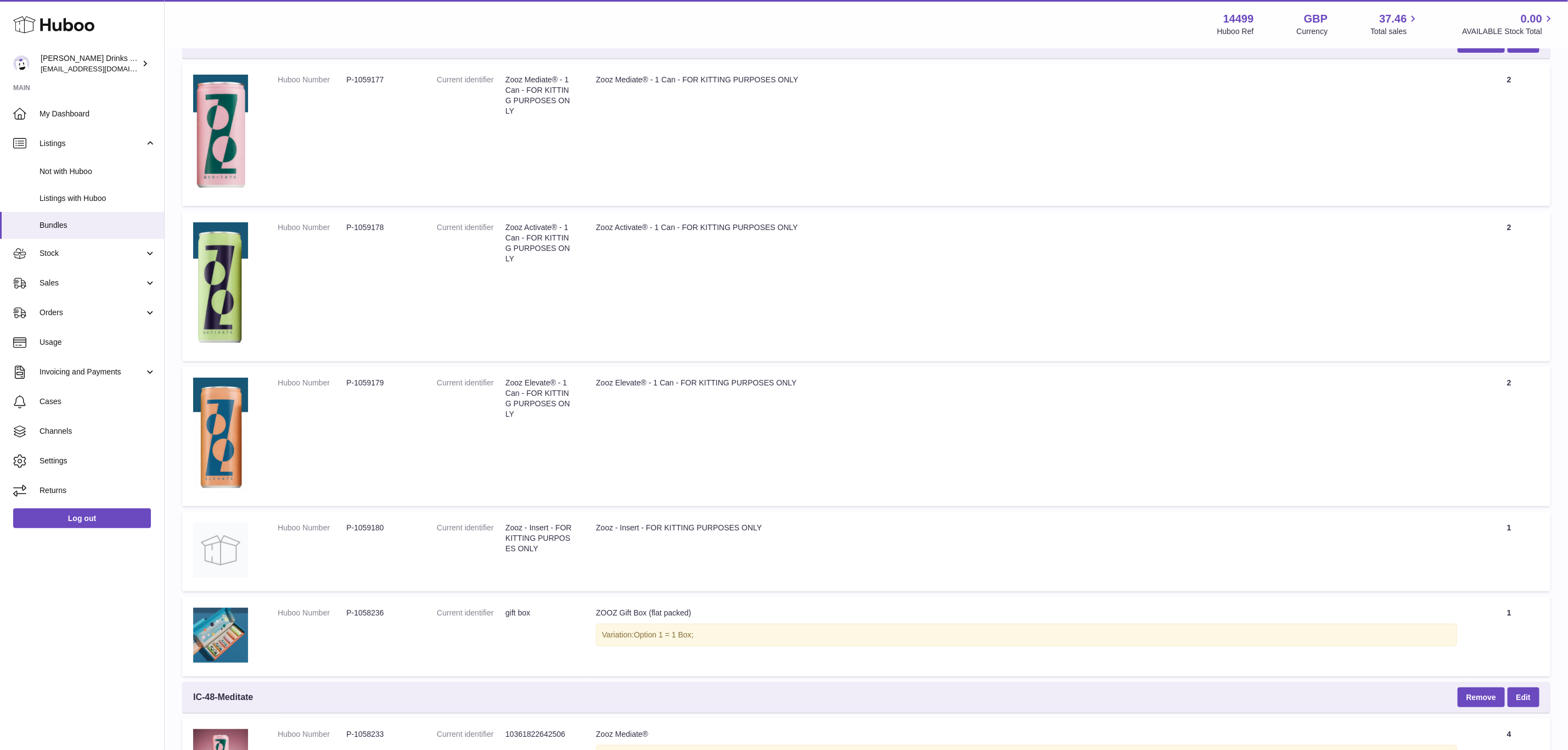
click at [561, 617] on dl "Current identifier gift box" at bounding box center [506, 616] width 137 height 16
drag, startPoint x: 385, startPoint y: 381, endPoint x: 346, endPoint y: 386, distance: 39.3
click at [346, 386] on dl "Huboo Number P-1059179" at bounding box center [346, 385] width 137 height 16
copy dd "P-1059179"
click at [55, 272] on link "Sales" at bounding box center [82, 284] width 164 height 30
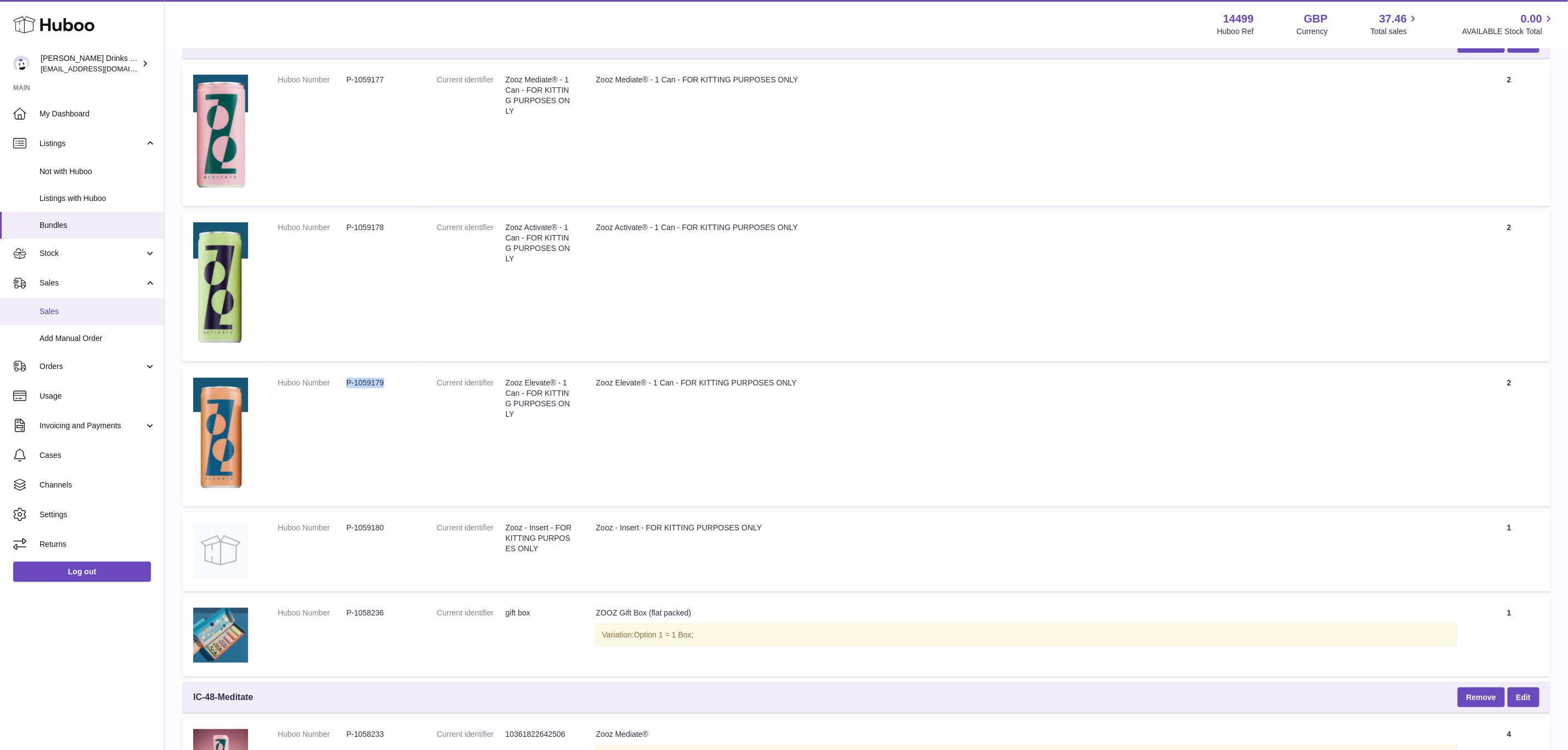
click at [76, 312] on span "Sales" at bounding box center [98, 312] width 117 height 10
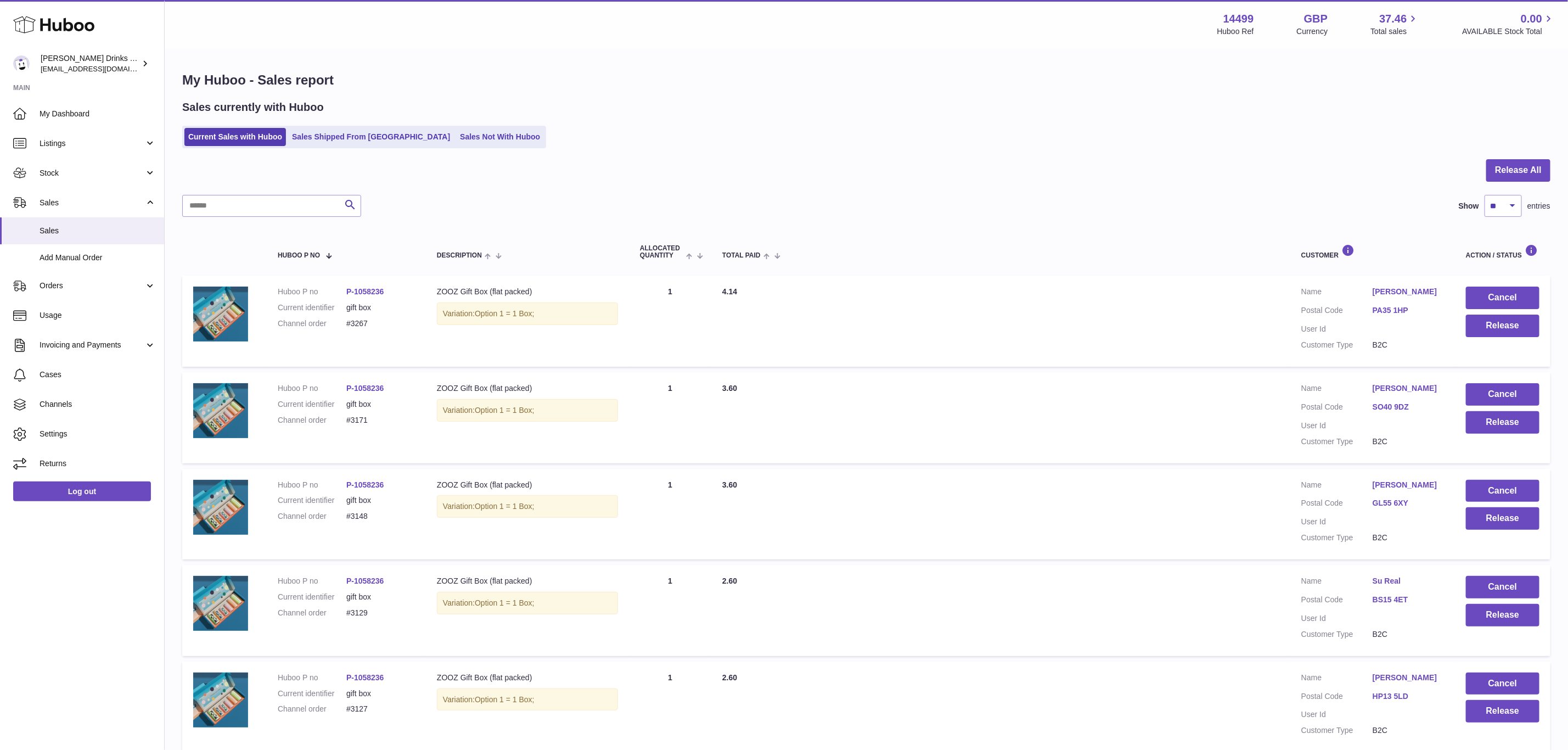
drag, startPoint x: 293, startPoint y: 190, endPoint x: 285, endPoint y: 207, distance: 18.8
click at [291, 191] on div at bounding box center [866, 177] width 1369 height 36
click at [285, 207] on input "text" at bounding box center [271, 206] width 179 height 22
click at [1502, 201] on select "** ** ** ***" at bounding box center [1503, 206] width 38 height 22
select select "***"
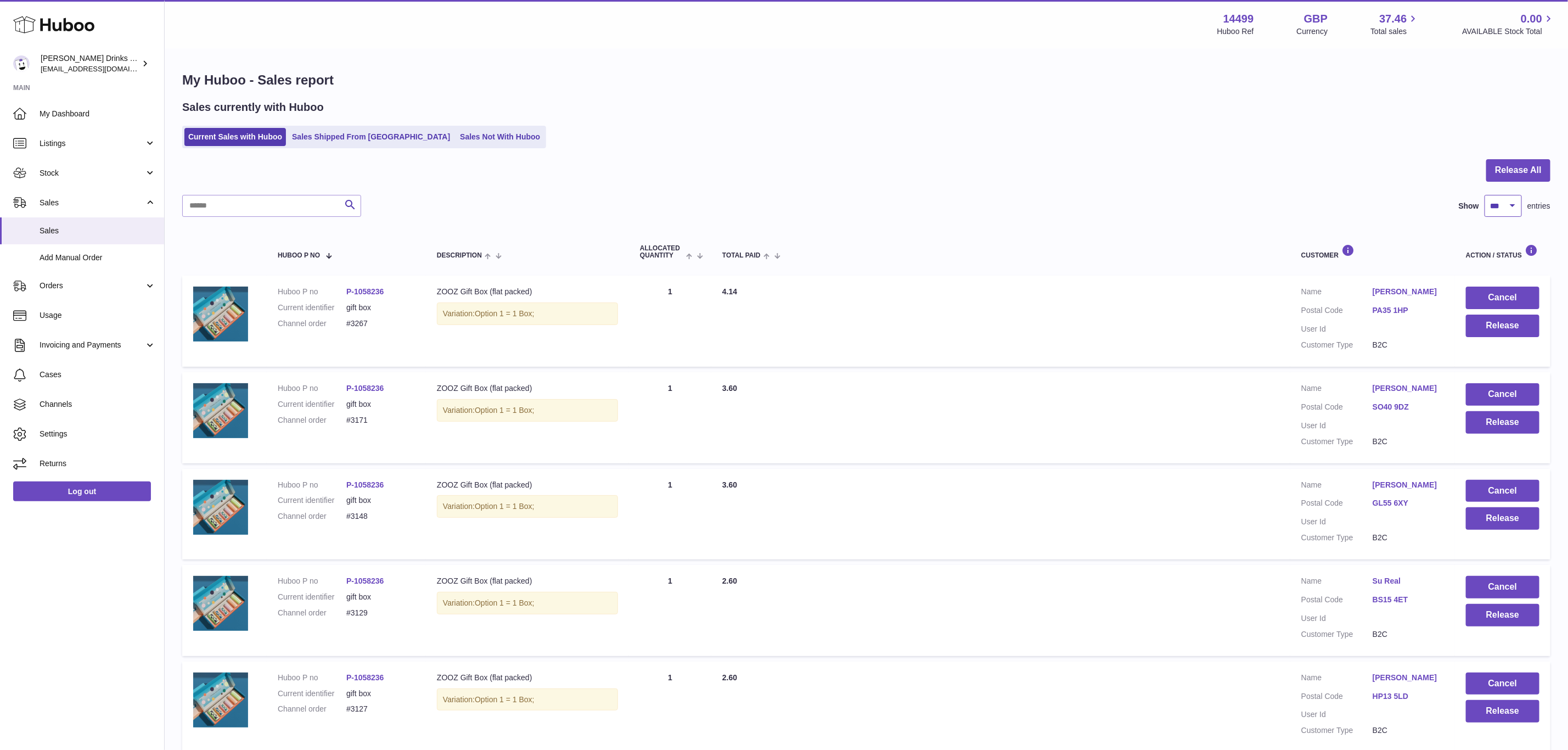
click at [1484, 195] on select "** ** ** ***" at bounding box center [1503, 206] width 38 height 22
click at [463, 132] on link "Sales Not With Huboo" at bounding box center [500, 137] width 88 height 18
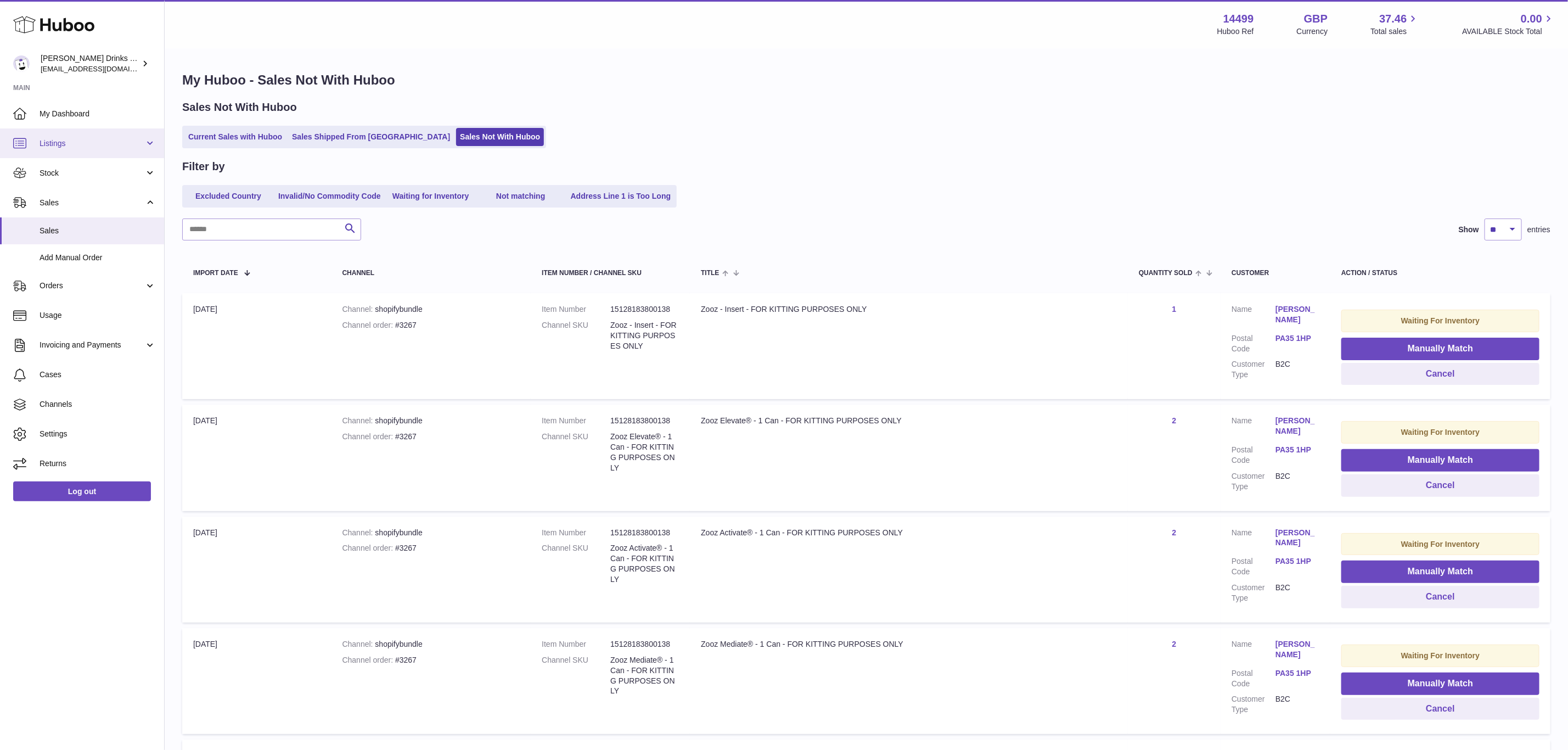
click at [81, 153] on link "Listings" at bounding box center [82, 143] width 164 height 30
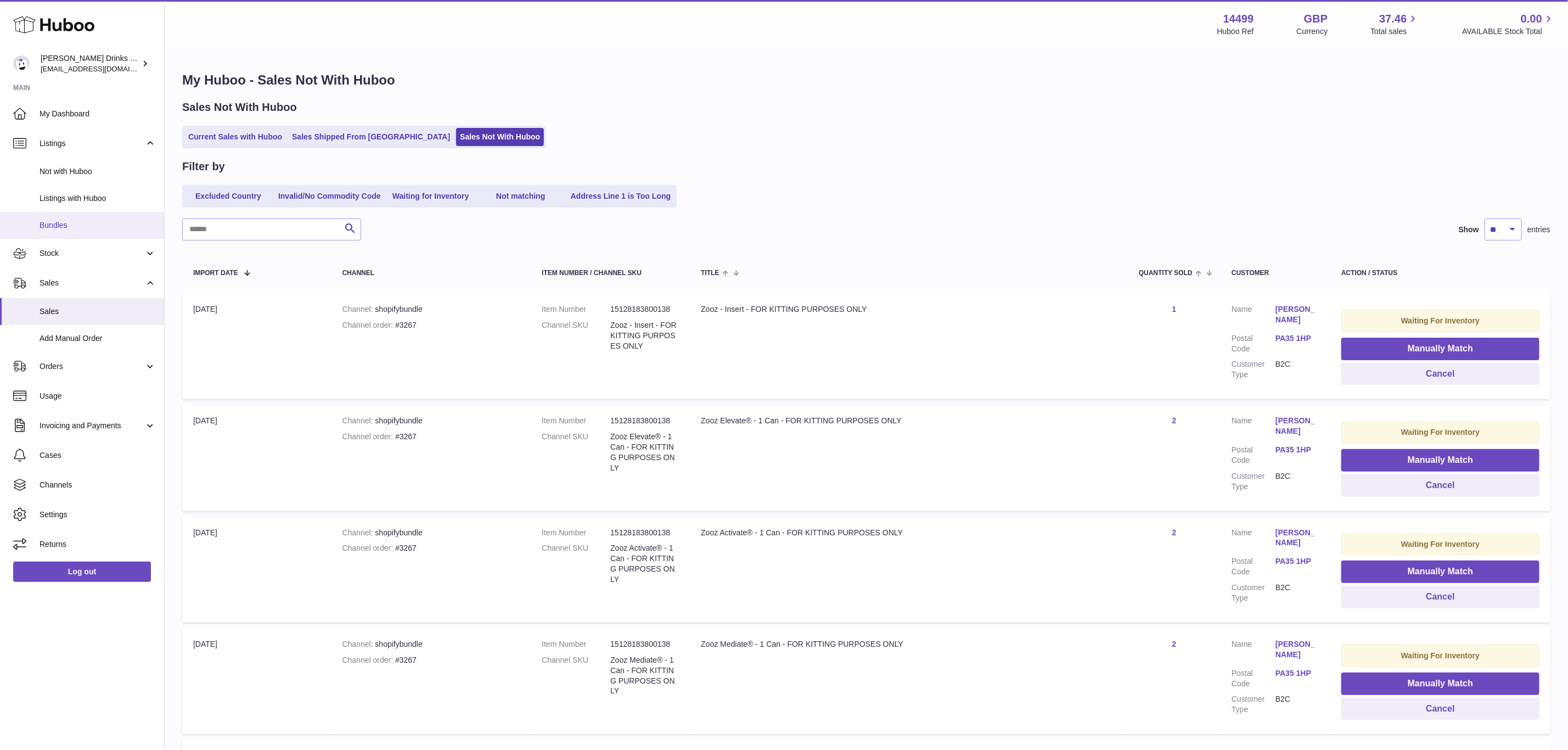
click at [89, 220] on span "Bundles" at bounding box center [98, 225] width 117 height 10
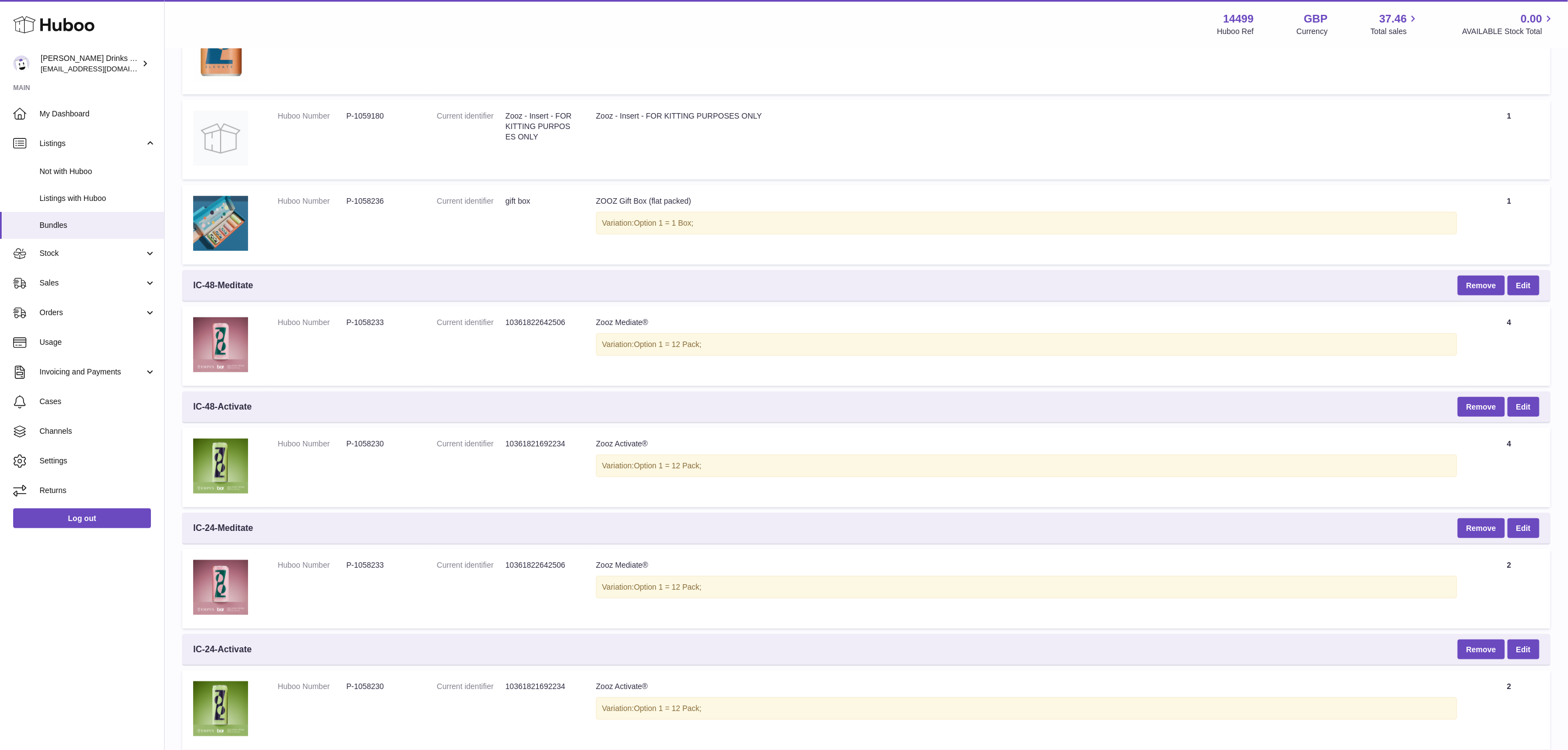
scroll to position [661, 0]
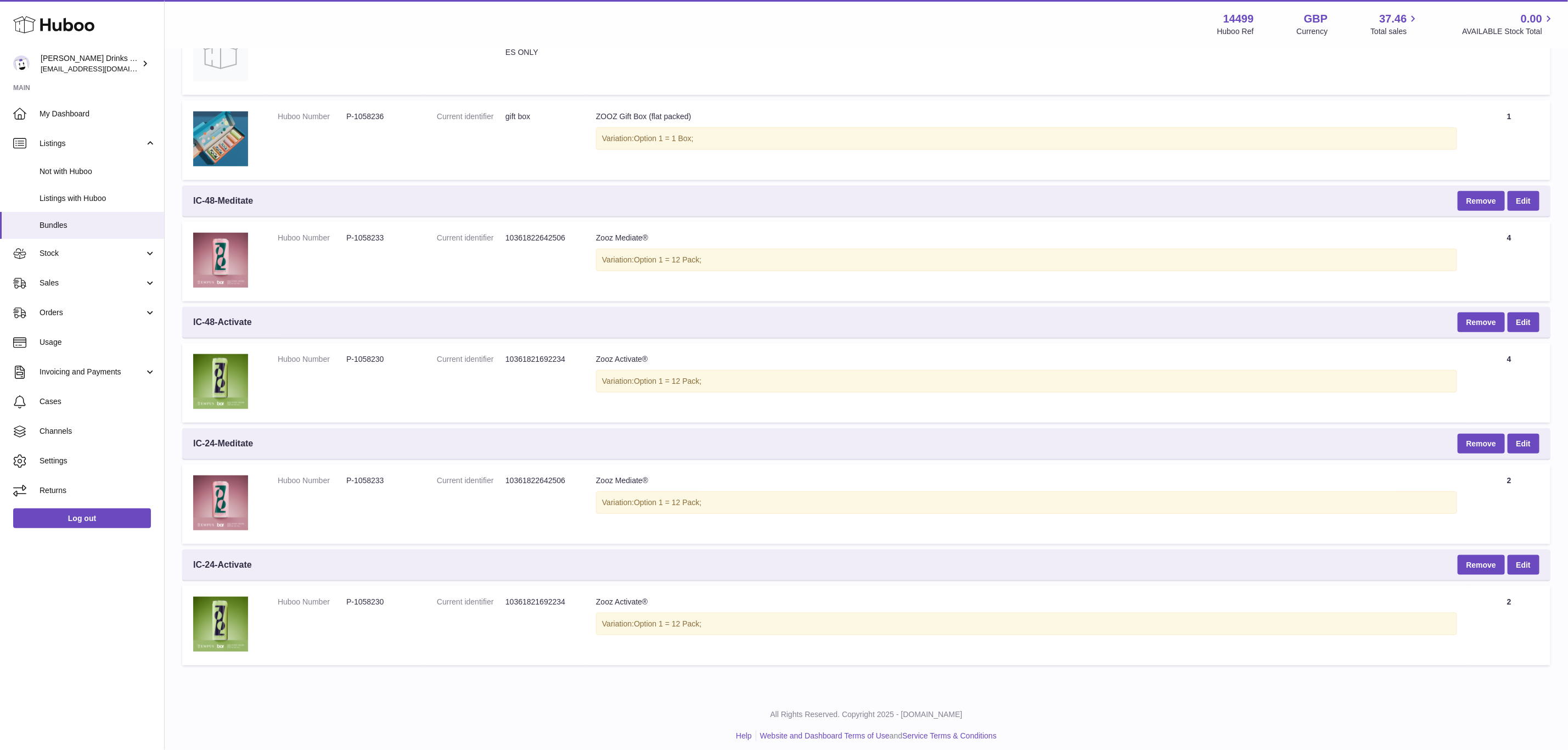
click at [621, 516] on td "Title Zooz Mediate® Variation: Option 1 = 12 Pack;" at bounding box center [1027, 504] width 883 height 80
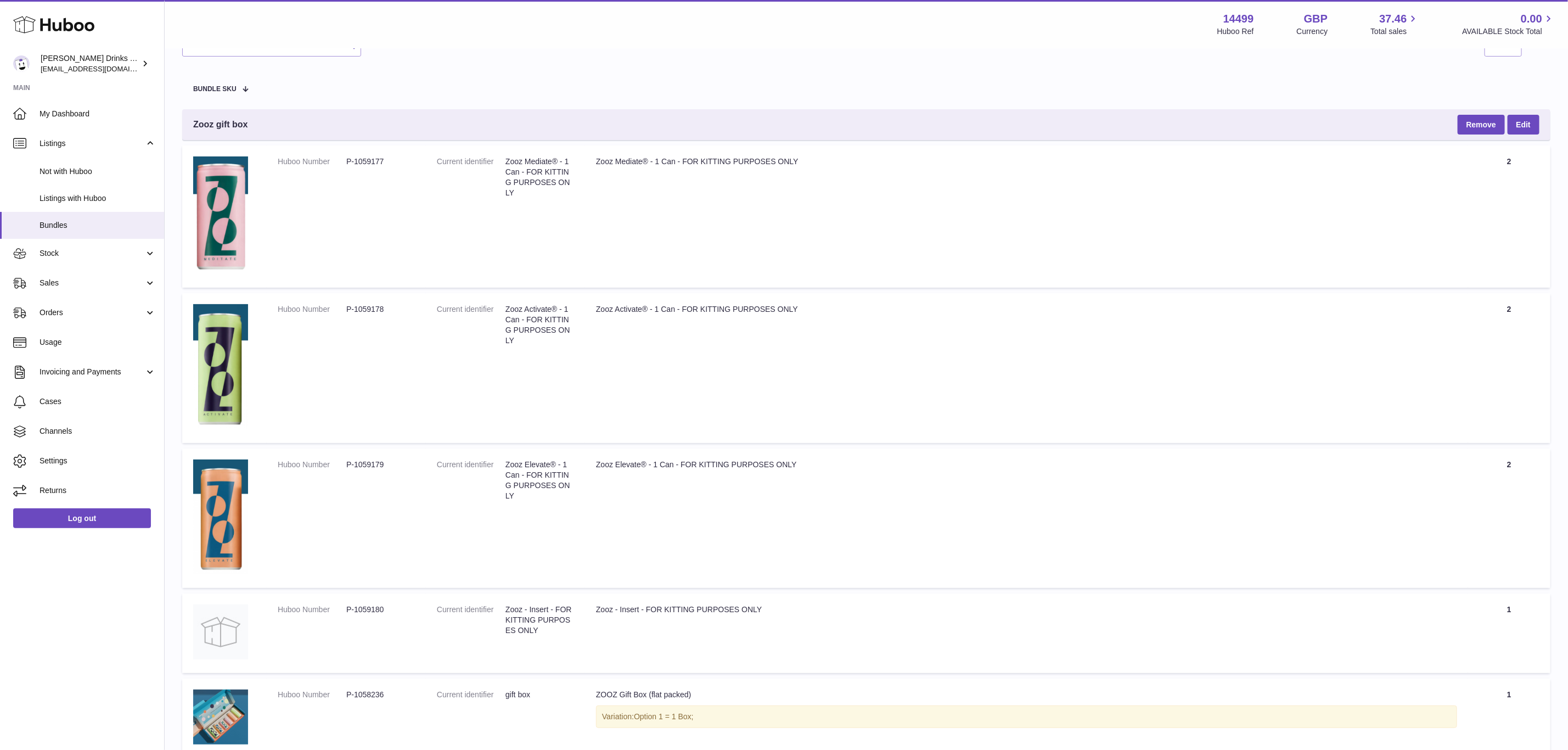
scroll to position [82, 0]
click at [76, 280] on span "Sales" at bounding box center [92, 283] width 105 height 10
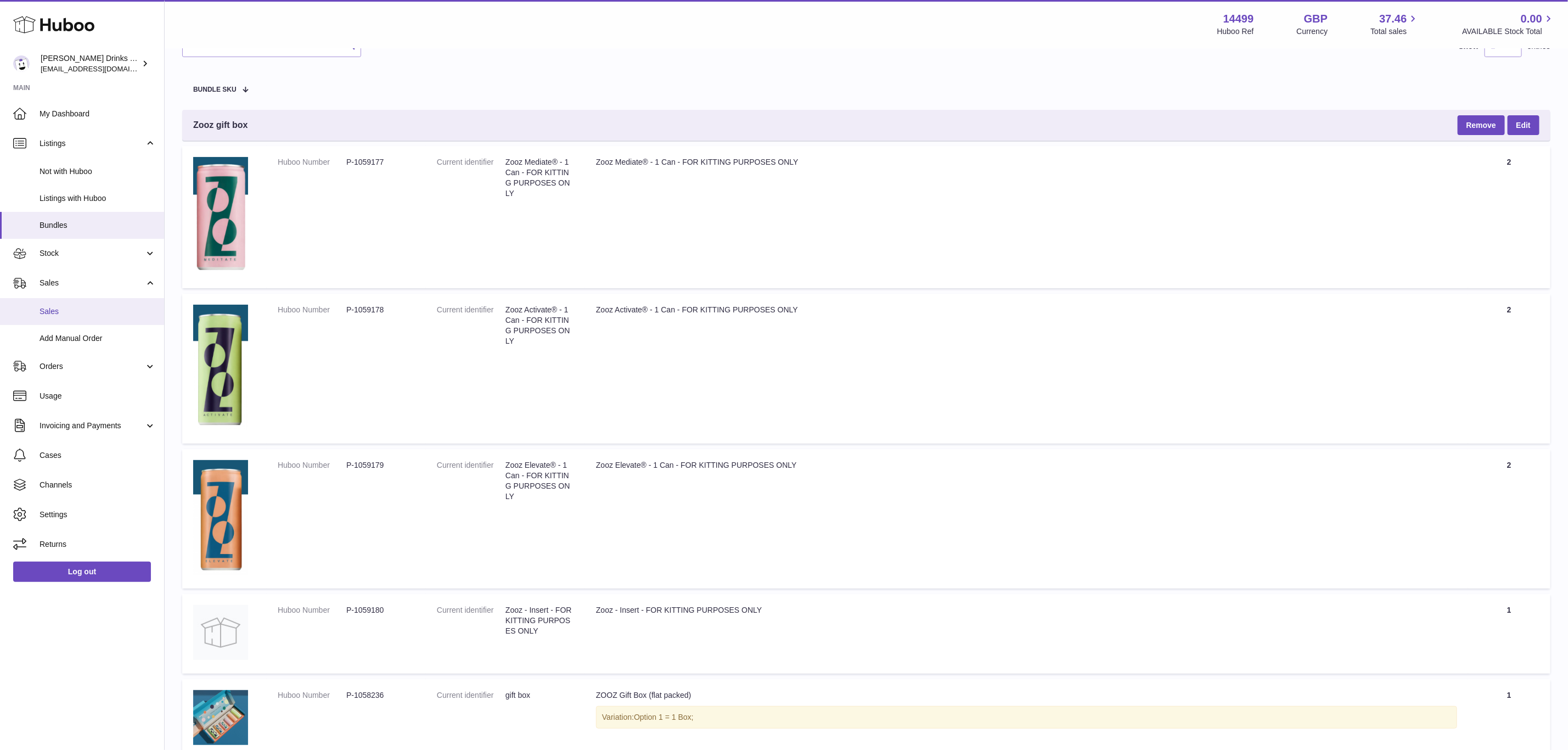
click at [89, 312] on span "Sales" at bounding box center [98, 312] width 117 height 10
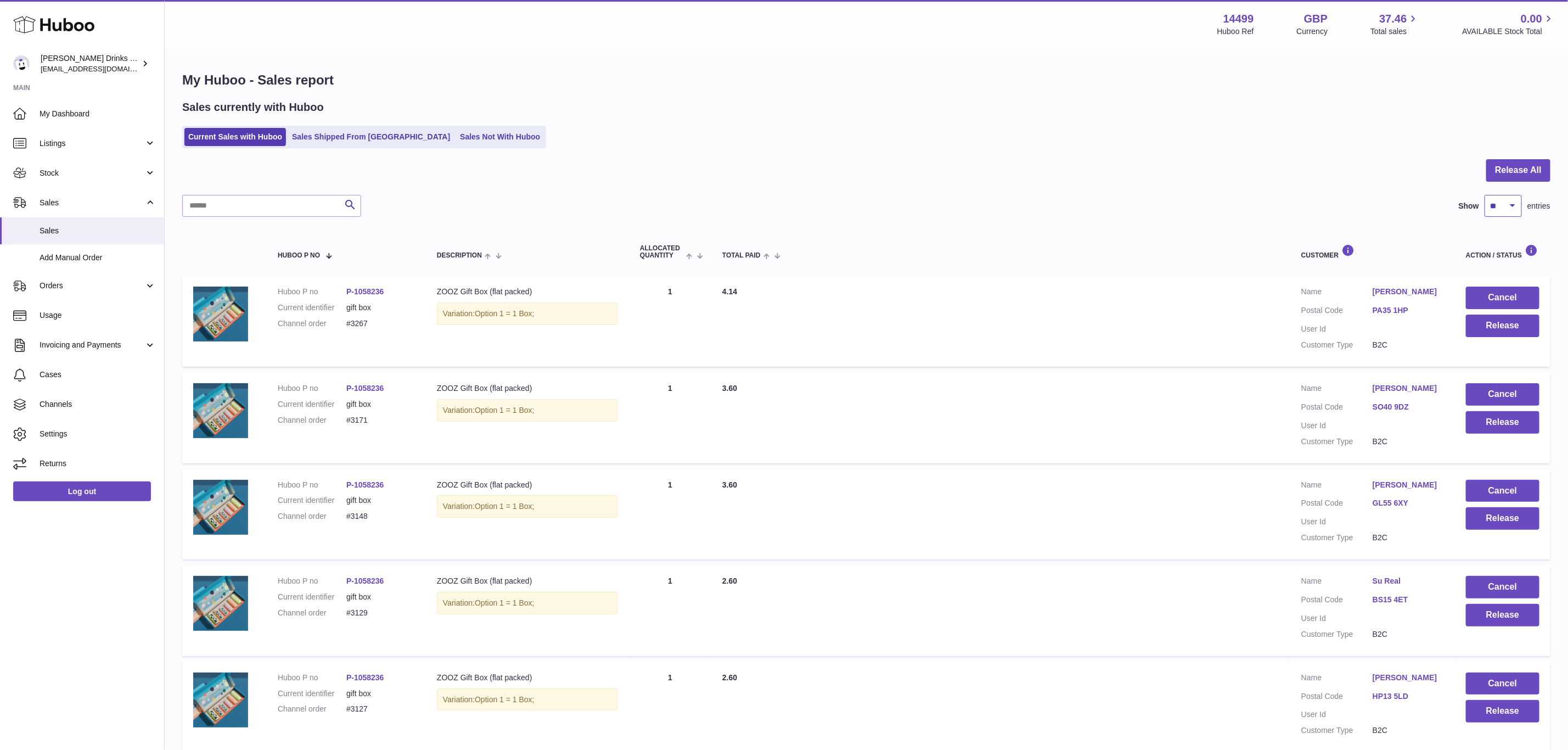
drag, startPoint x: 1512, startPoint y: 207, endPoint x: 1510, endPoint y: 212, distance: 5.4
click at [1512, 207] on select "** ** ** ***" at bounding box center [1503, 206] width 38 height 22
select select "***"
click at [1484, 195] on select "** ** ** ***" at bounding box center [1503, 206] width 38 height 22
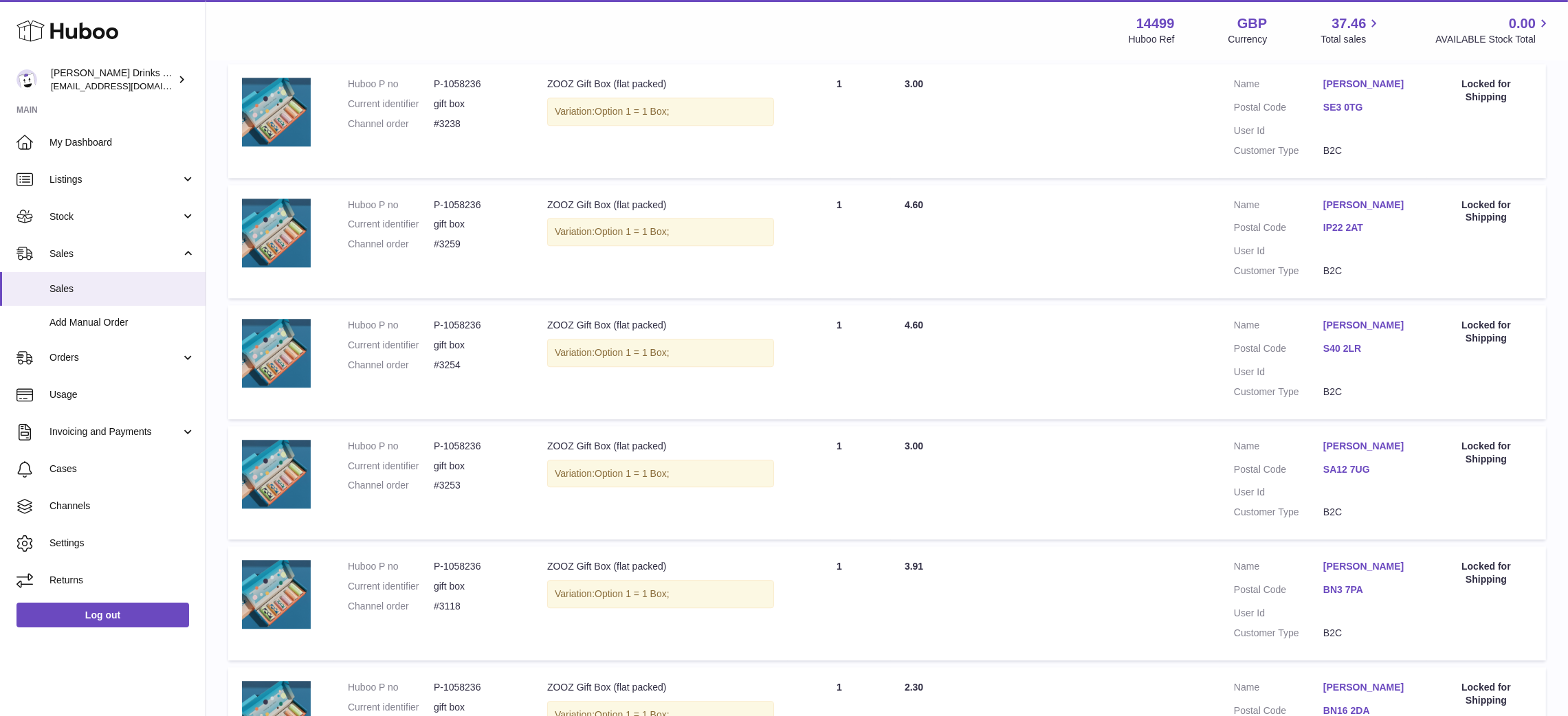
scroll to position [5539, 0]
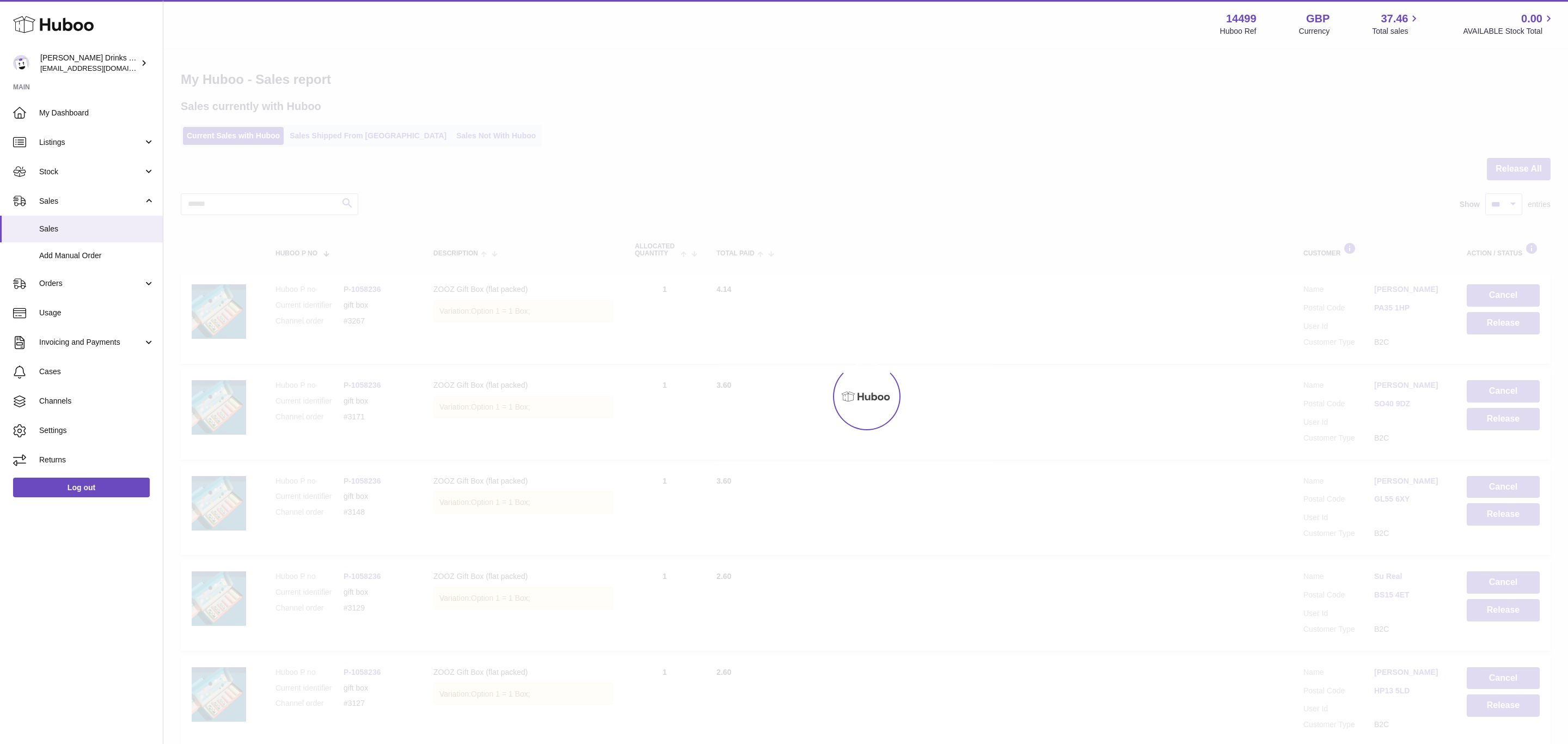
select select "***"
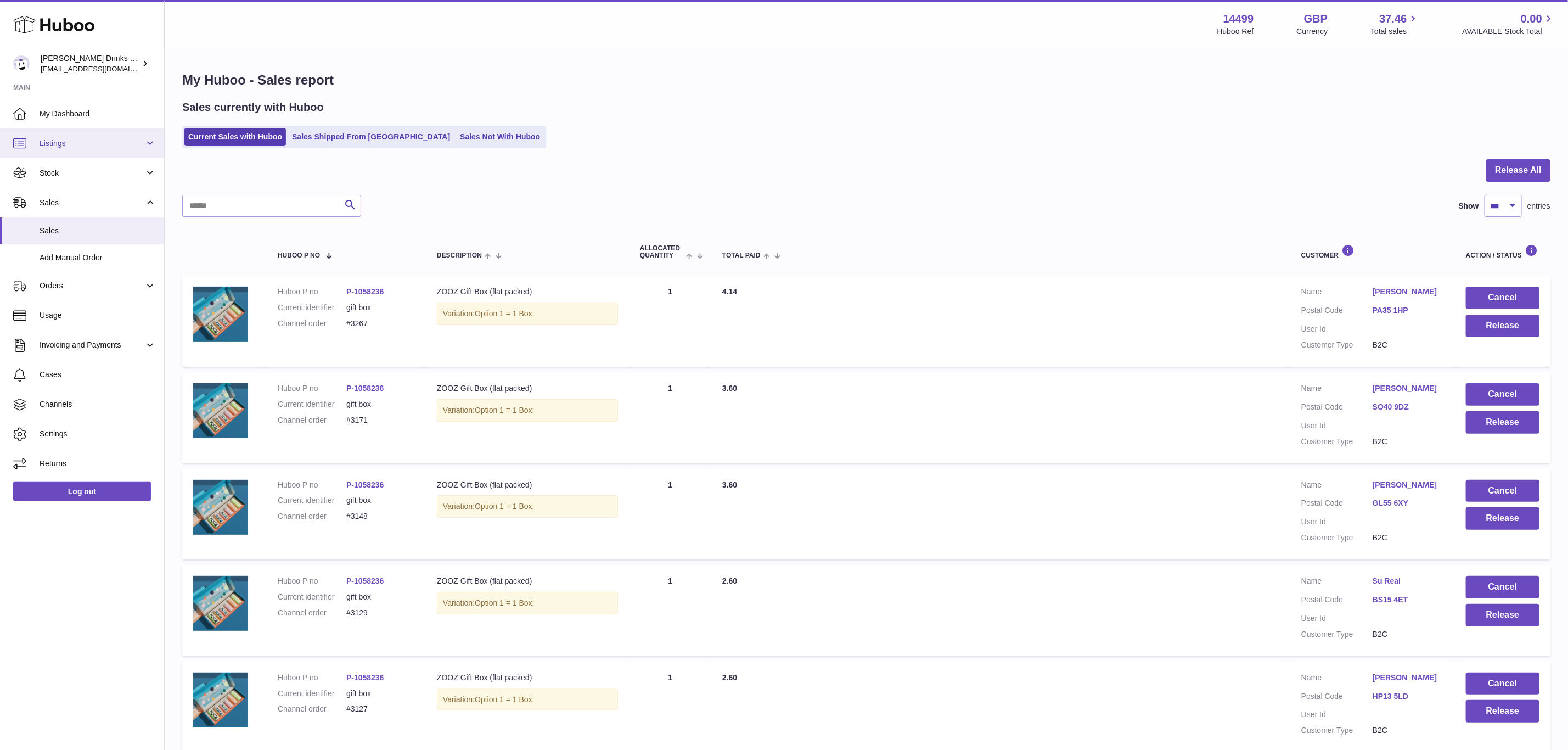
click at [85, 155] on link "Listings" at bounding box center [82, 143] width 164 height 30
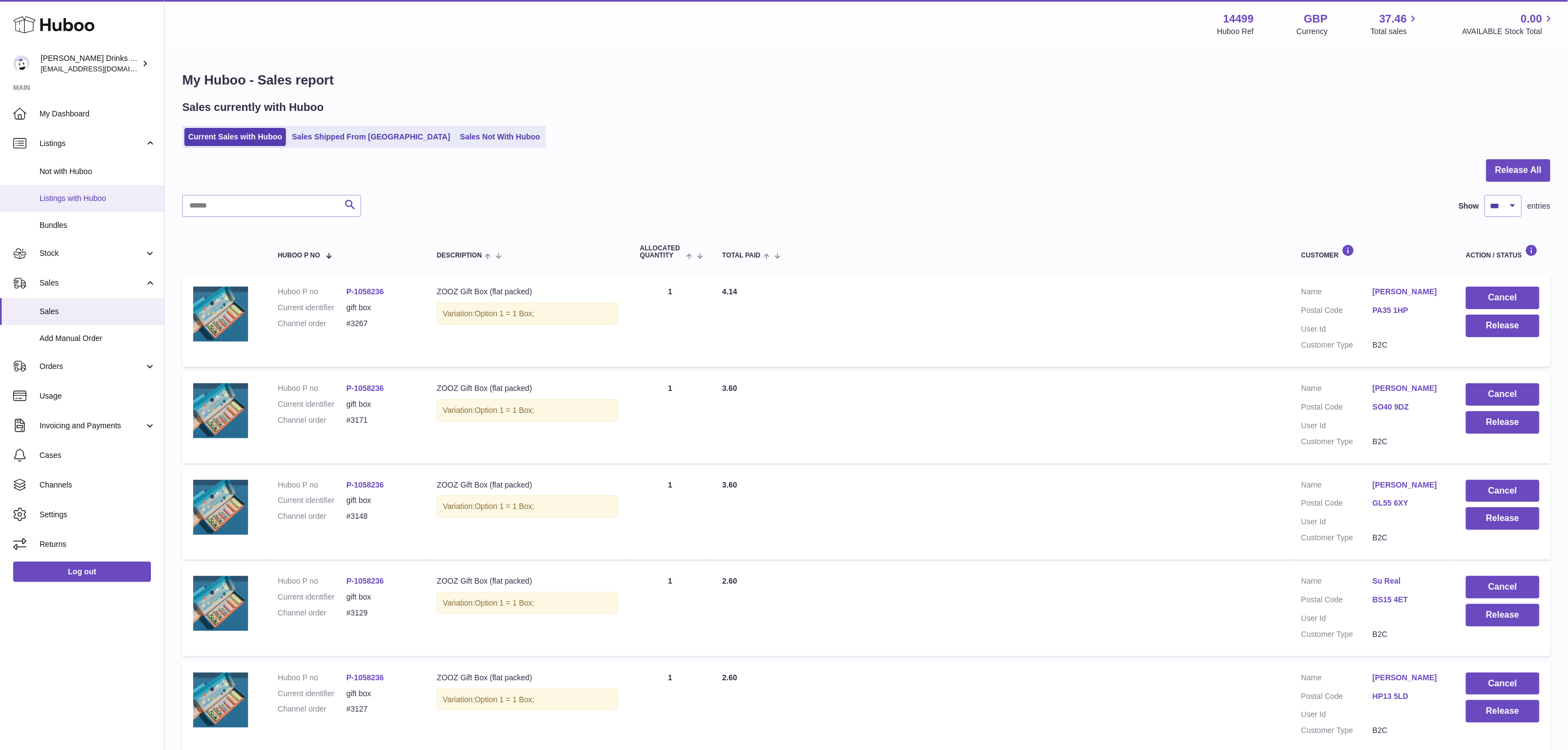
click at [92, 198] on span "Listings with Huboo" at bounding box center [98, 198] width 117 height 10
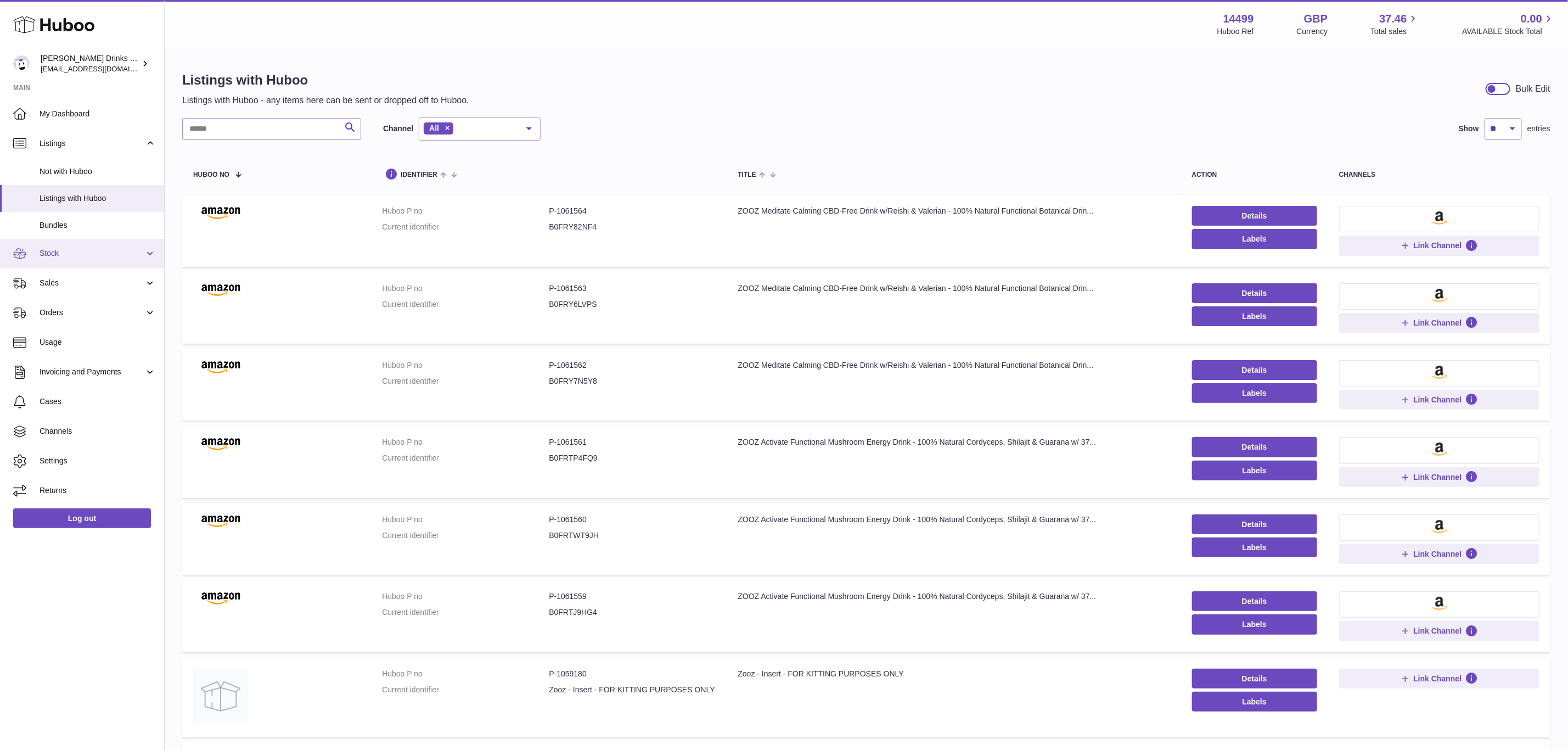
click at [62, 253] on span "Stock" at bounding box center [92, 253] width 105 height 10
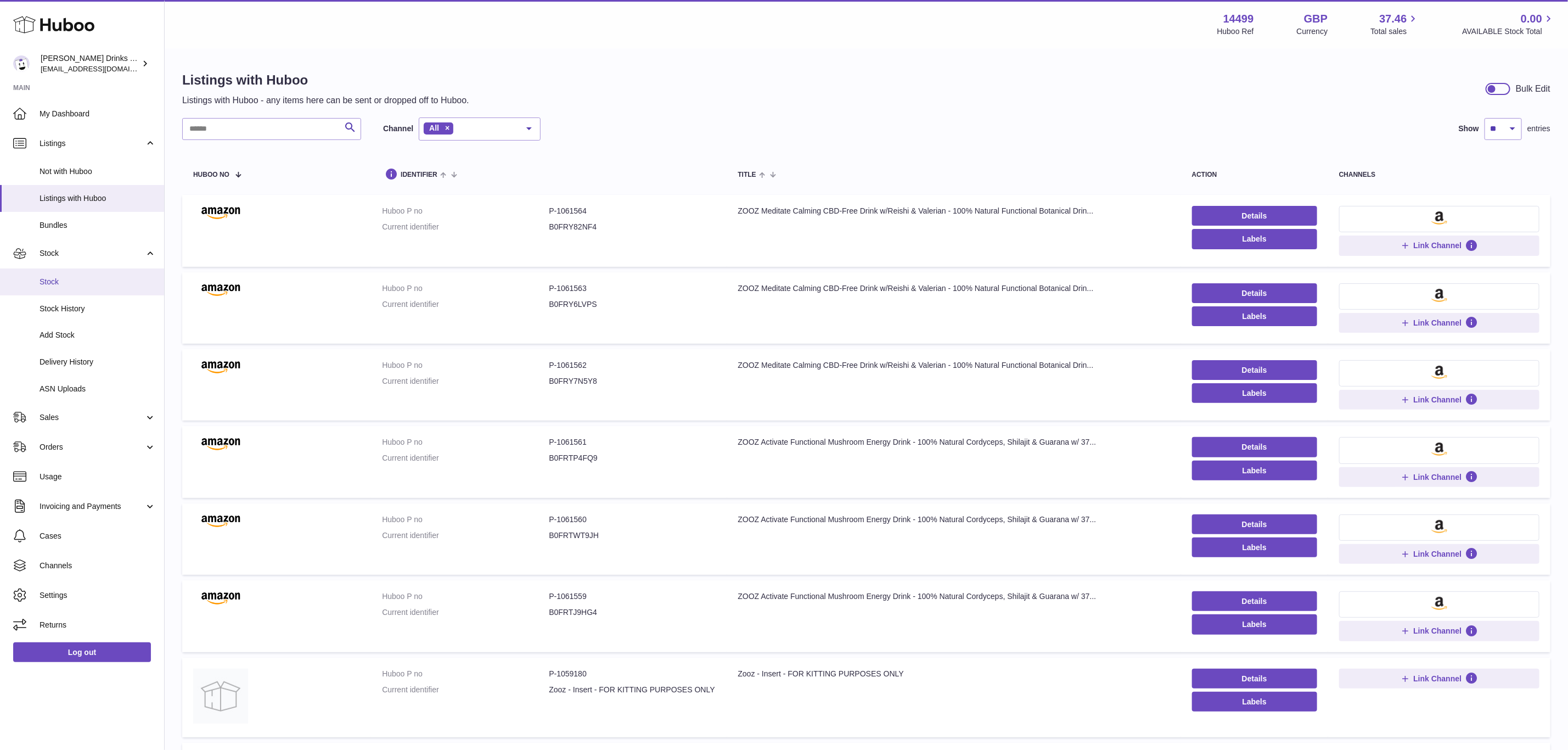
click at [63, 287] on link "Stock" at bounding box center [82, 282] width 164 height 27
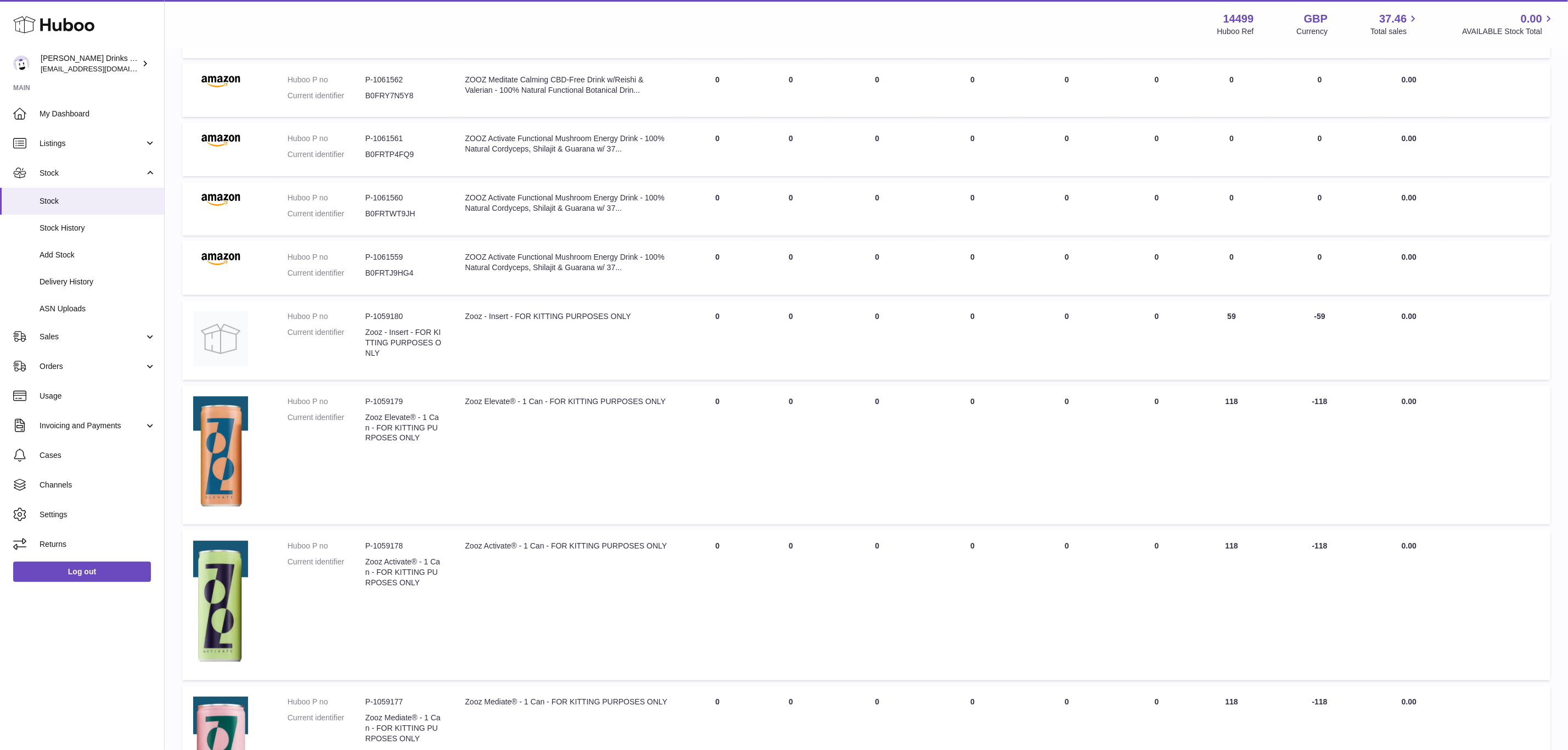
scroll to position [330, 0]
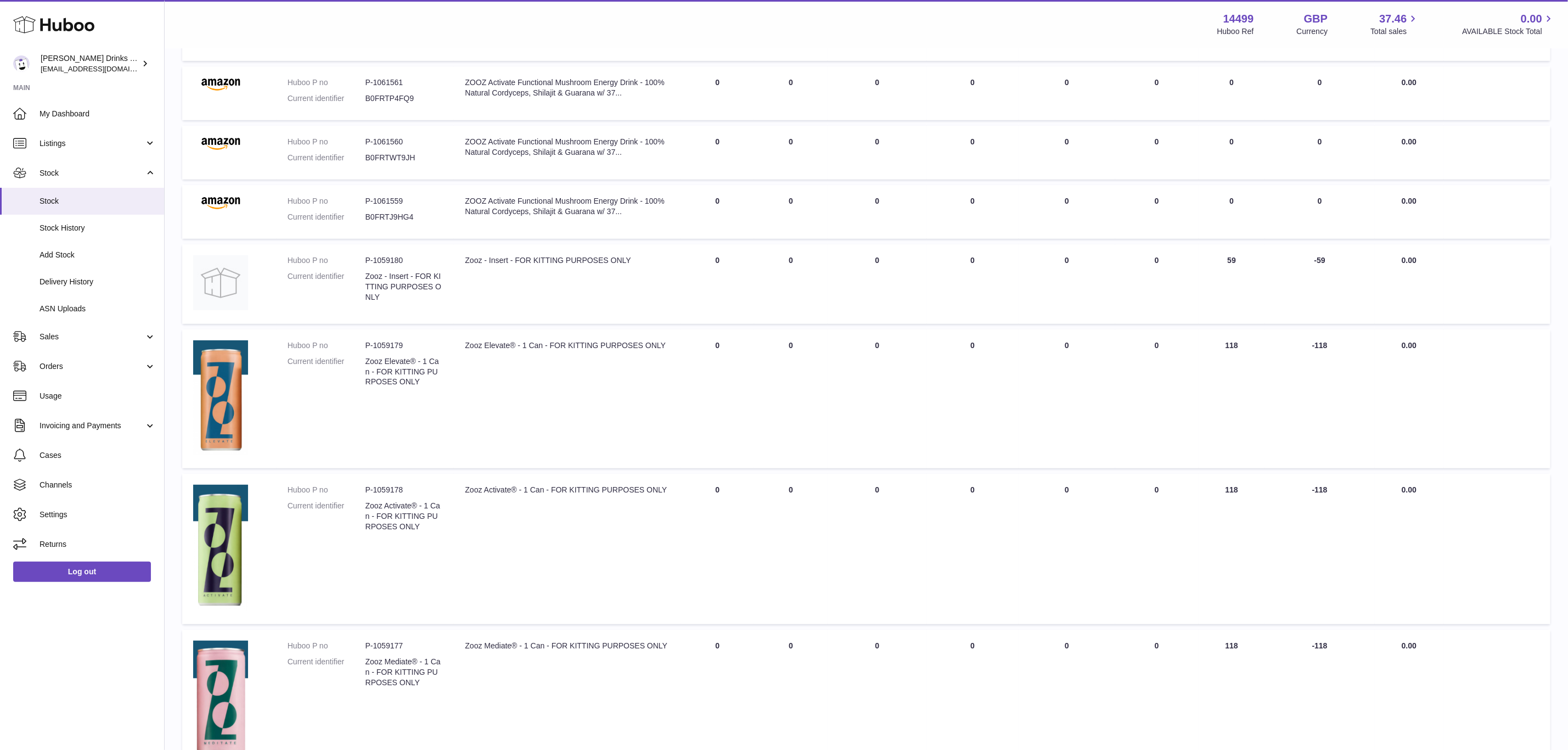
click at [599, 371] on td "Description Zooz Elevate® - 1 Can - FOR KITTING PURPOSES ONLY" at bounding box center [567, 399] width 227 height 139
click at [443, 351] on td "Huboo P no P-1059179 Current identifier Zooz Elevate® - 1 Can - FOR KITTING PUR…" at bounding box center [365, 399] width 178 height 139
click at [417, 345] on dd "P-1059179" at bounding box center [405, 346] width 78 height 10
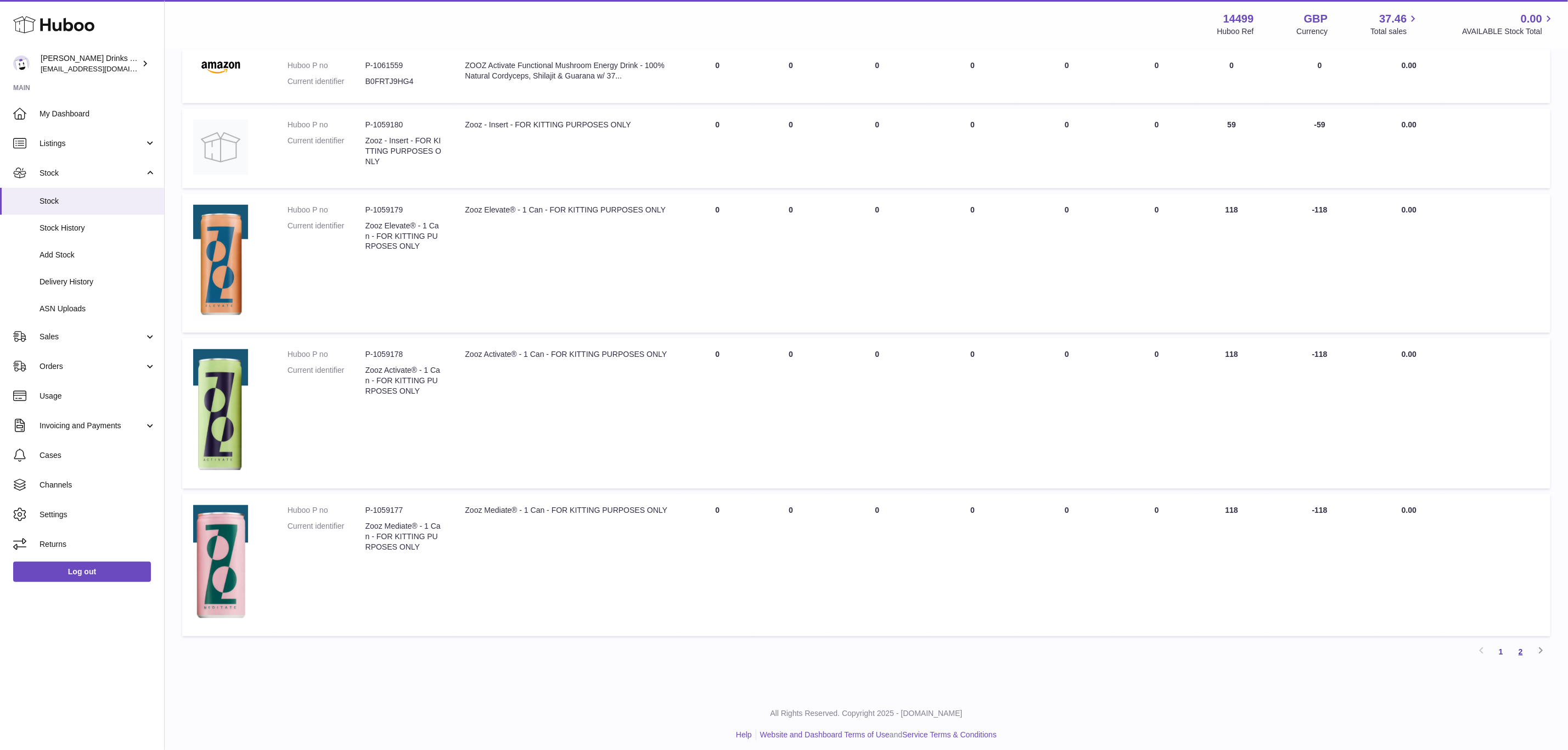
click at [1522, 649] on link "2" at bounding box center [1521, 652] width 20 height 20
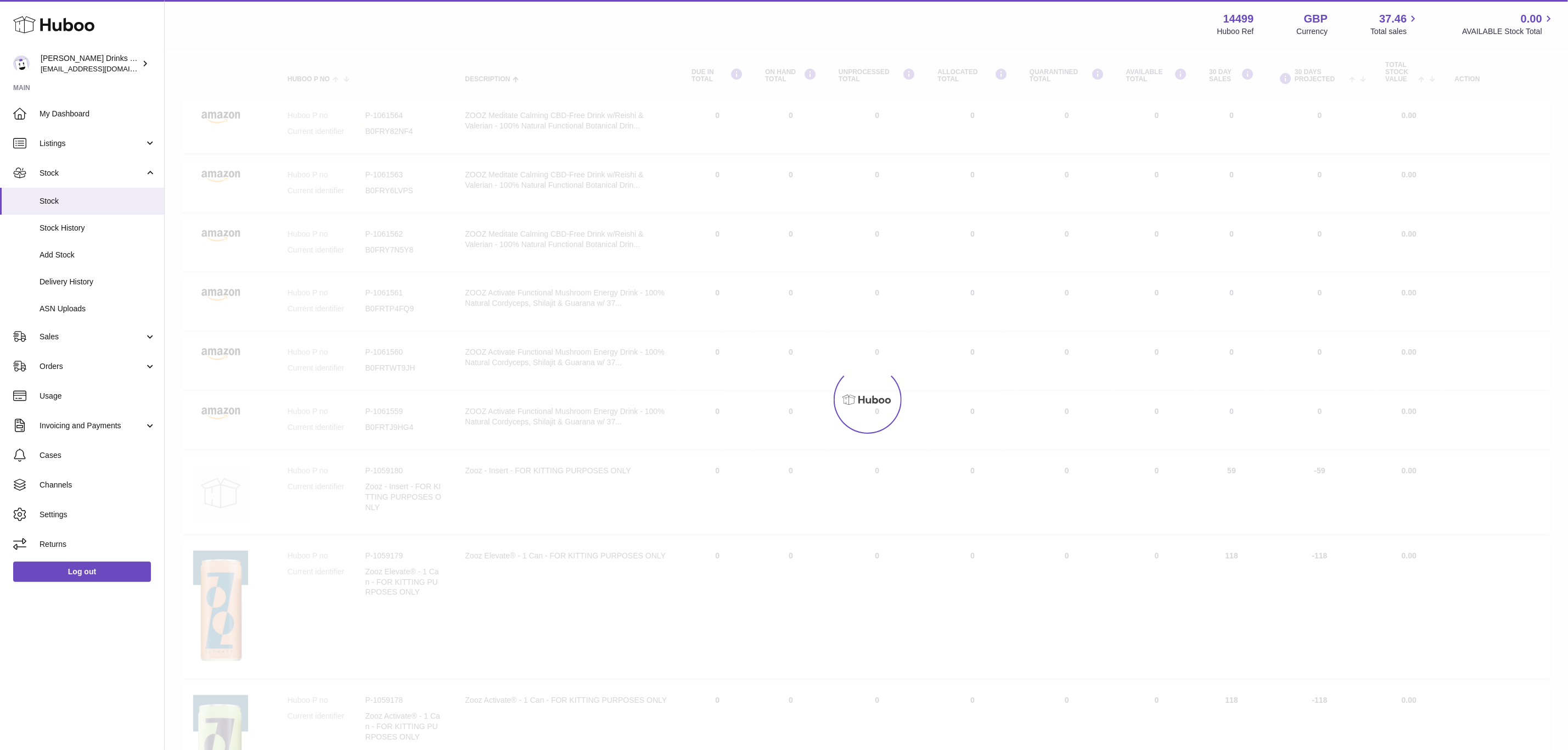
scroll to position [49, 0]
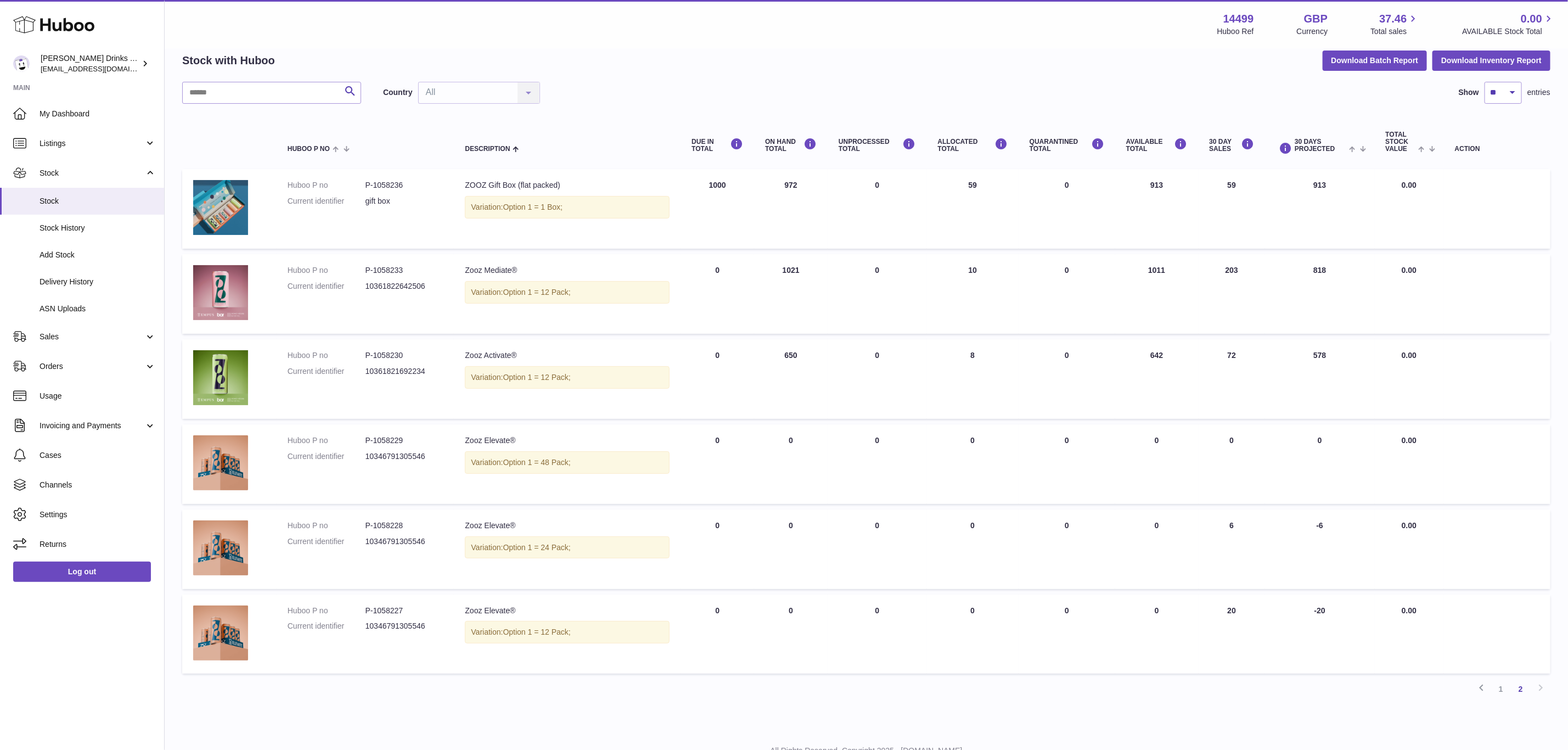
click at [608, 542] on div "Variation: Option 1 = 24 Pack;" at bounding box center [567, 547] width 205 height 23
click at [1342, 541] on td "30 DAYS PROJECTED -6" at bounding box center [1319, 549] width 109 height 80
click at [1265, 634] on td "30 DAYS PROJECTED -20" at bounding box center [1319, 634] width 109 height 80
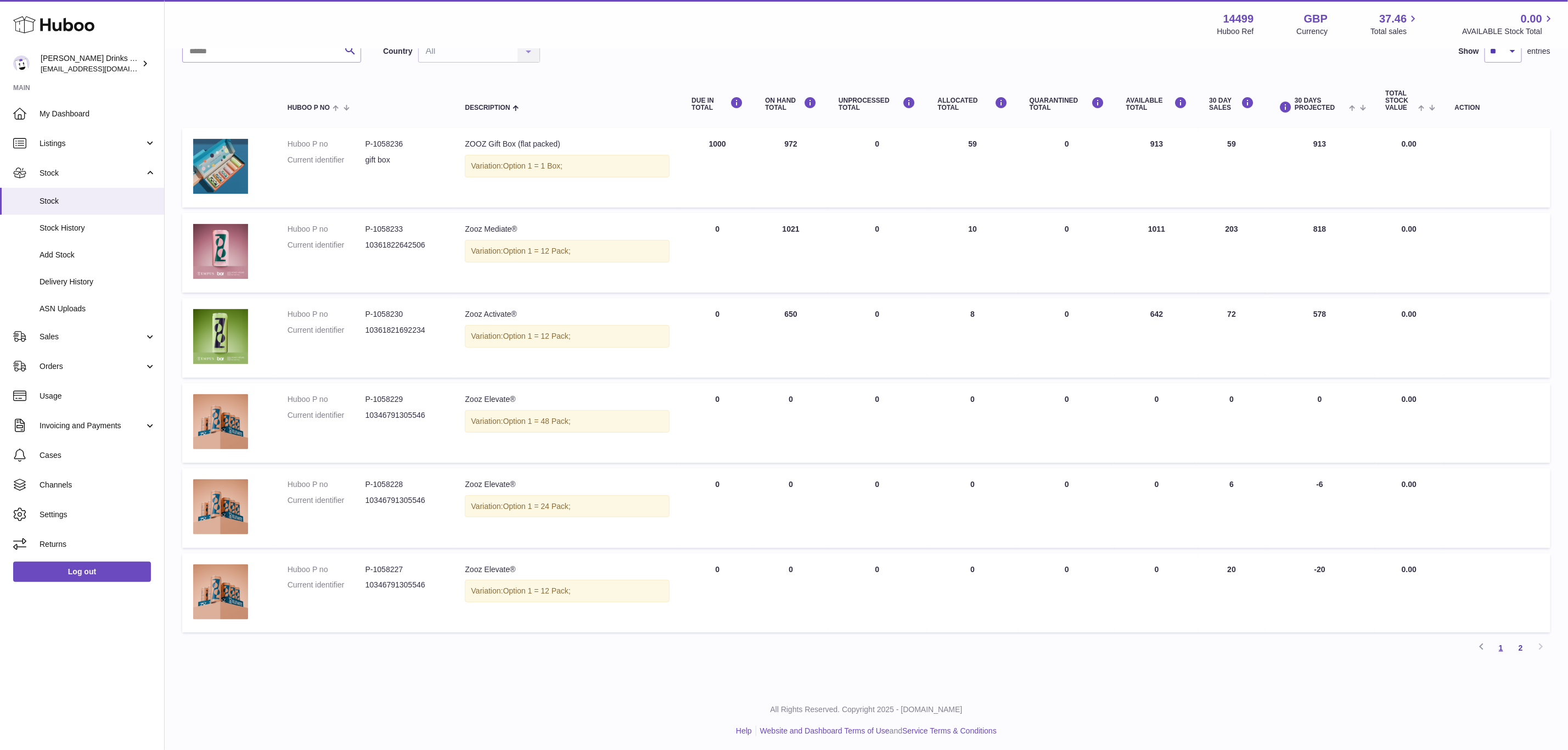
click at [1500, 638] on link "1" at bounding box center [1501, 648] width 20 height 20
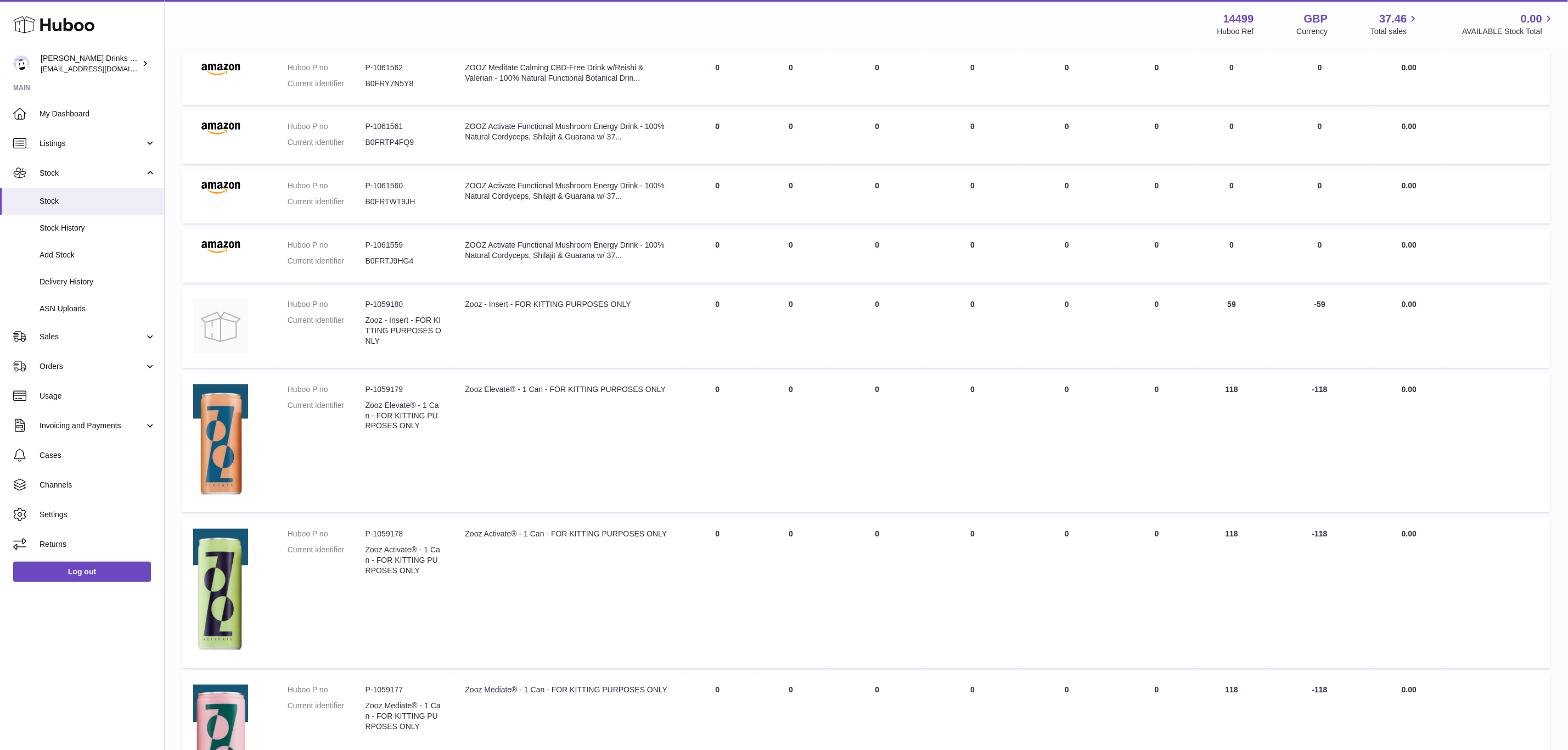
scroll to position [297, 0]
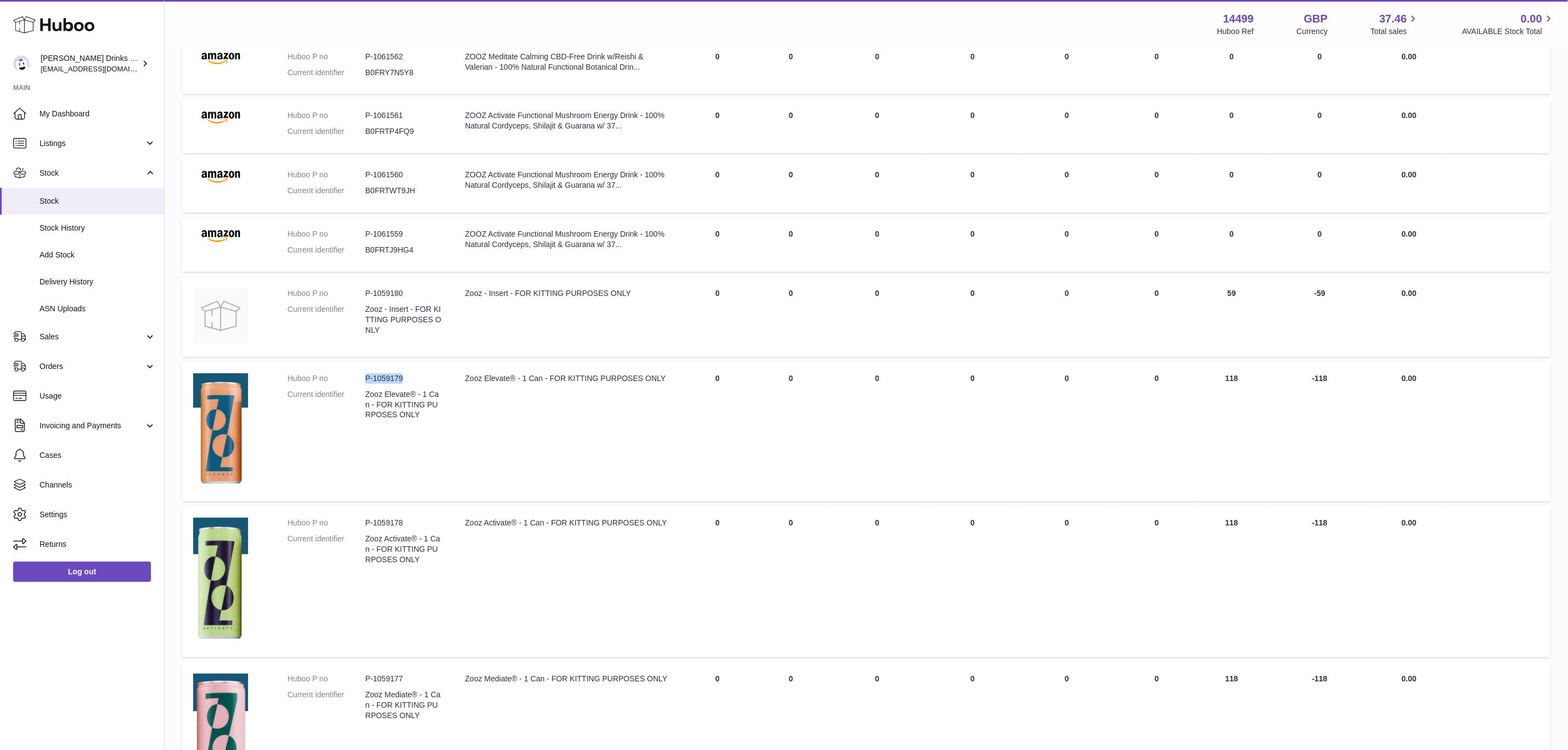
drag, startPoint x: 413, startPoint y: 374, endPoint x: 373, endPoint y: 376, distance: 40.0
click at [361, 376] on dl "Huboo P no P-1059179 Current identifier Zooz Elevate® - 1 Can - FOR KITTING PUR…" at bounding box center [365, 400] width 156 height 52
copy dl "P-1059179"
click at [106, 227] on span "Stock History" at bounding box center [98, 228] width 117 height 10
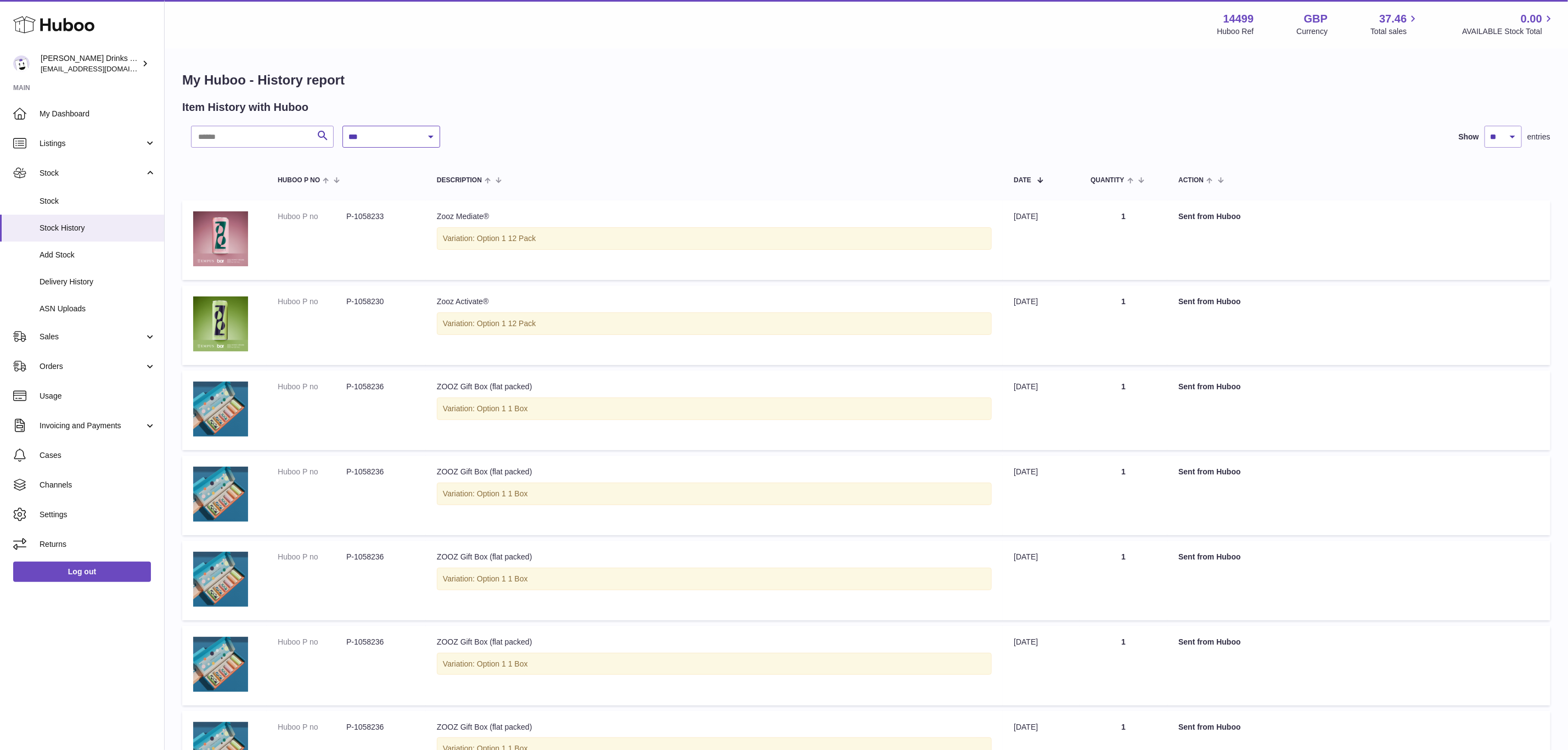
click at [388, 131] on select "**********" at bounding box center [391, 137] width 98 height 22
select select "*"
click at [342, 126] on select "**********" at bounding box center [391, 137] width 98 height 22
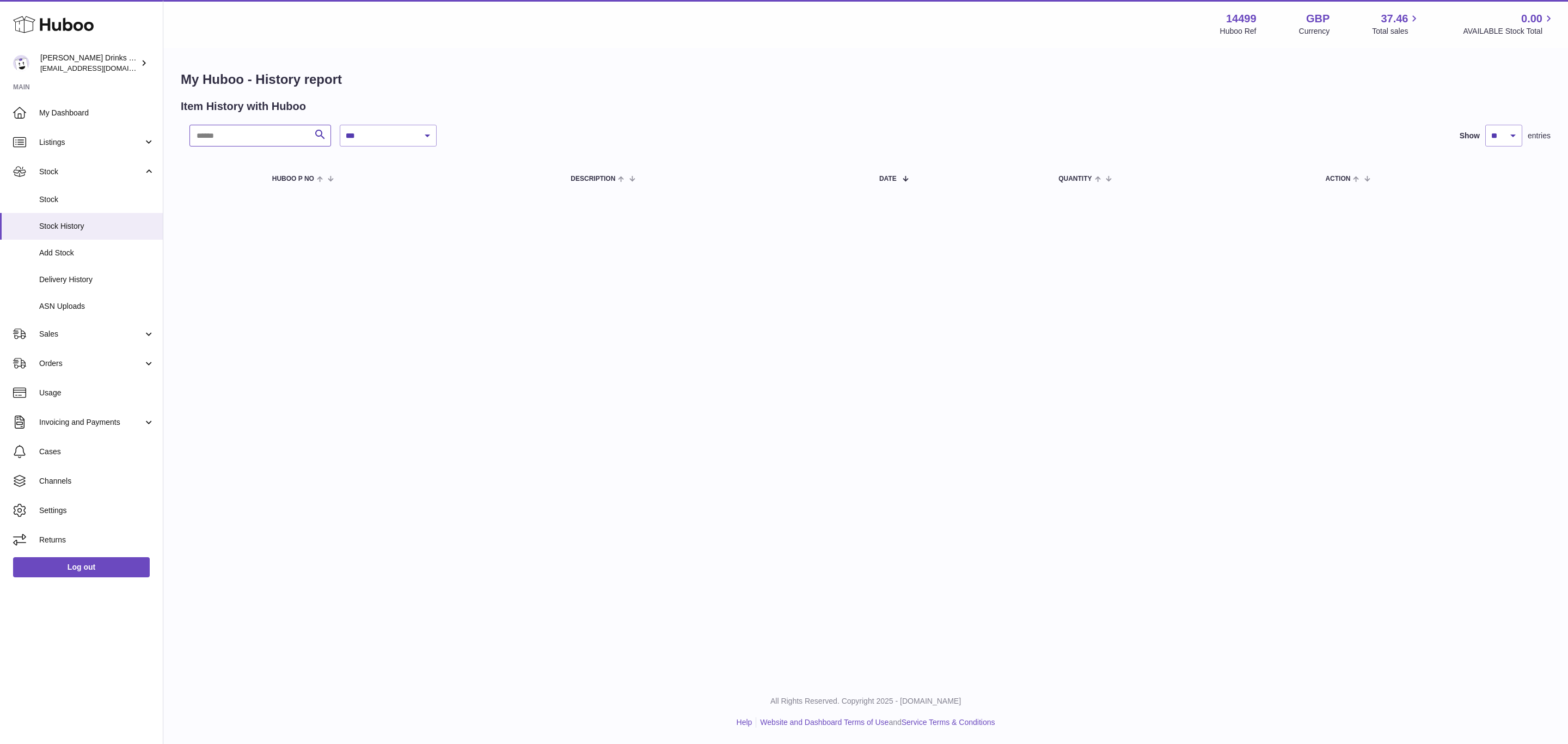
click at [255, 141] on input "text" at bounding box center [260, 136] width 141 height 22
paste input "*********"
click at [399, 137] on select "**********" at bounding box center [388, 136] width 97 height 22
click at [238, 132] on input "*********" at bounding box center [260, 136] width 141 height 22
drag, startPoint x: 207, startPoint y: 133, endPoint x: 69, endPoint y: 133, distance: 138.0
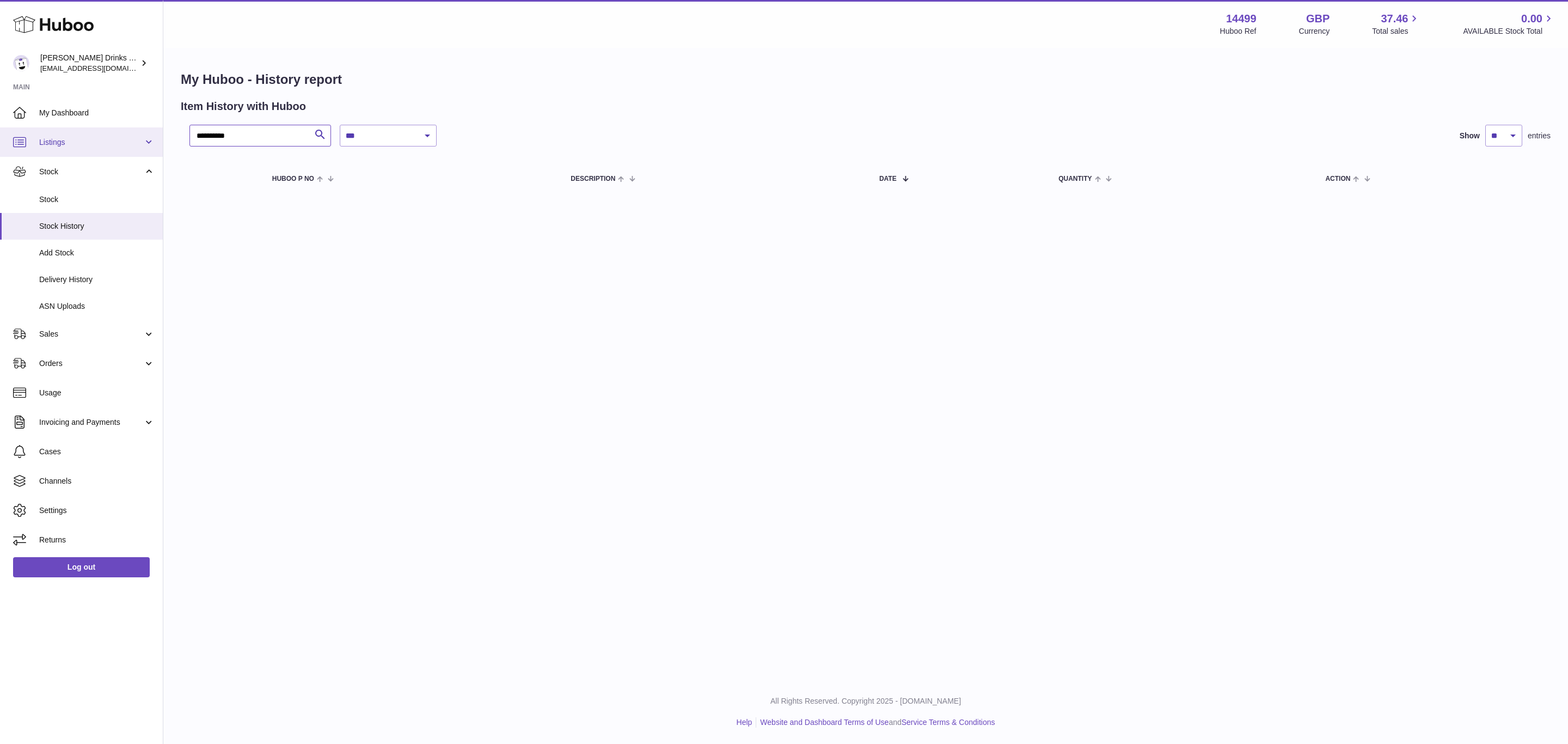
click at [83, 131] on div "**********" at bounding box center [784, 372] width 1568 height 744
type input "*******"
drag, startPoint x: 385, startPoint y: 136, endPoint x: 396, endPoint y: 145, distance: 14.2
click at [388, 136] on select "**********" at bounding box center [388, 136] width 97 height 22
select select "*"
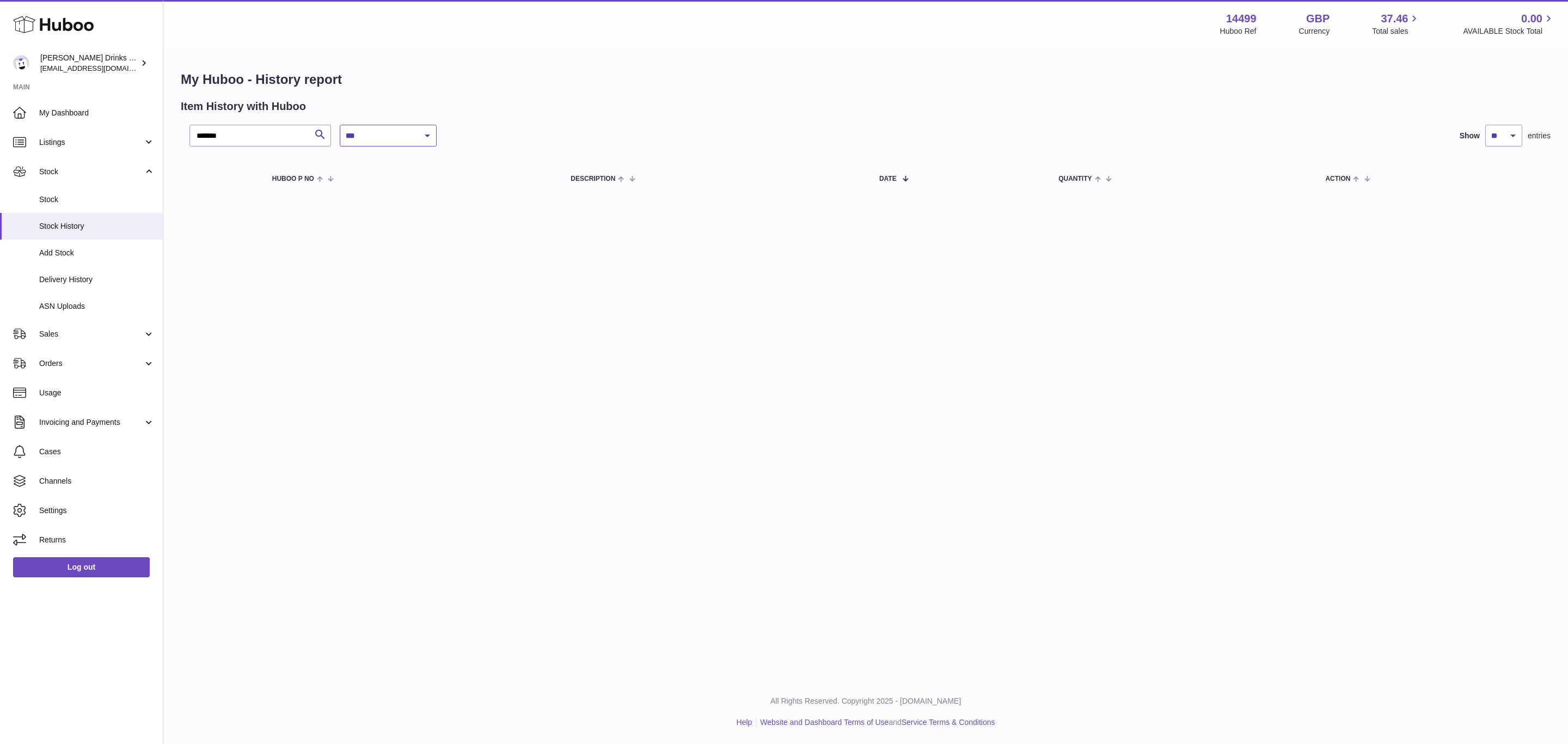
click at [340, 125] on select "**********" at bounding box center [388, 136] width 97 height 22
click at [653, 378] on div "**********" at bounding box center [865, 340] width 1404 height 680
click at [643, 380] on div "**********" at bounding box center [865, 340] width 1404 height 680
click at [63, 191] on link "Stock" at bounding box center [82, 200] width 163 height 27
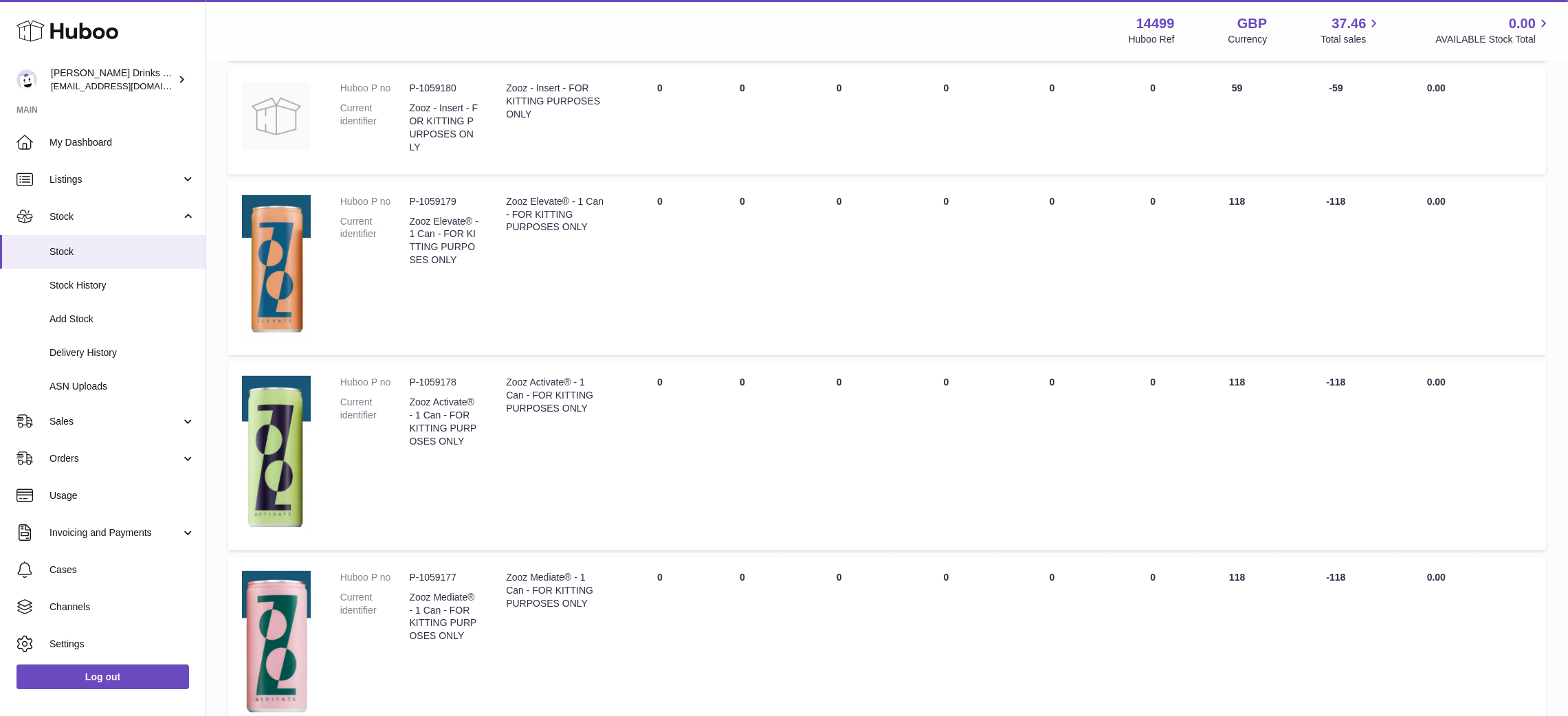
scroll to position [882, 0]
click at [1079, 461] on td "QUARANTINED Total 0" at bounding box center [1052, 452] width 109 height 187
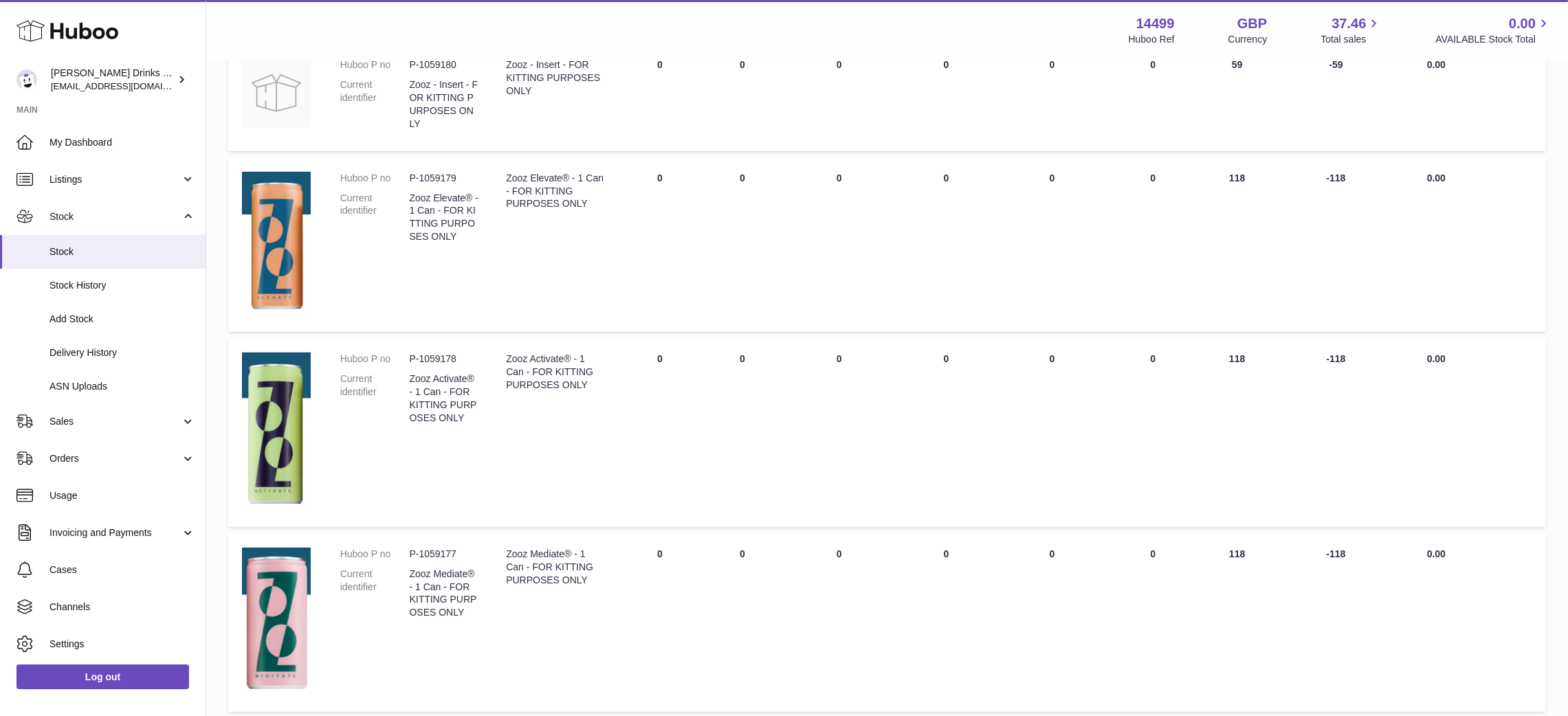
scroll to position [902, 0]
